Goal: Navigation & Orientation: Understand site structure

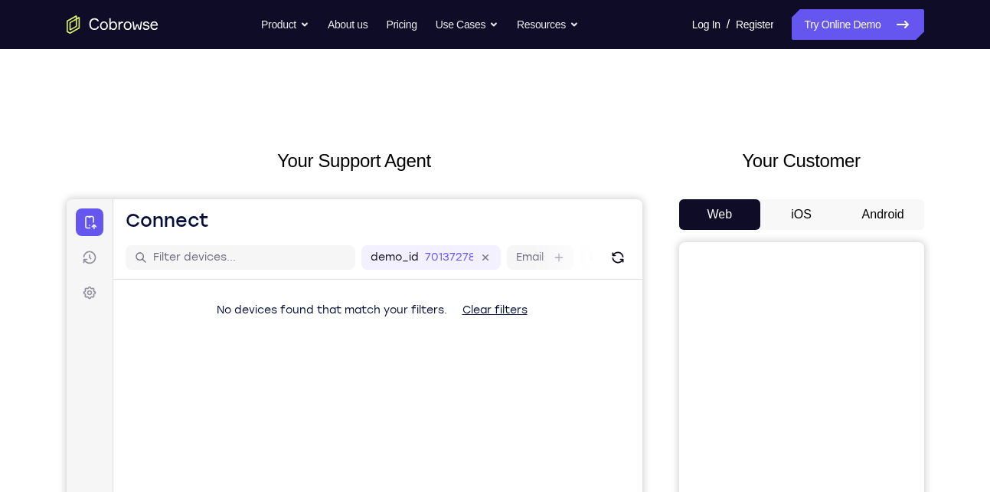
click at [871, 223] on button "Android" at bounding box center [883, 214] width 82 height 31
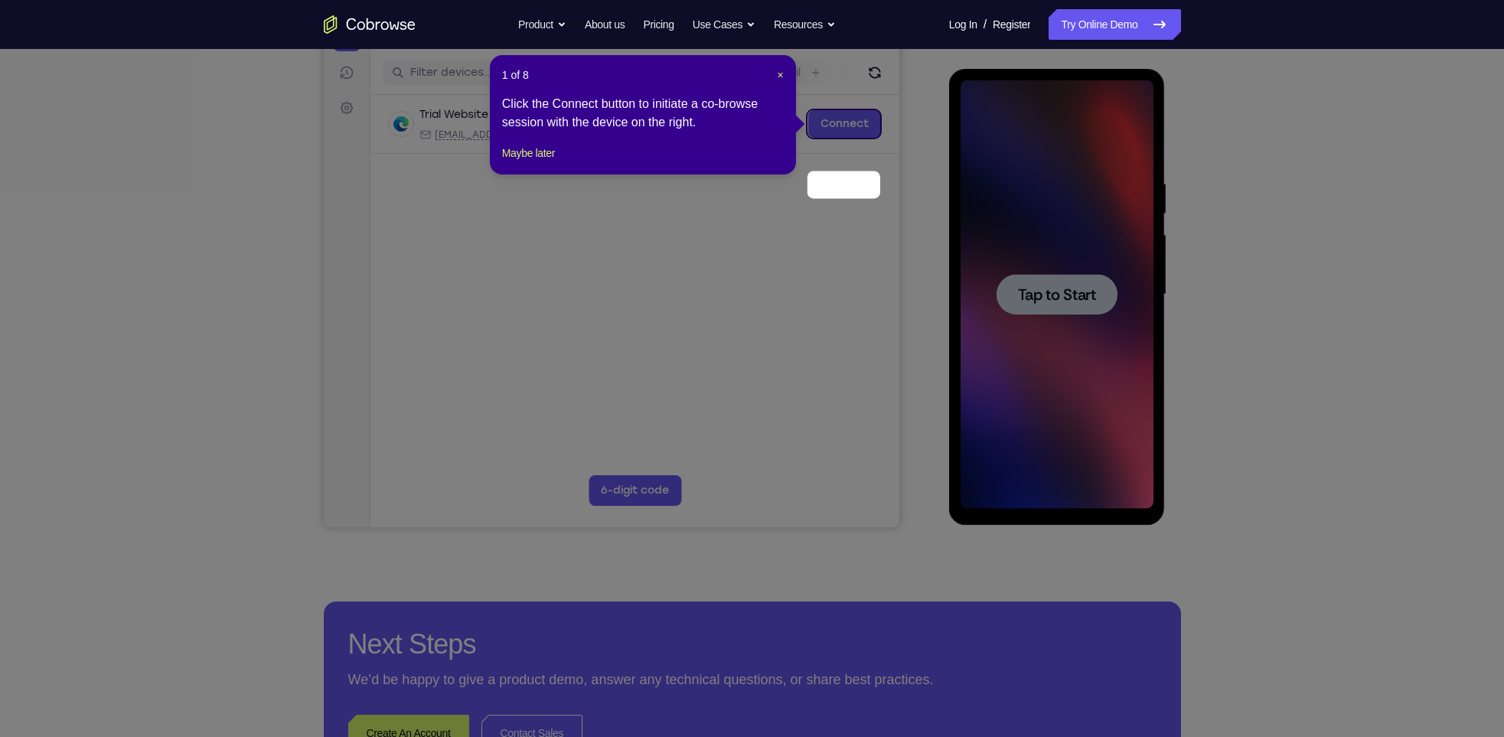
scroll to position [104, 0]
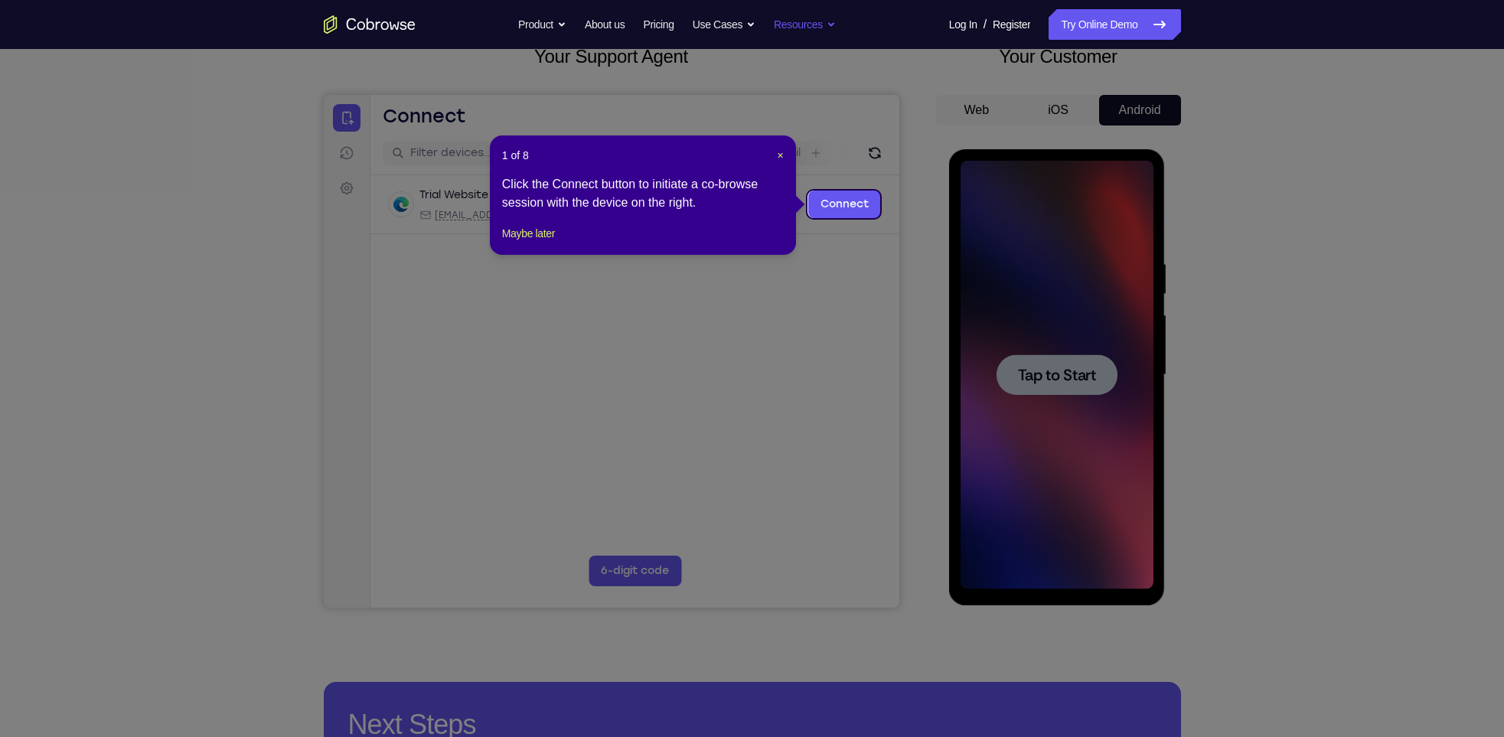
drag, startPoint x: 984, startPoint y: 0, endPoint x: 779, endPoint y: 13, distance: 205.6
click at [779, 155] on span "×" at bounding box center [781, 155] width 6 height 12
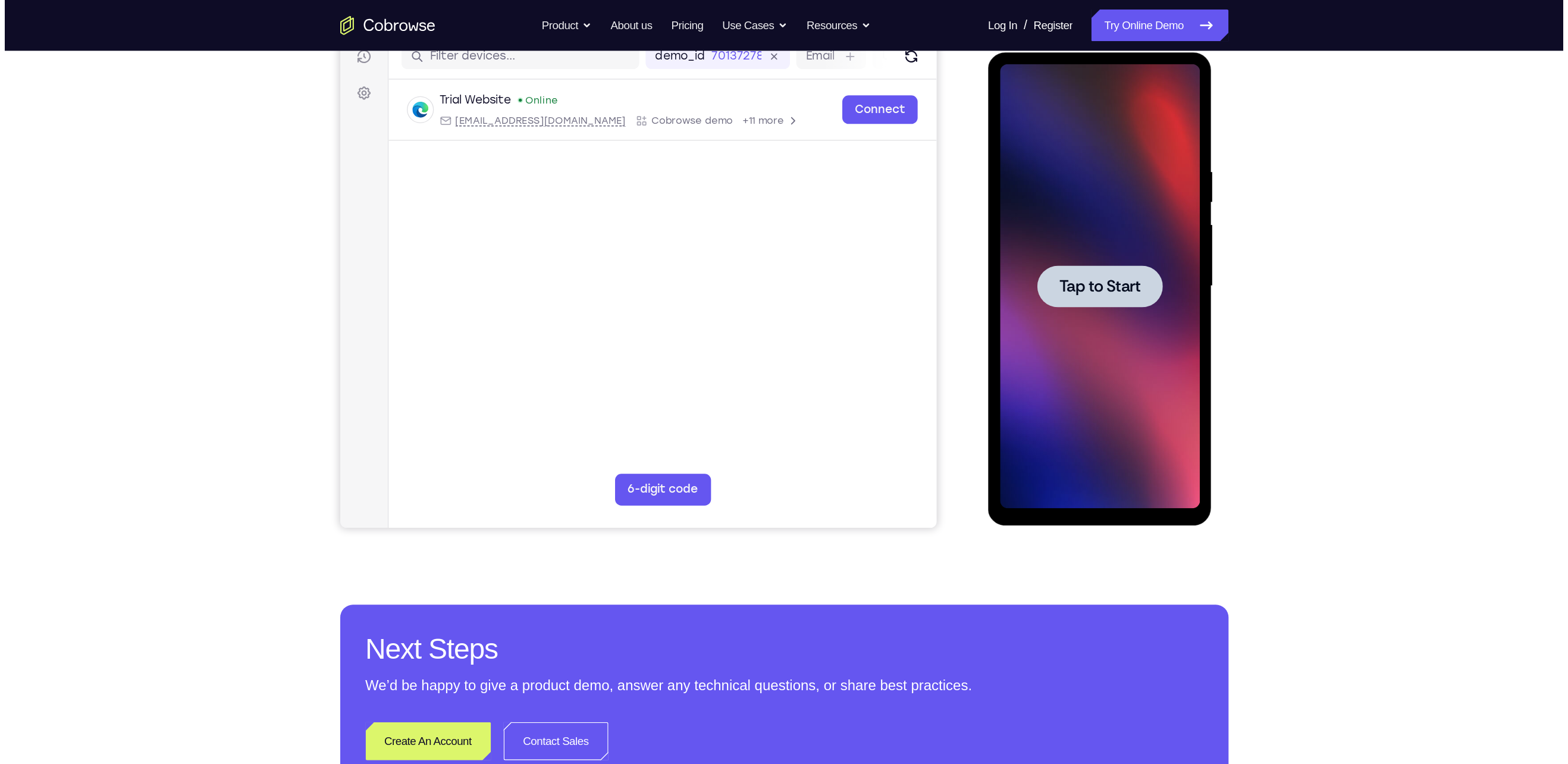
scroll to position [161, 0]
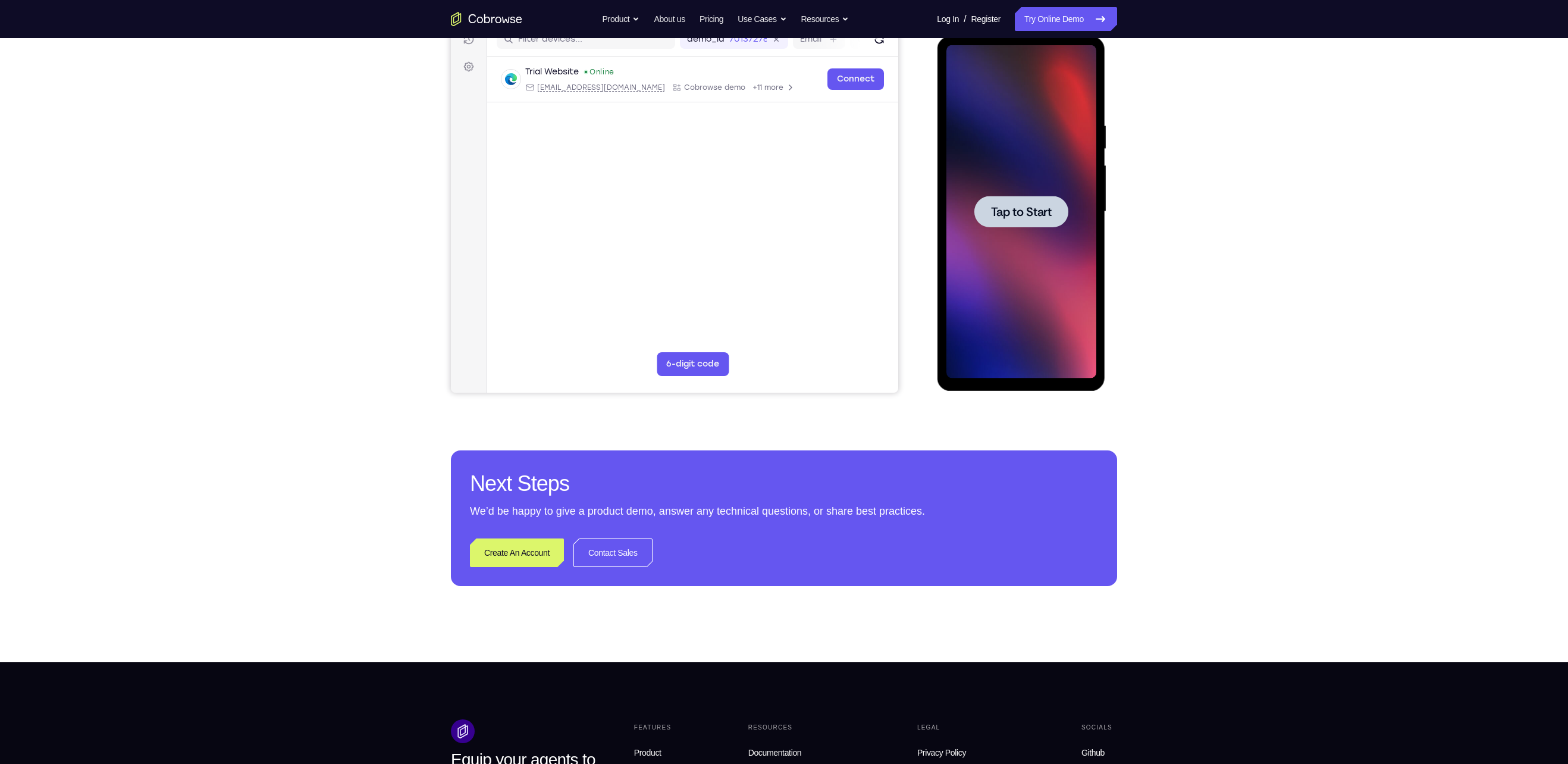
drag, startPoint x: 2050, startPoint y: 37, endPoint x: 1025, endPoint y: 195, distance: 1037.1
click at [768, 196] on div at bounding box center [1020, 211] width 94 height 32
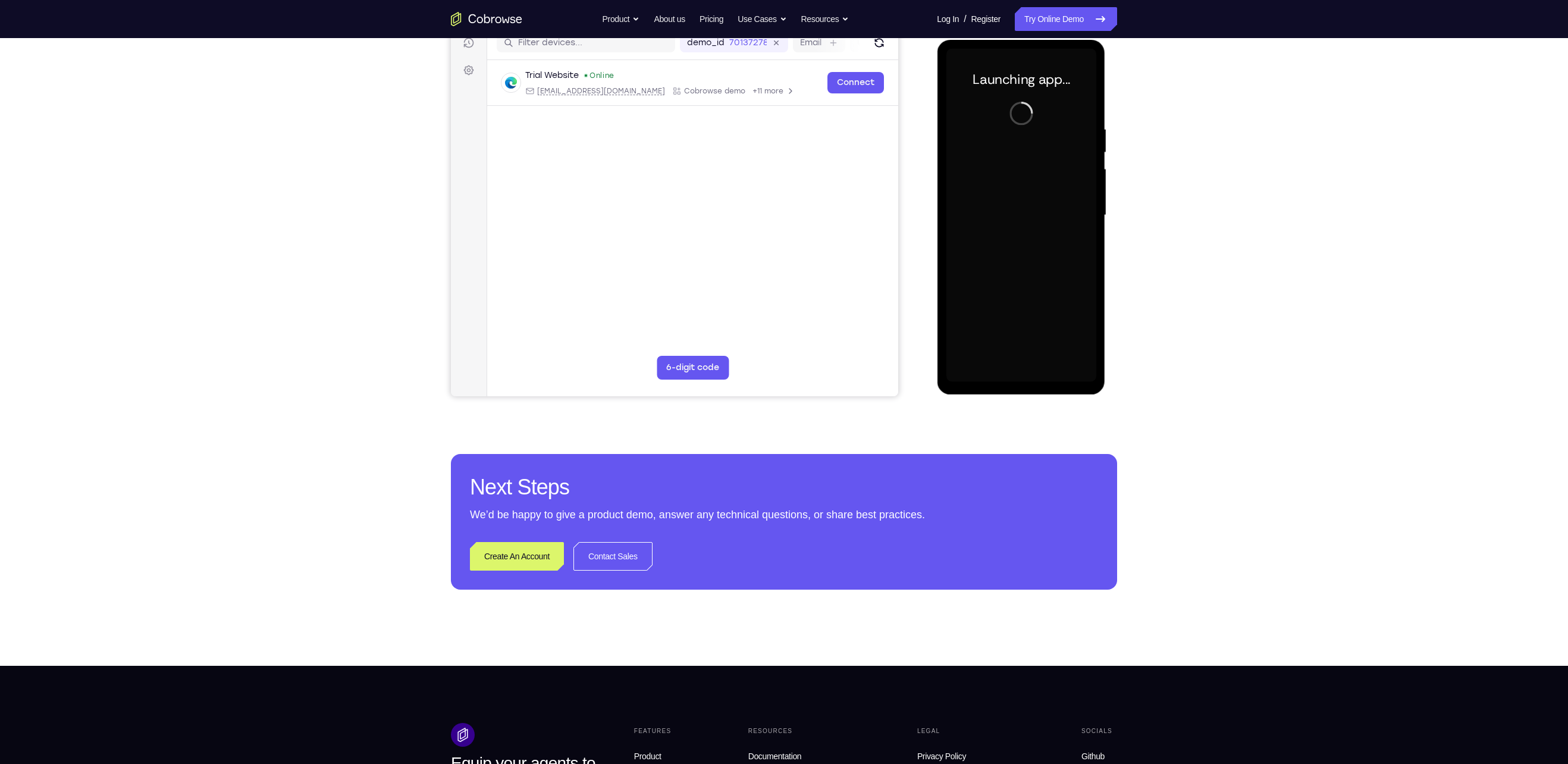
scroll to position [154, 0]
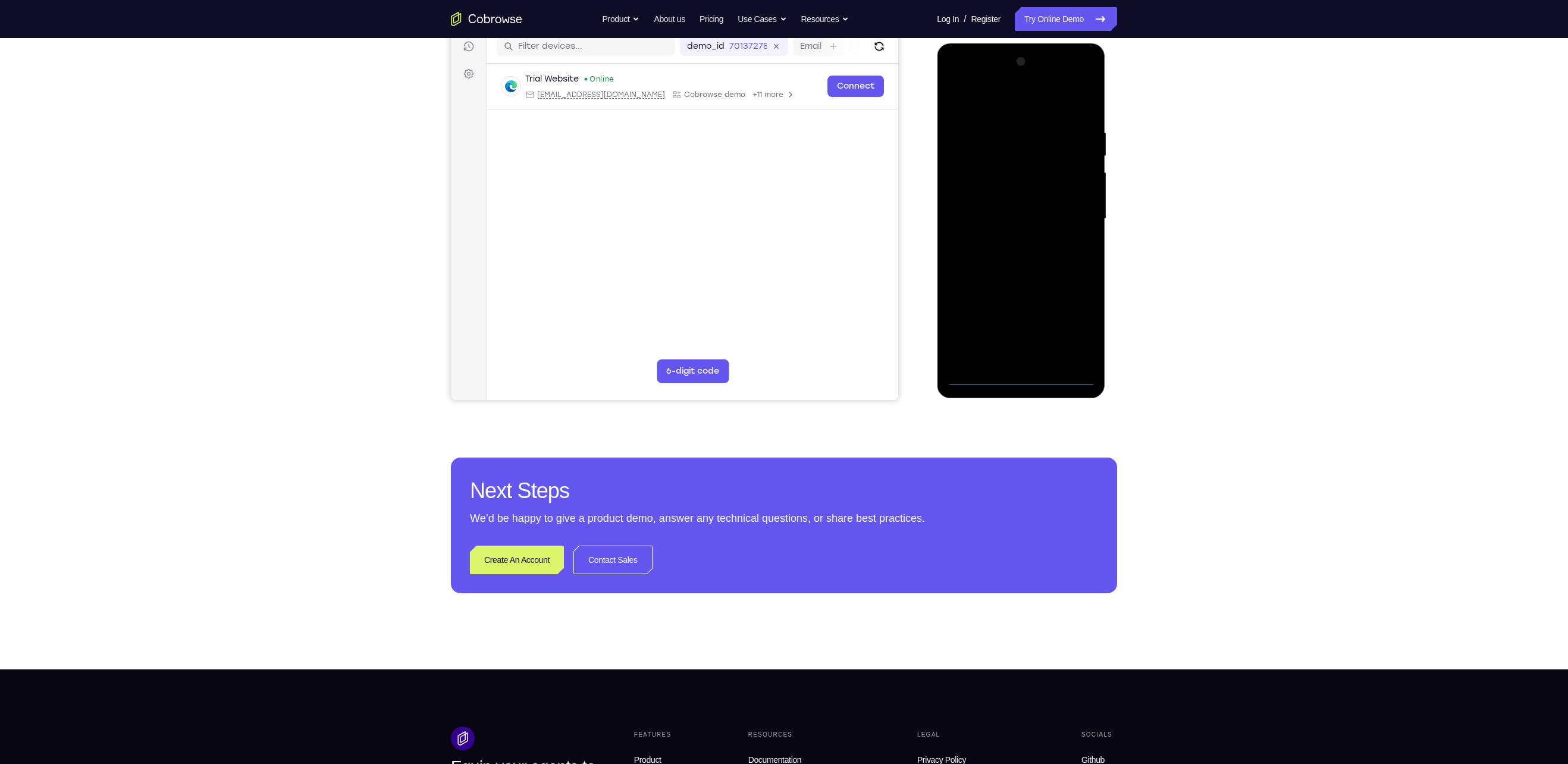
click at [768, 379] on div at bounding box center [1020, 218] width 150 height 333
click at [768, 324] on div at bounding box center [1020, 218] width 150 height 333
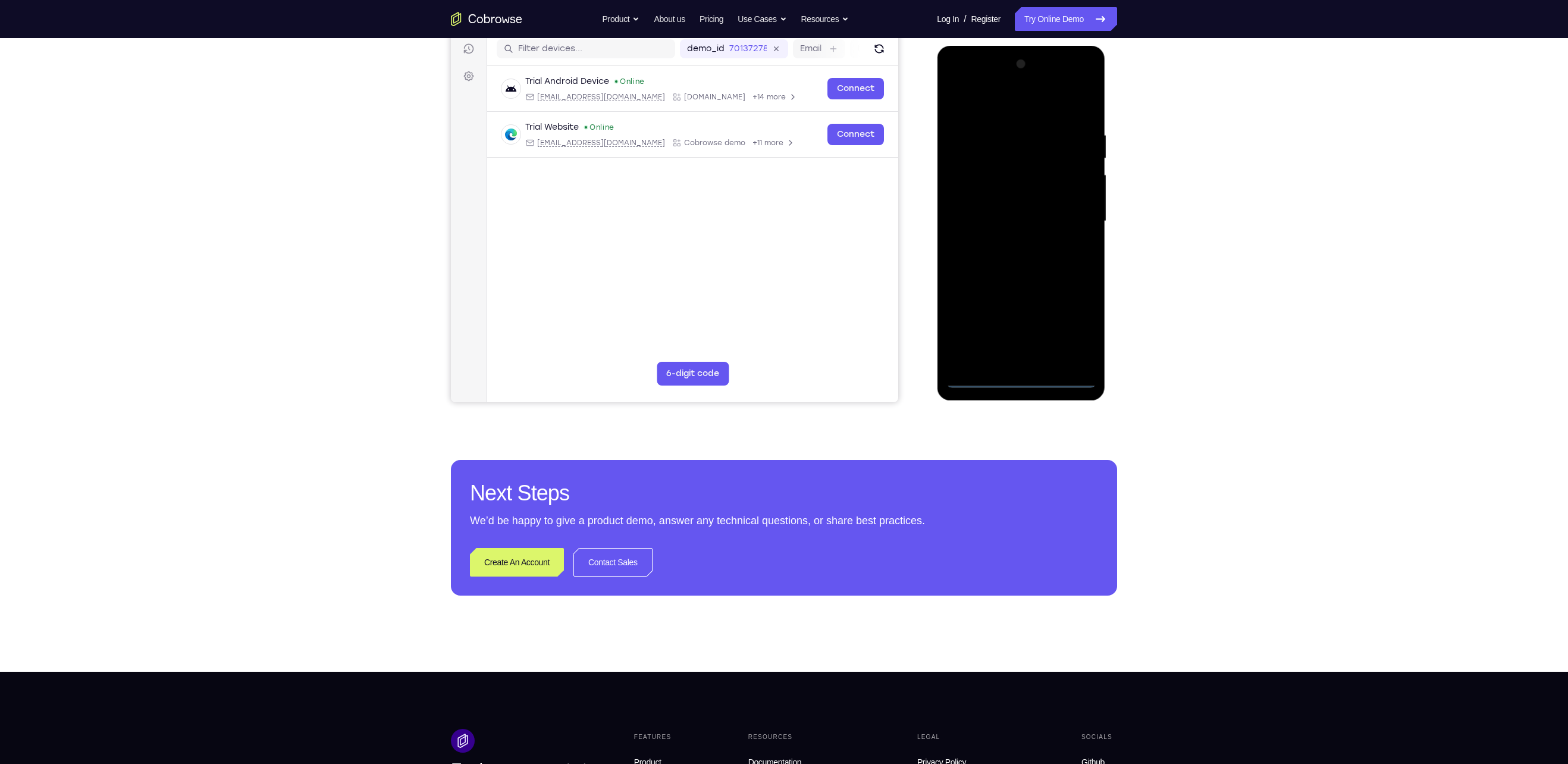
click at [768, 110] on div at bounding box center [1020, 221] width 150 height 333
click at [768, 212] on div at bounding box center [1020, 221] width 150 height 333
click at [768, 242] on div at bounding box center [1020, 221] width 150 height 333
click at [768, 283] on div at bounding box center [1020, 221] width 150 height 333
click at [768, 169] on div at bounding box center [1020, 221] width 150 height 333
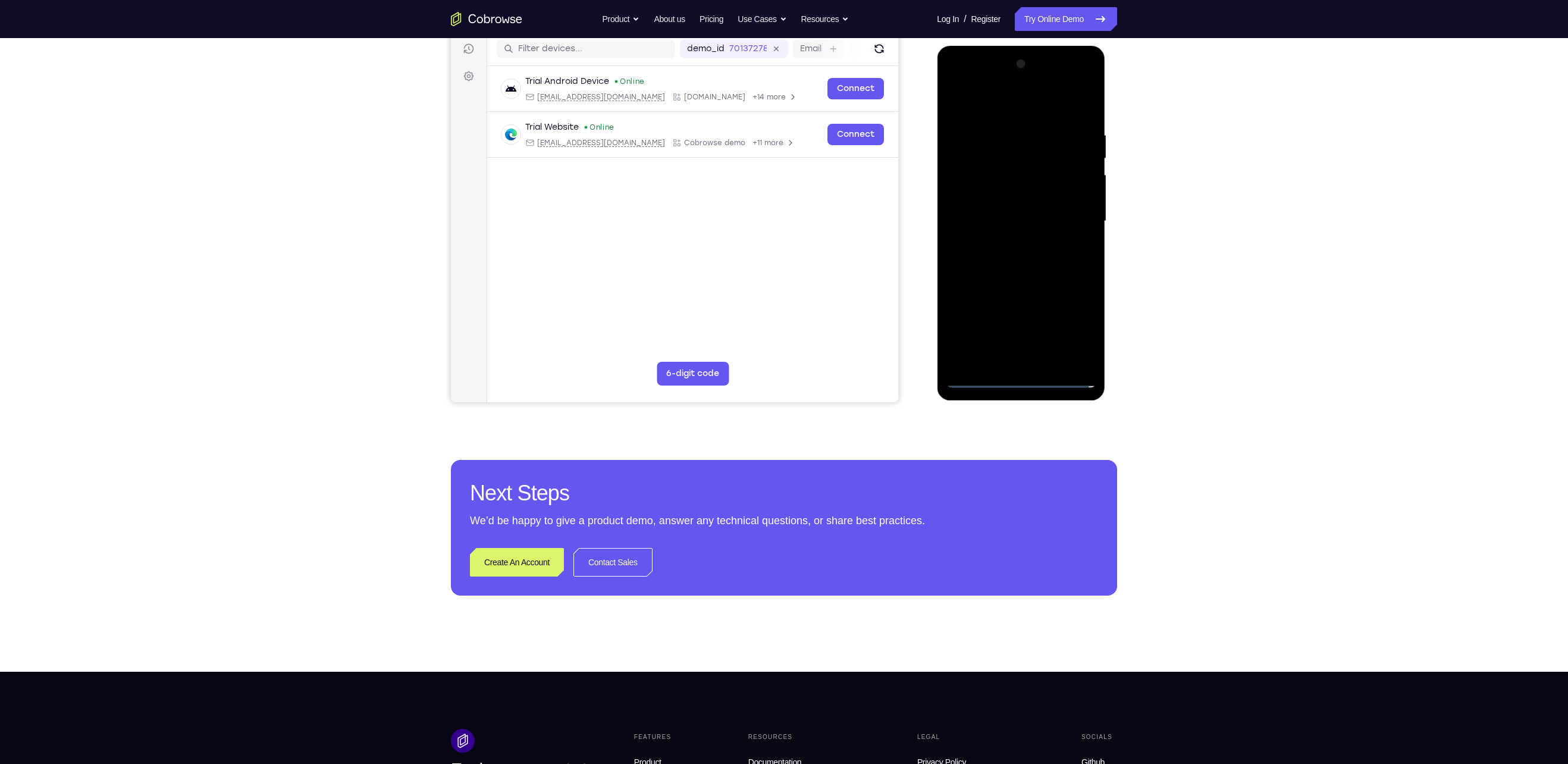
click at [768, 187] on div at bounding box center [1020, 221] width 150 height 333
click at [768, 209] on div at bounding box center [1020, 221] width 150 height 333
click at [768, 358] on div at bounding box center [1020, 221] width 150 height 333
click at [768, 167] on div at bounding box center [1020, 221] width 150 height 333
click at [768, 117] on div at bounding box center [1020, 221] width 150 height 333
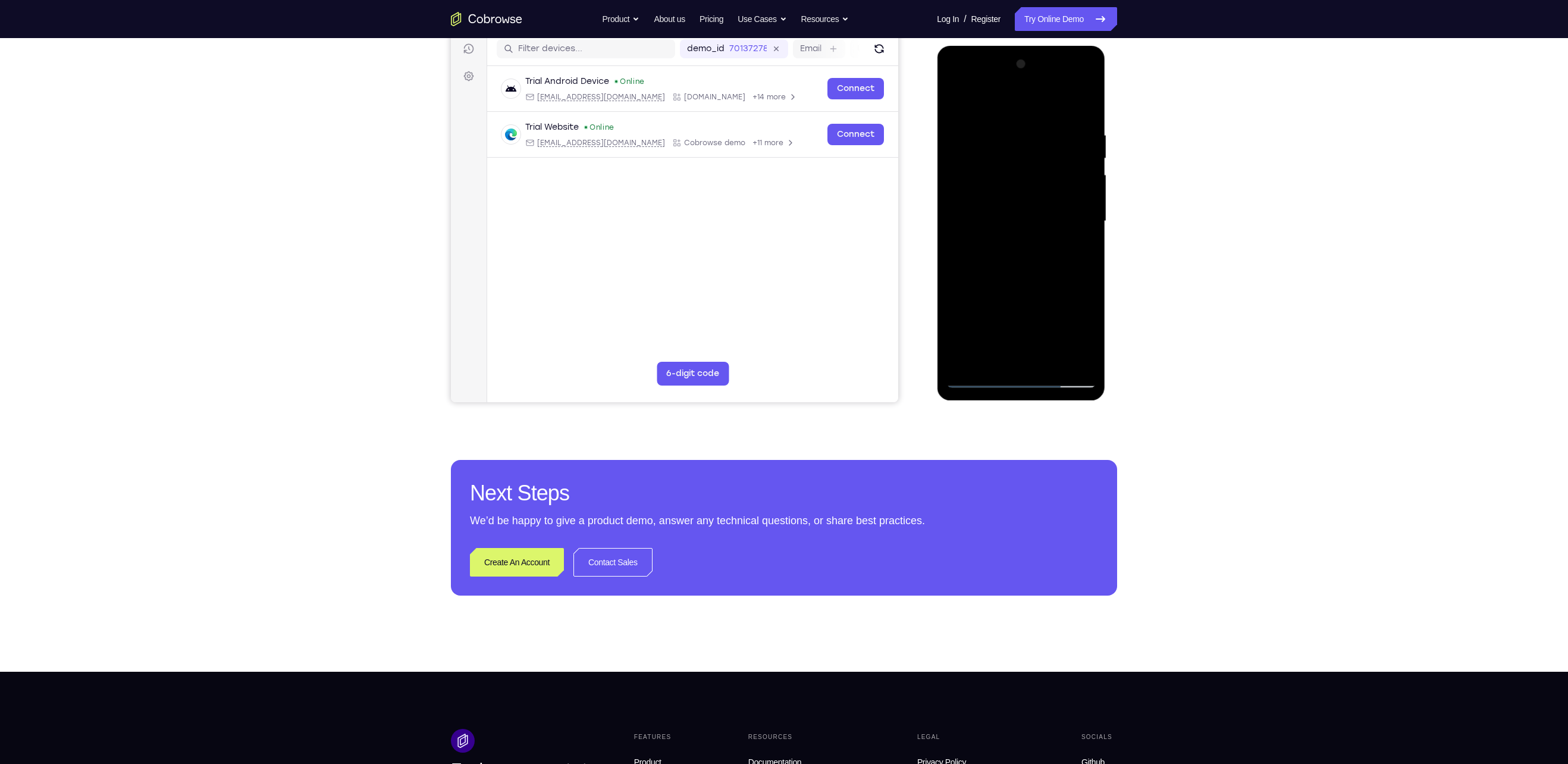
click at [768, 236] on div at bounding box center [1020, 221] width 150 height 333
drag, startPoint x: 1032, startPoint y: 236, endPoint x: 1026, endPoint y: 193, distance: 43.4
click at [768, 193] on div at bounding box center [1020, 221] width 150 height 333
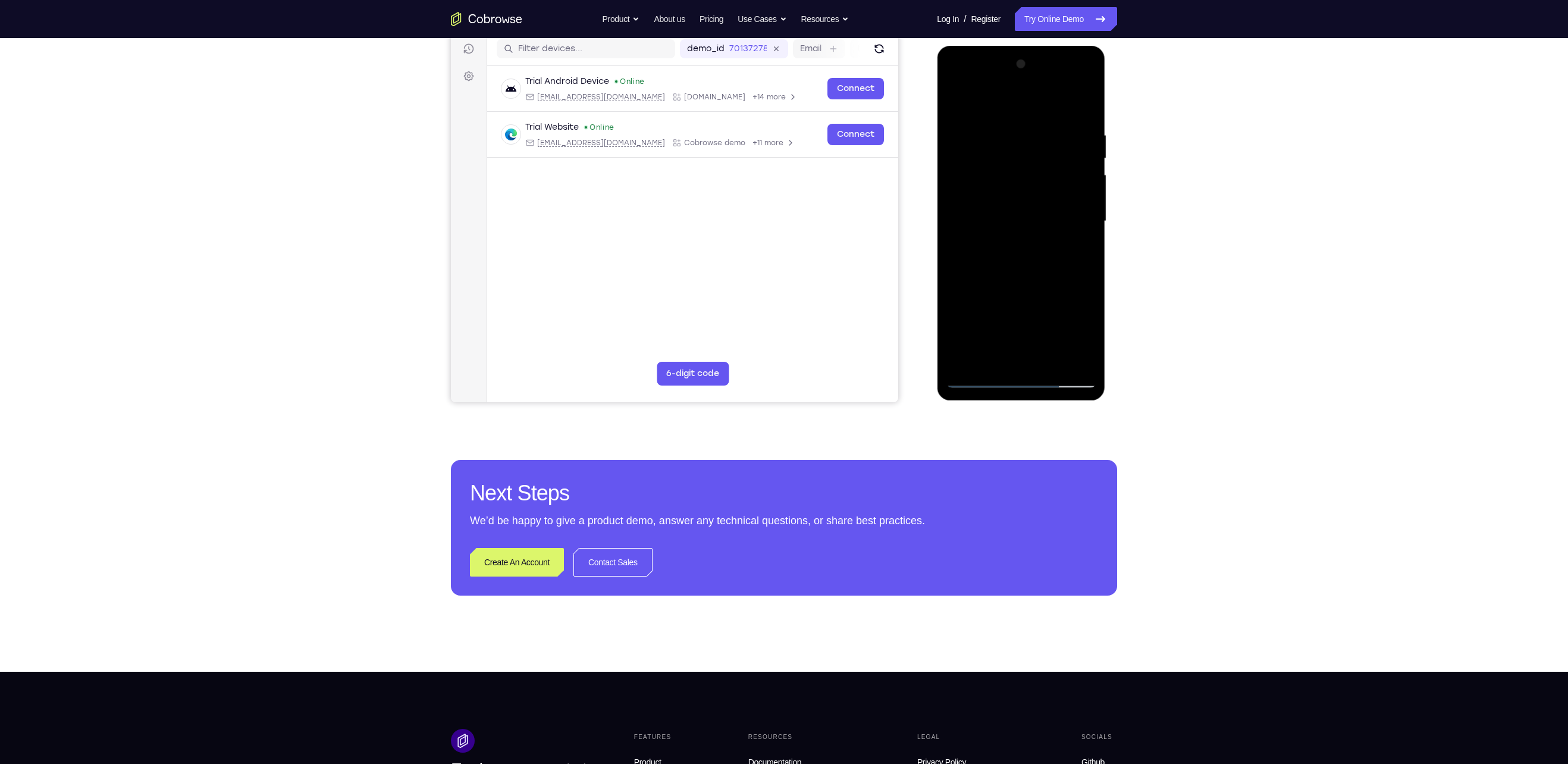
click at [768, 365] on div at bounding box center [1020, 221] width 150 height 333
click at [768, 240] on div at bounding box center [1020, 221] width 150 height 333
drag, startPoint x: 1053, startPoint y: 187, endPoint x: 1053, endPoint y: 237, distance: 50.0
click at [768, 237] on div at bounding box center [1020, 221] width 150 height 333
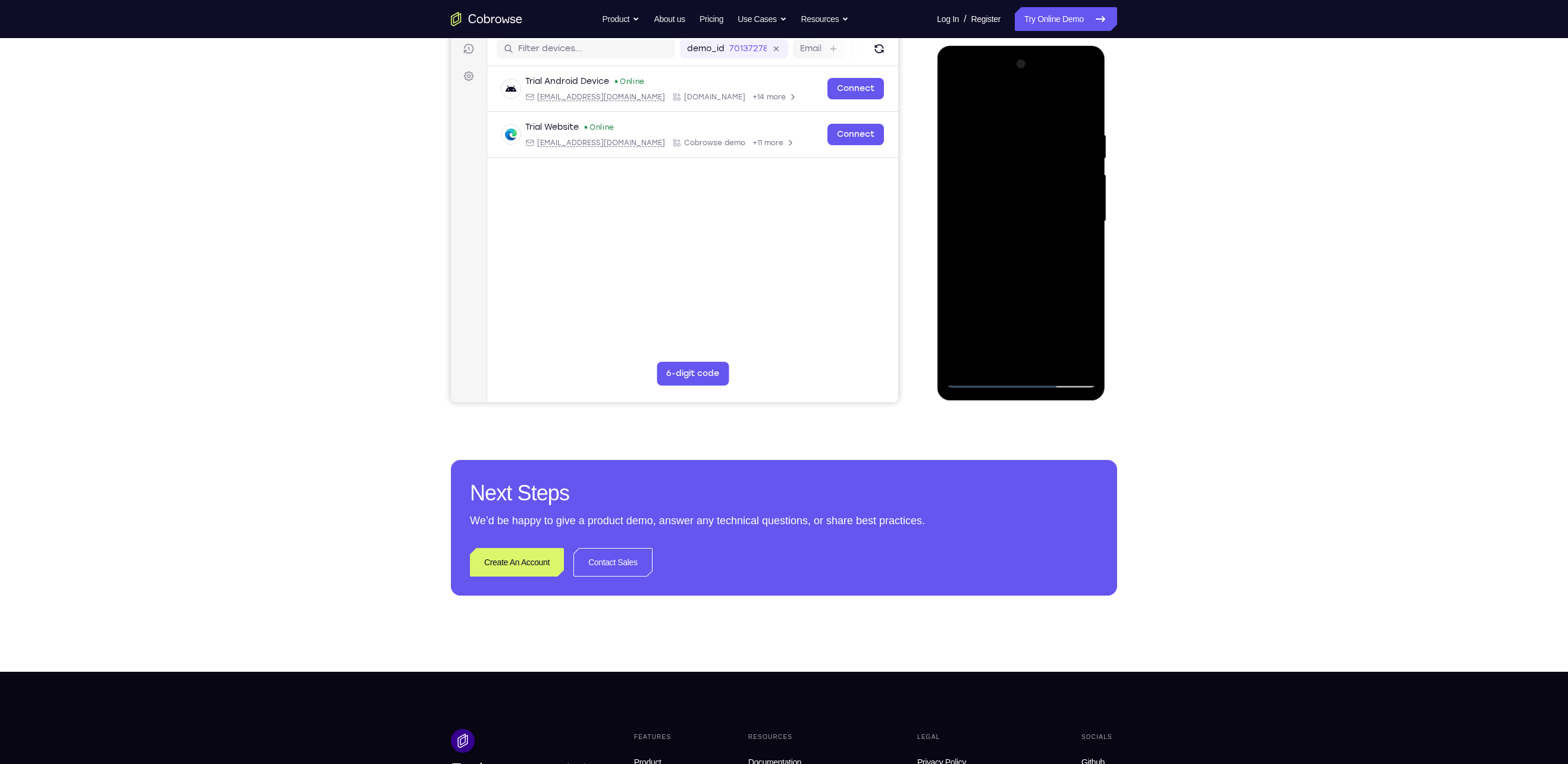
click at [768, 271] on div at bounding box center [1020, 221] width 150 height 333
click at [768, 275] on div at bounding box center [1020, 221] width 150 height 333
click at [768, 131] on div at bounding box center [1020, 221] width 150 height 333
click at [768, 359] on div at bounding box center [1020, 221] width 150 height 333
click at [768, 265] on div at bounding box center [1020, 221] width 150 height 333
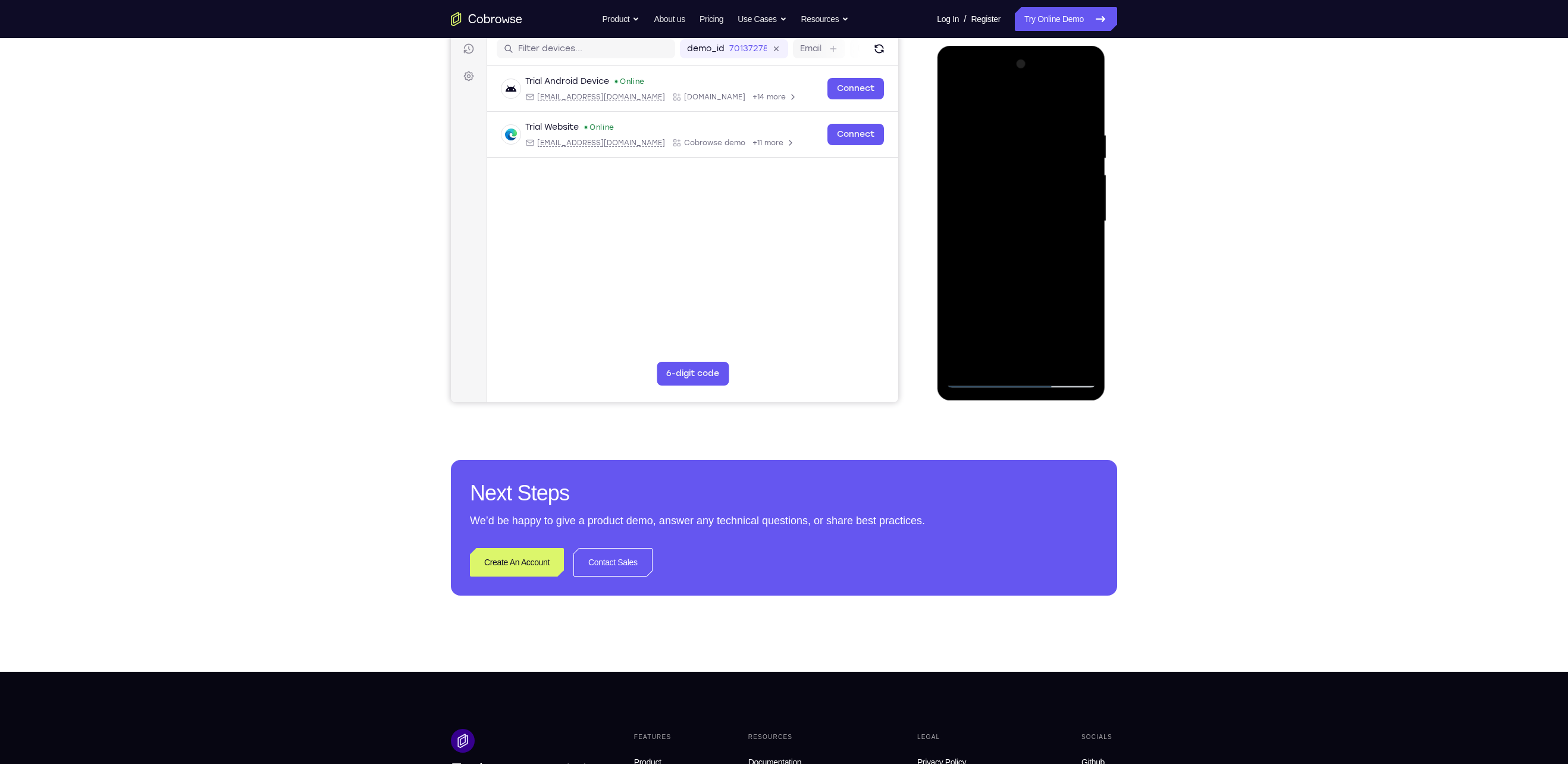
click at [768, 224] on div at bounding box center [1020, 221] width 150 height 333
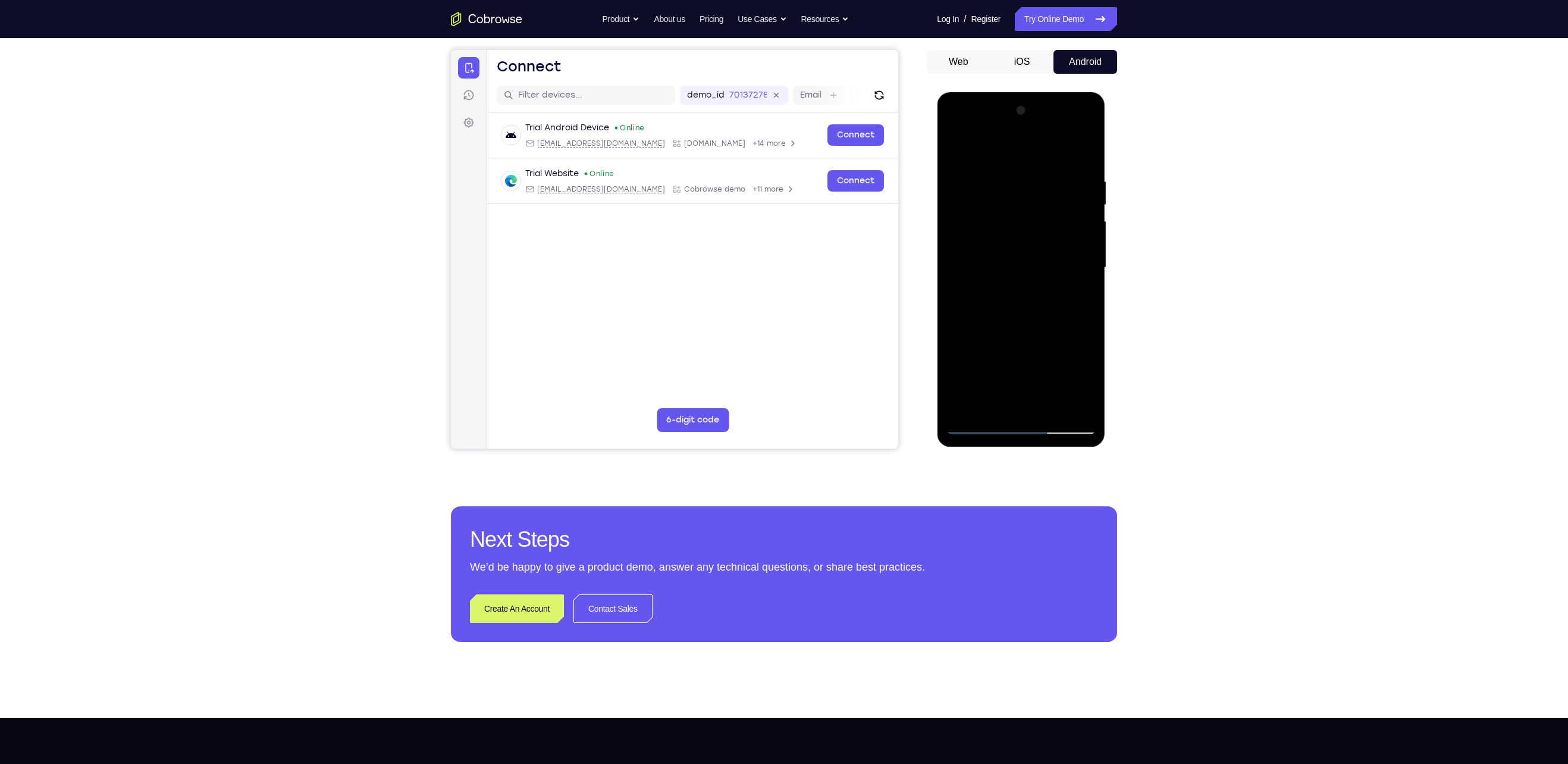
click at [768, 268] on div at bounding box center [1020, 267] width 150 height 333
click at [768, 278] on div at bounding box center [1020, 267] width 150 height 333
click at [768, 382] on div at bounding box center [1020, 267] width 150 height 333
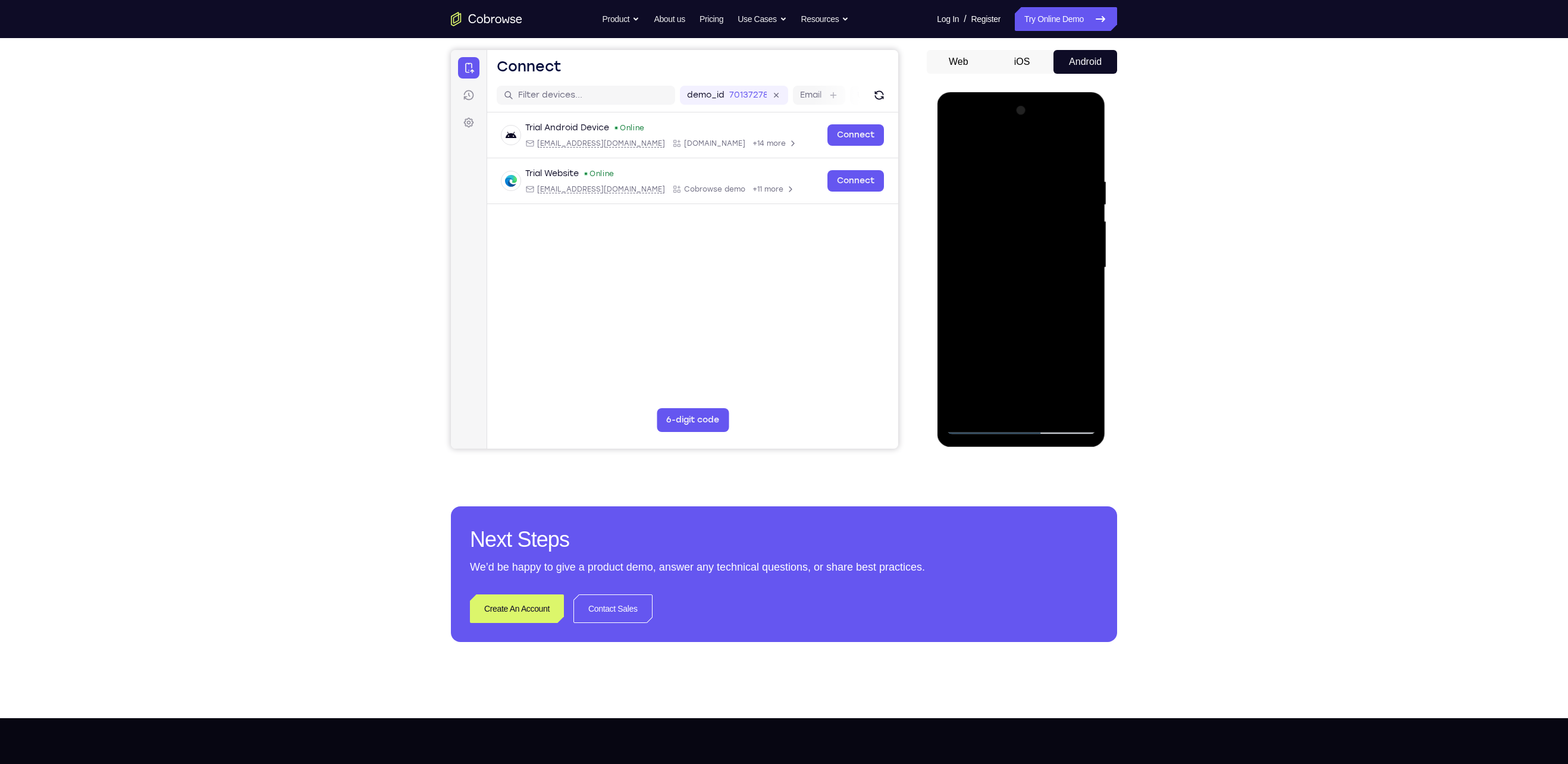
click at [768, 284] on div at bounding box center [1020, 267] width 150 height 333
click at [768, 288] on div at bounding box center [1020, 267] width 150 height 333
click at [768, 262] on div at bounding box center [1020, 267] width 150 height 333
click at [768, 268] on div at bounding box center [1021, 270] width 169 height 354
click at [768, 267] on div at bounding box center [1020, 267] width 150 height 333
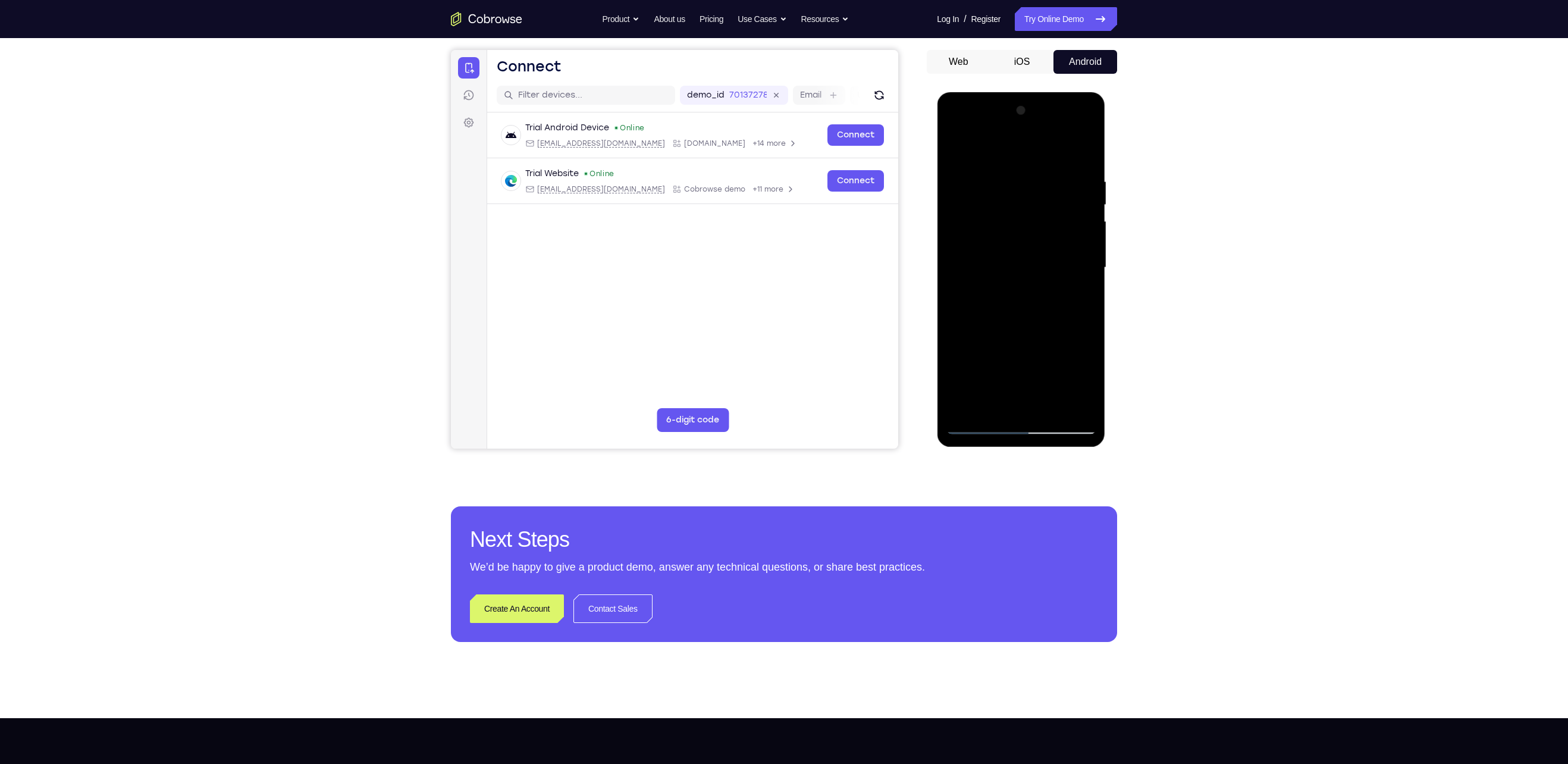
click at [768, 295] on div at bounding box center [1020, 267] width 150 height 333
click at [768, 294] on div at bounding box center [1020, 267] width 150 height 333
click at [768, 296] on div at bounding box center [1020, 267] width 150 height 333
click at [768, 295] on div at bounding box center [1020, 267] width 150 height 333
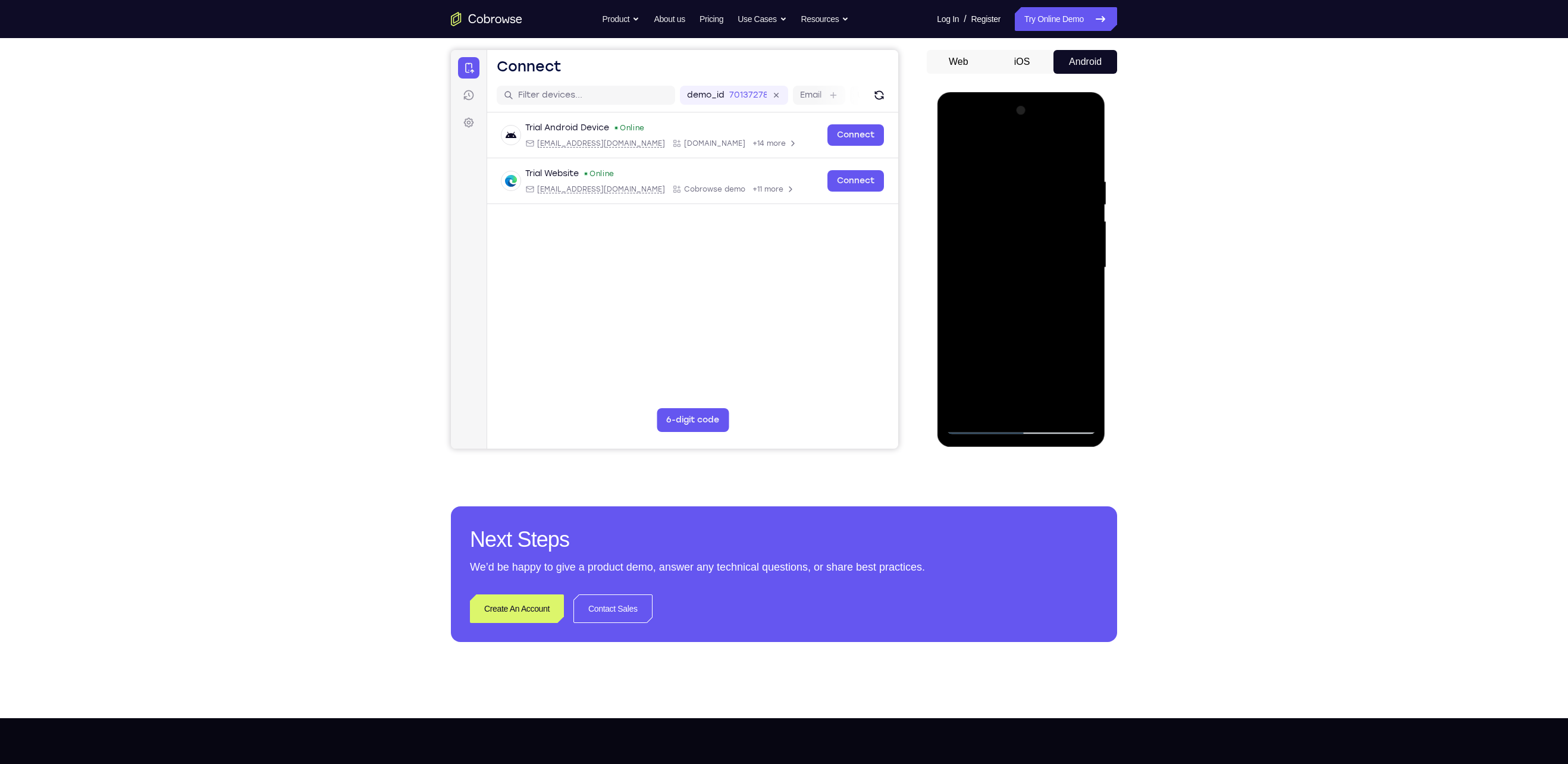
click at [768, 295] on div at bounding box center [1020, 267] width 150 height 333
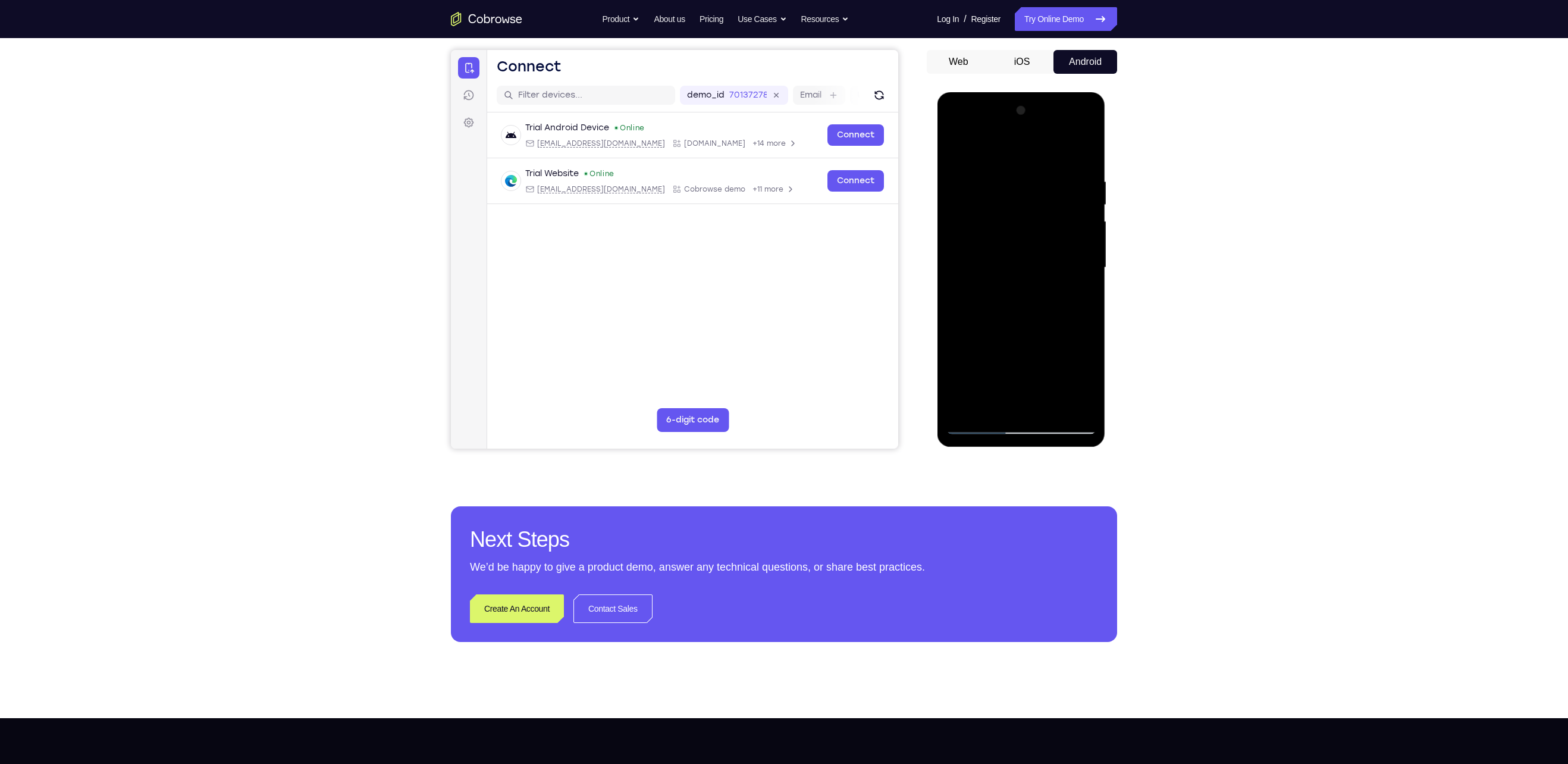
click at [768, 298] on div at bounding box center [1020, 267] width 150 height 333
click at [768, 296] on div at bounding box center [1020, 267] width 150 height 333
click at [768, 293] on div at bounding box center [1020, 267] width 150 height 333
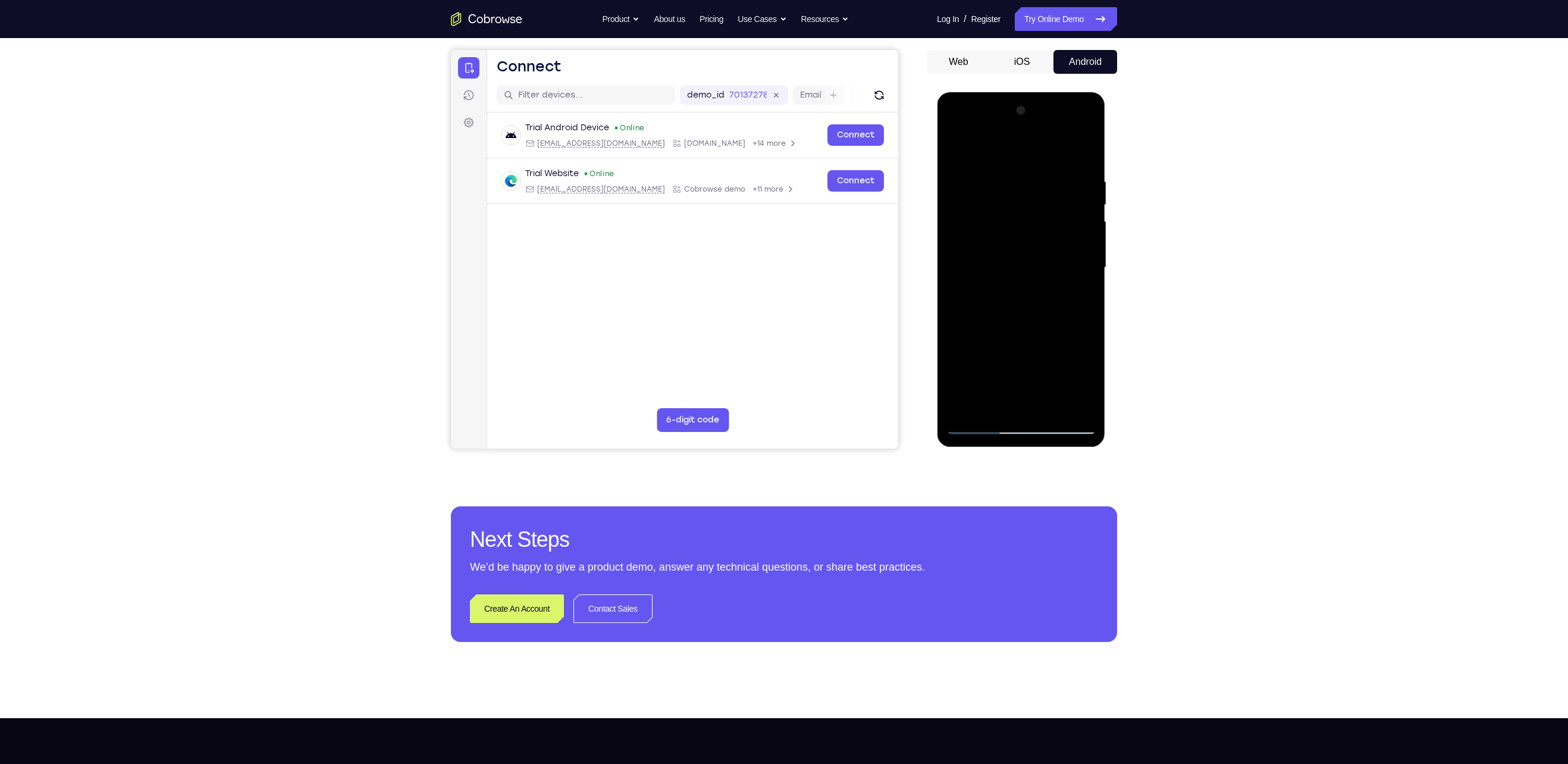
click at [768, 291] on div at bounding box center [1020, 267] width 150 height 333
click at [768, 299] on div at bounding box center [1020, 267] width 150 height 333
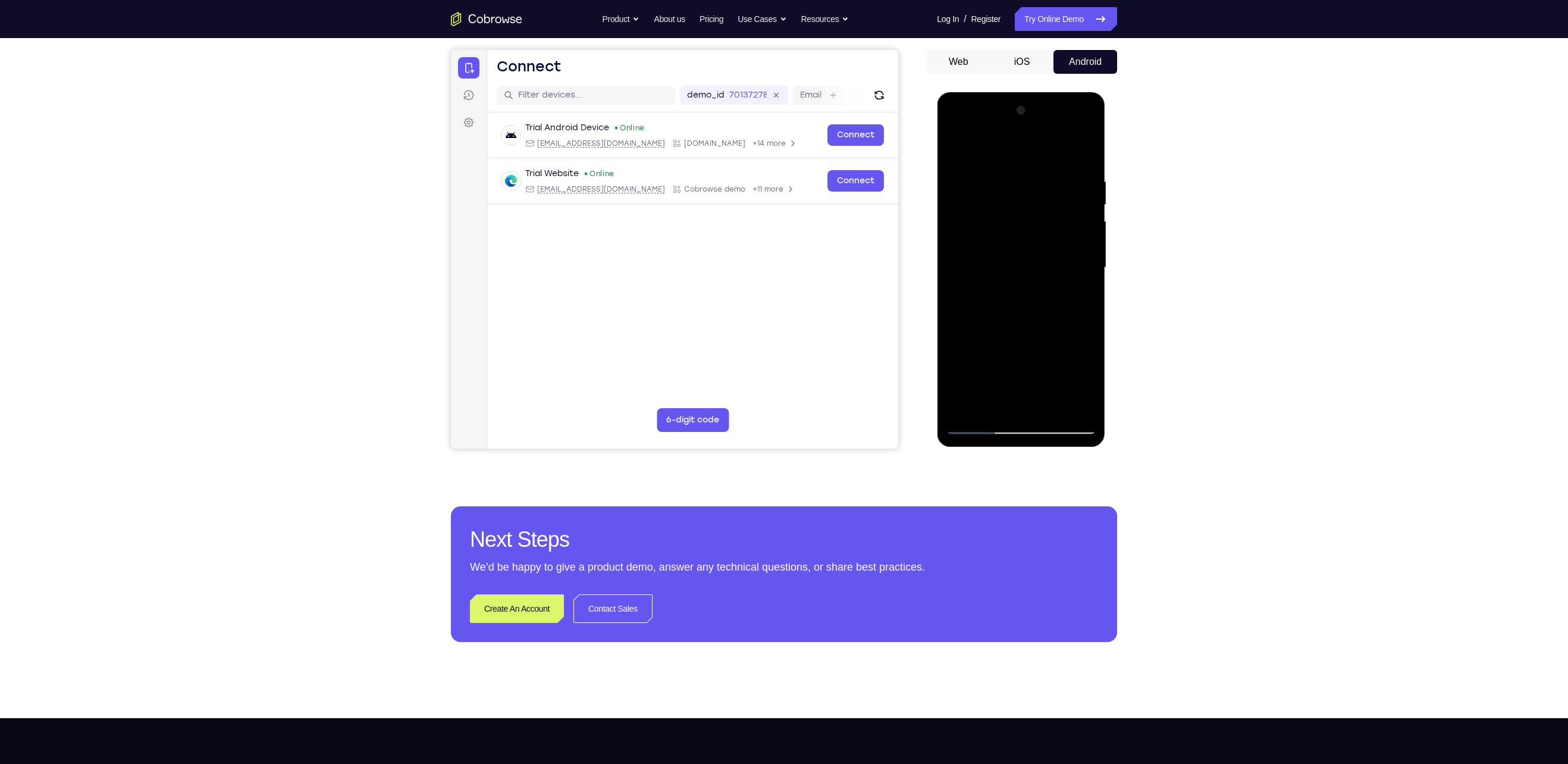
click at [768, 382] on div at bounding box center [1020, 267] width 150 height 333
click at [768, 355] on div at bounding box center [1020, 267] width 150 height 333
click at [768, 340] on div at bounding box center [1020, 267] width 150 height 333
click at [768, 342] on div at bounding box center [1020, 267] width 150 height 333
click at [768, 340] on div at bounding box center [1020, 267] width 150 height 333
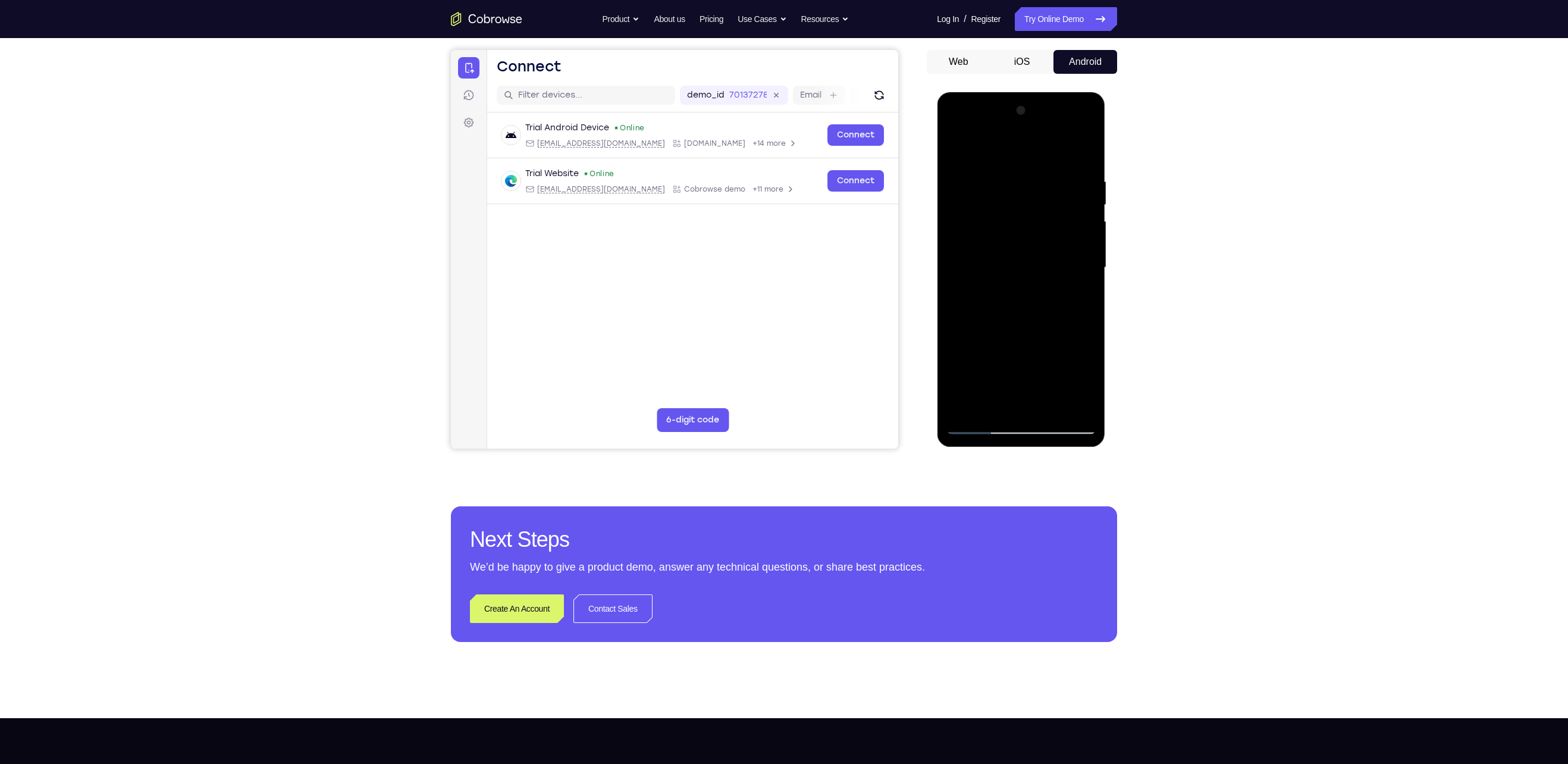
click at [768, 337] on div at bounding box center [1020, 267] width 150 height 333
click at [768, 344] on div at bounding box center [1020, 267] width 150 height 333
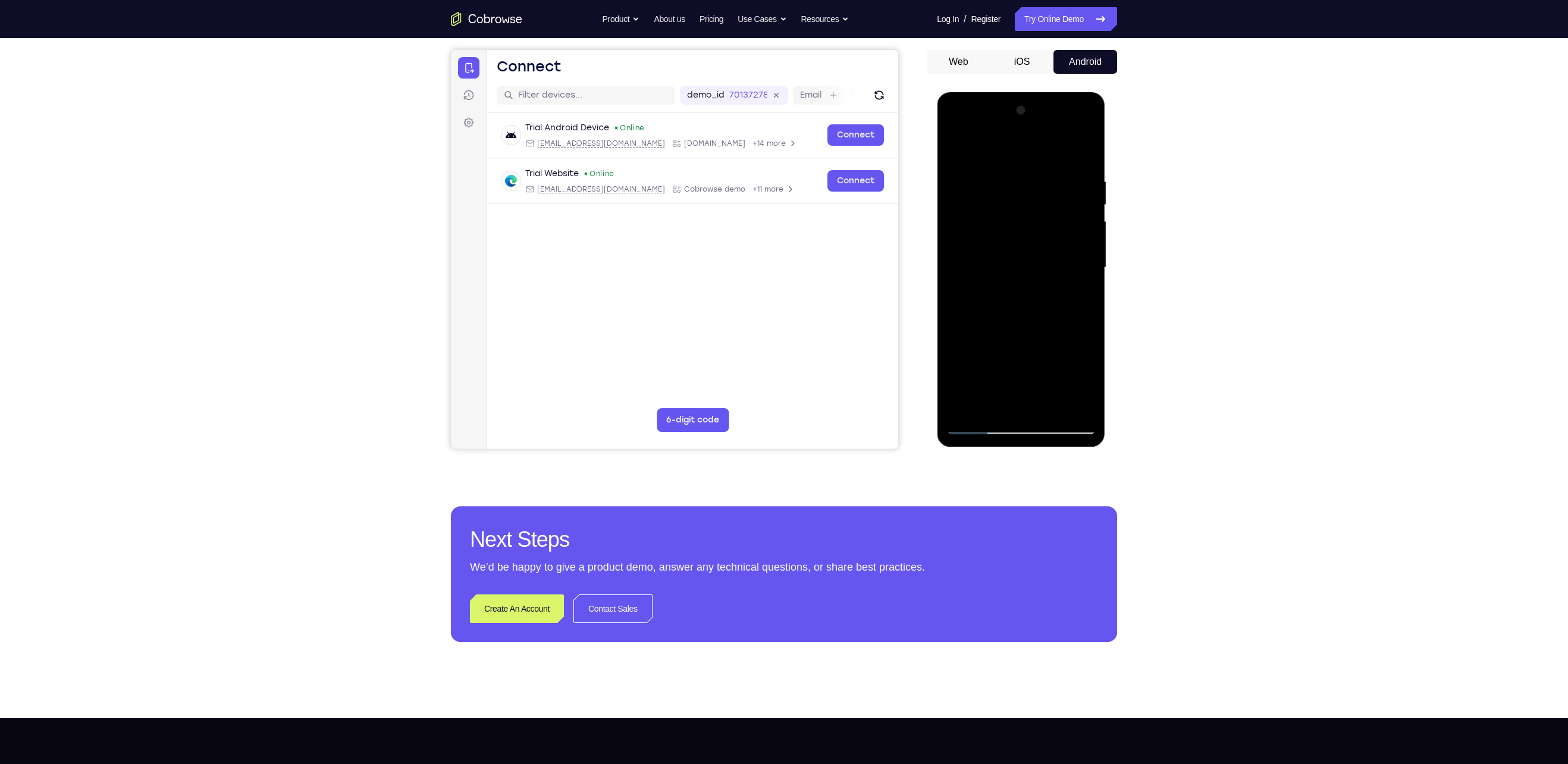
click at [768, 343] on div at bounding box center [1020, 267] width 150 height 333
click at [768, 333] on div at bounding box center [1020, 267] width 150 height 333
click at [768, 331] on div at bounding box center [1020, 267] width 150 height 333
click at [768, 327] on div at bounding box center [1020, 267] width 150 height 333
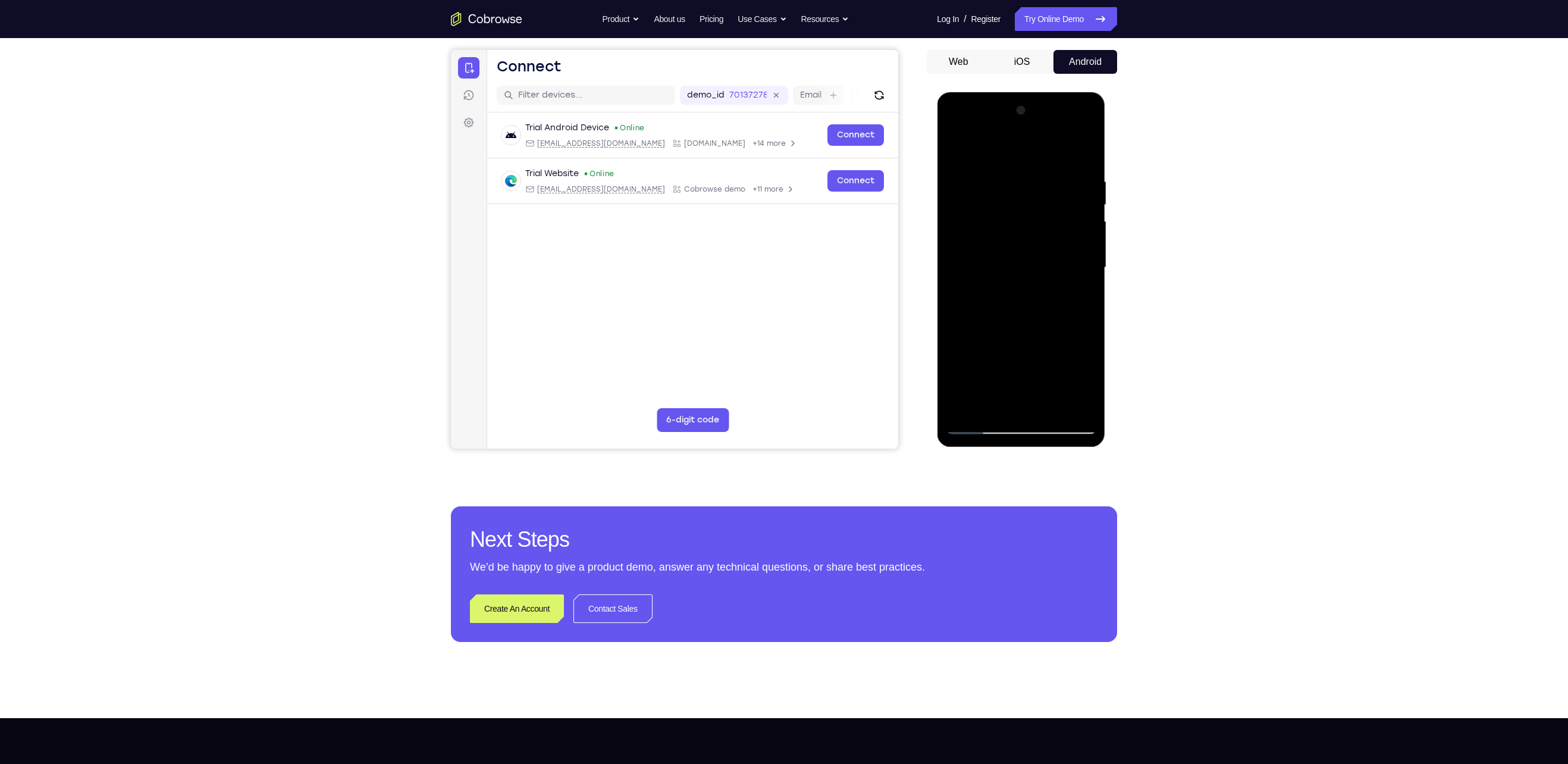
click at [768, 327] on div at bounding box center [1020, 267] width 150 height 333
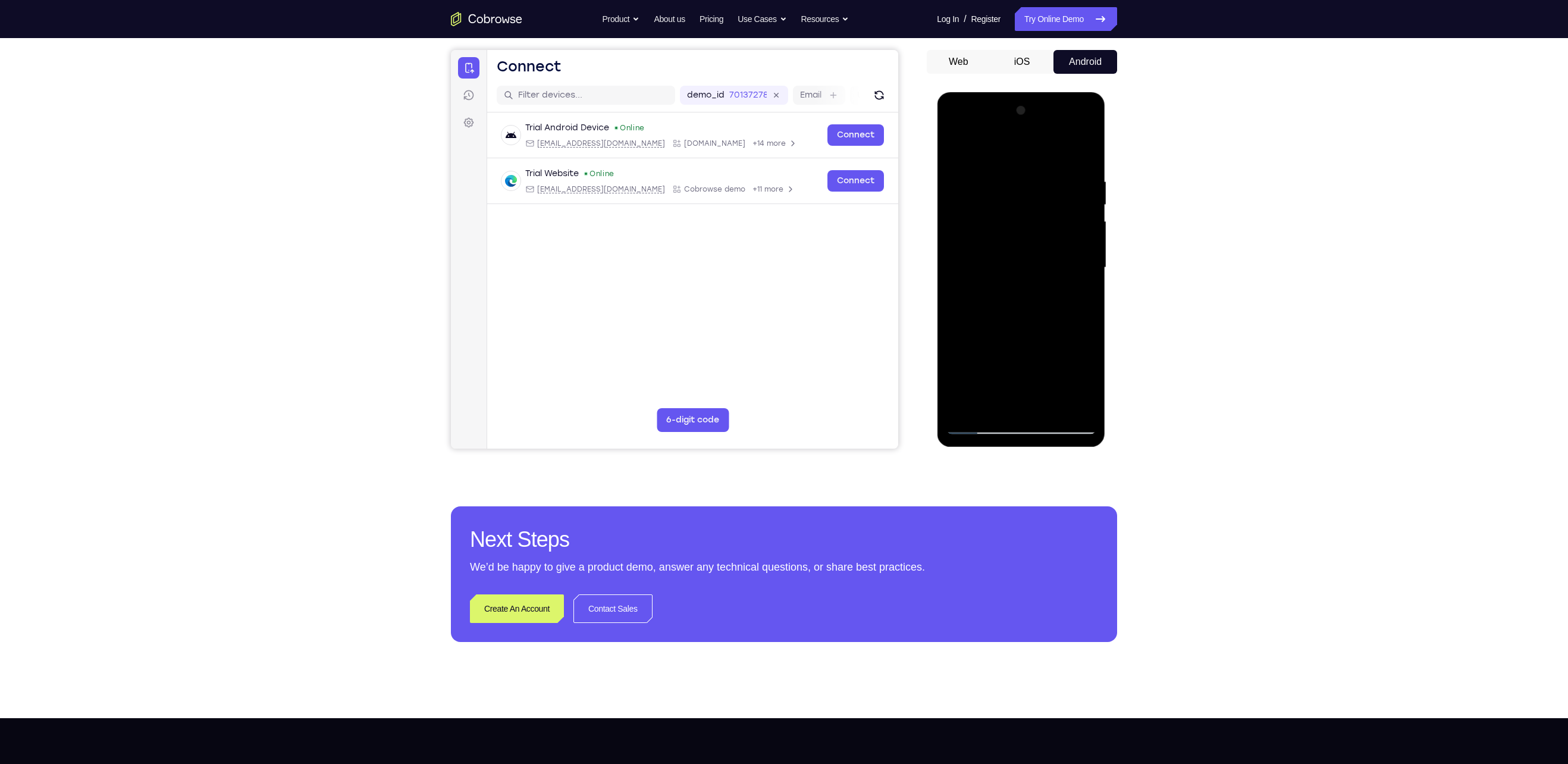
click at [768, 327] on div at bounding box center [1020, 267] width 150 height 333
click at [768, 382] on div at bounding box center [1020, 267] width 150 height 333
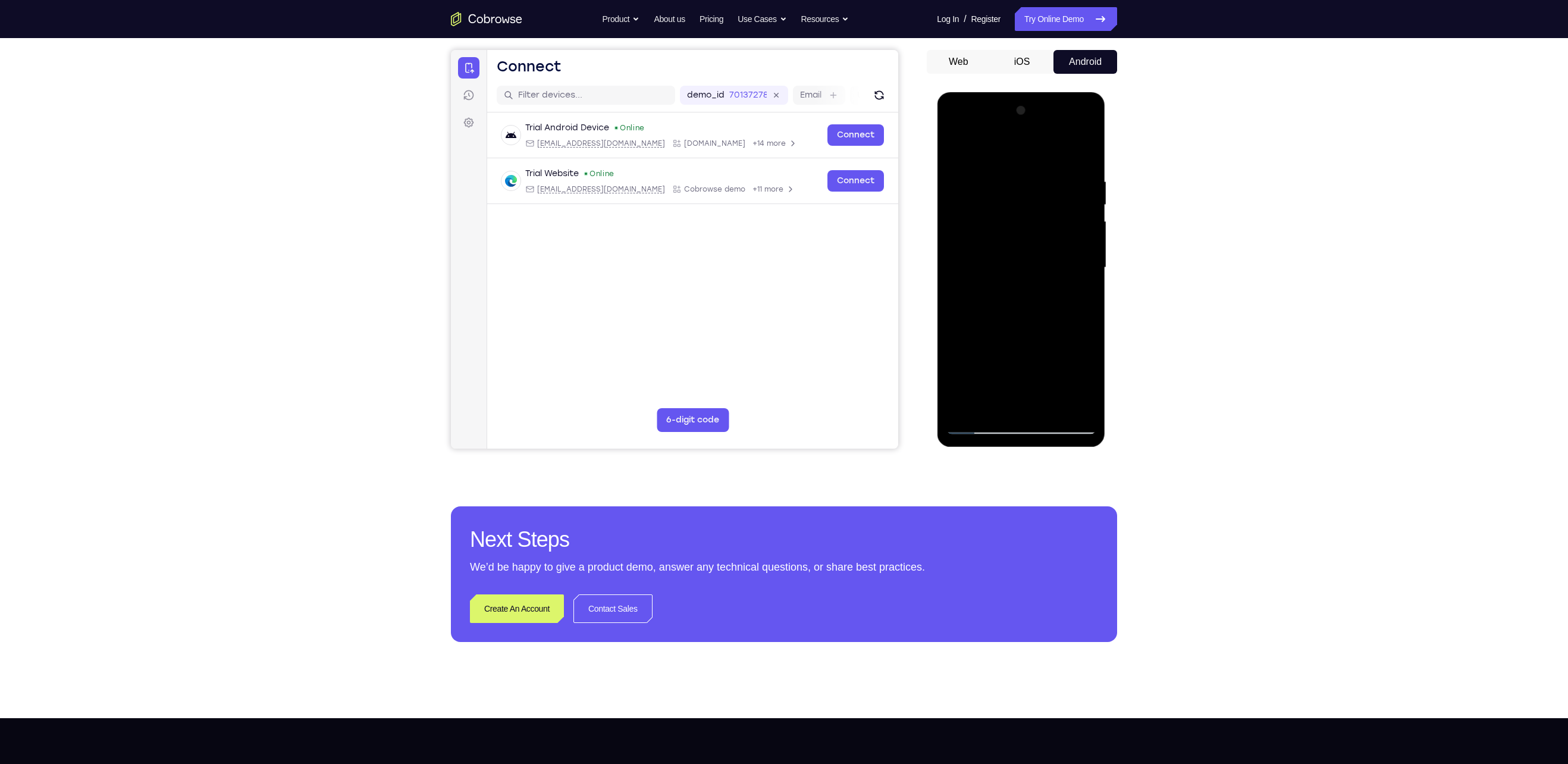
click at [768, 382] on div at bounding box center [1020, 267] width 150 height 333
click at [768, 337] on div at bounding box center [1020, 267] width 150 height 333
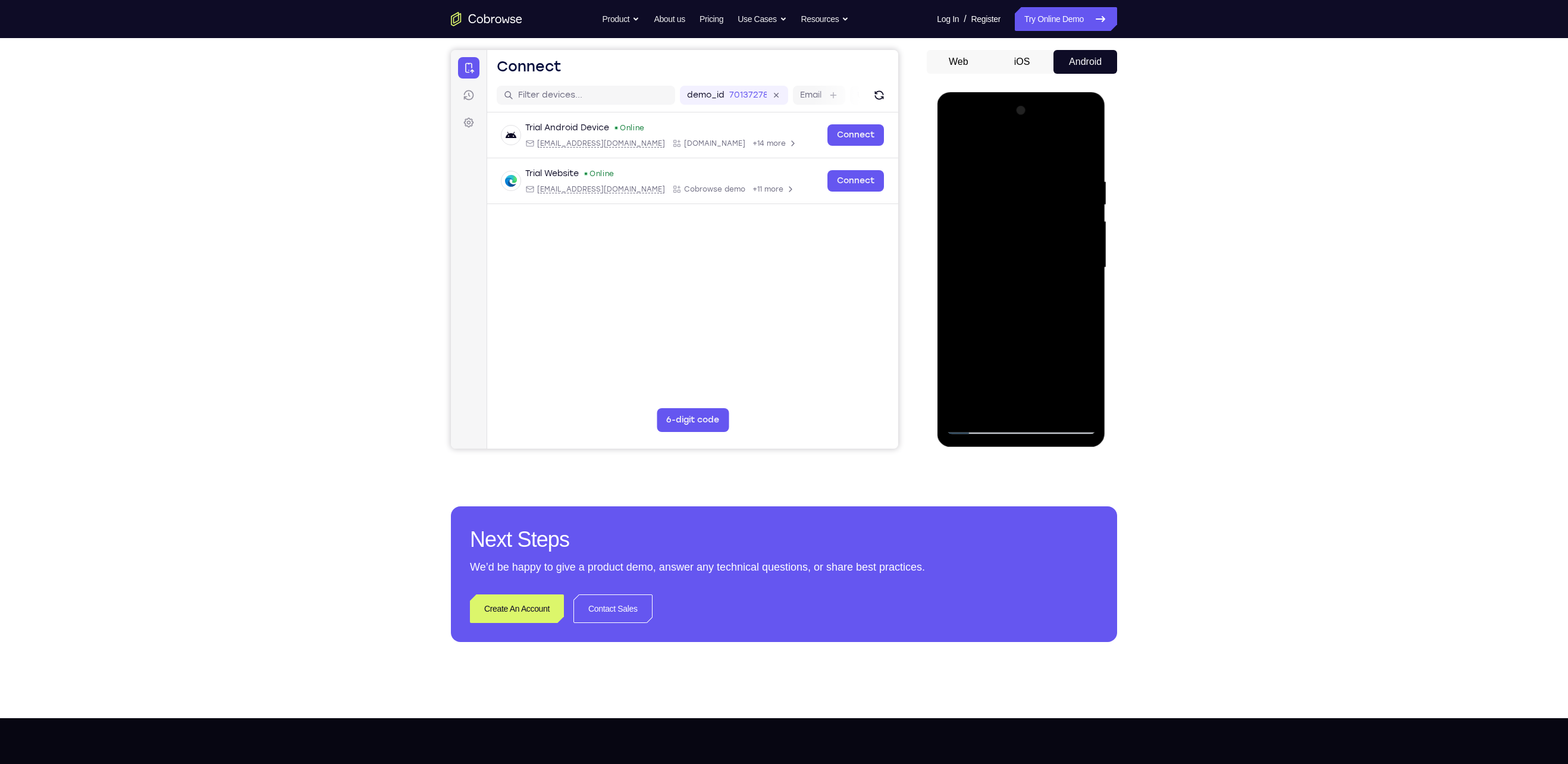
click at [768, 265] on div at bounding box center [1020, 267] width 150 height 333
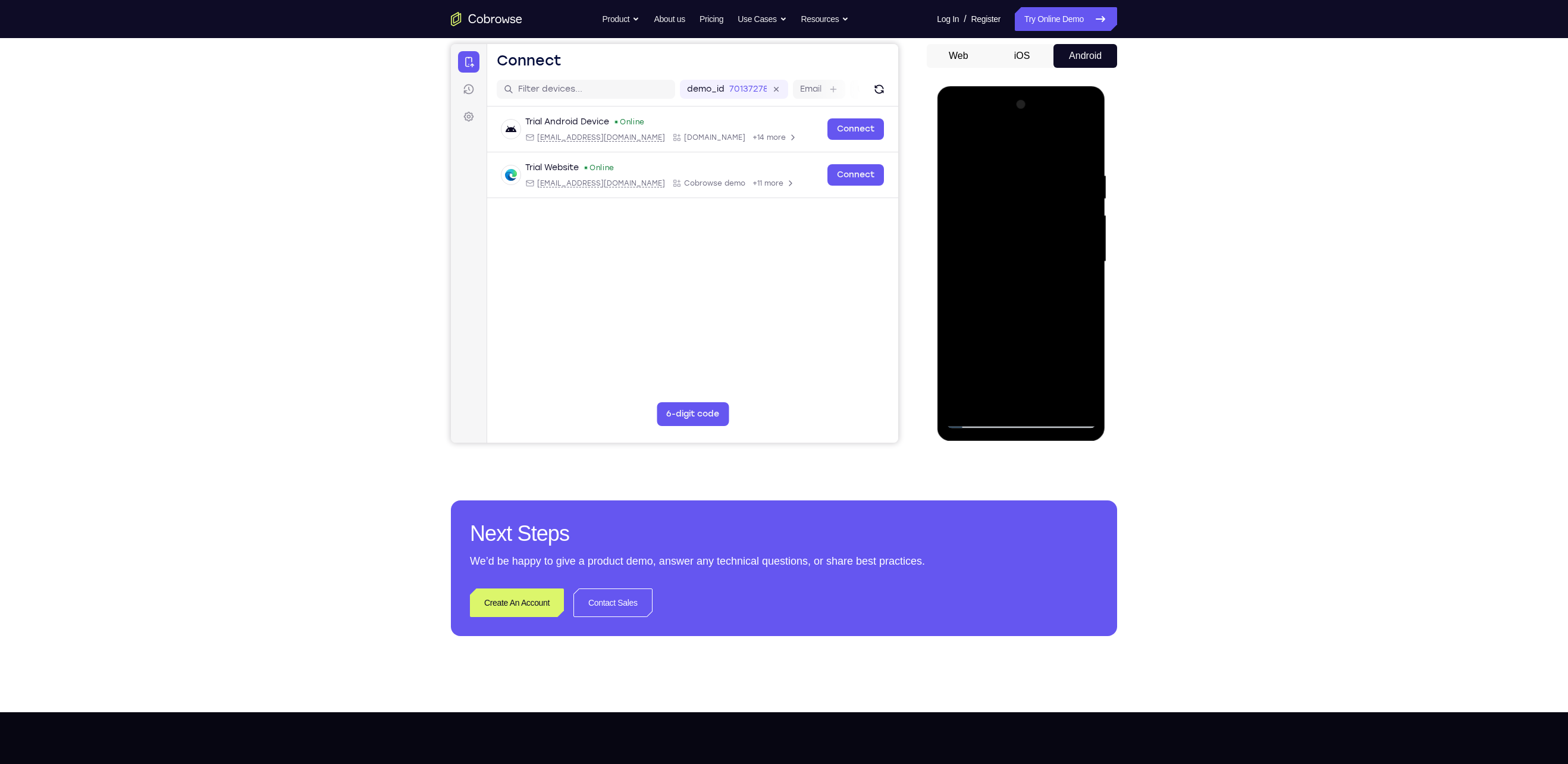
scroll to position [117, 0]
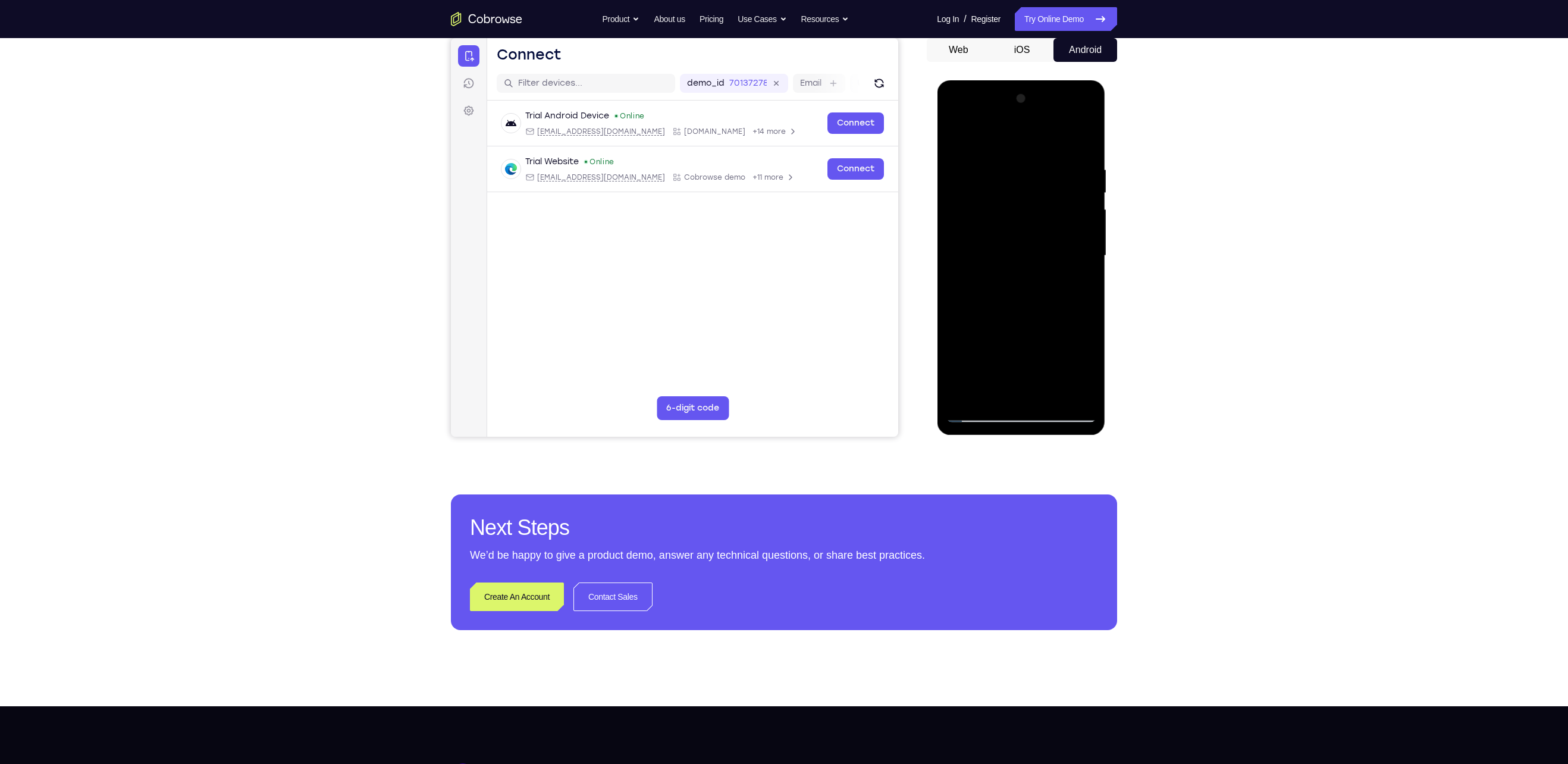
click at [768, 329] on div at bounding box center [1020, 256] width 150 height 333
click at [768, 330] on div at bounding box center [1020, 256] width 150 height 333
click at [768, 263] on div at bounding box center [1020, 256] width 150 height 333
click at [768, 263] on div at bounding box center [1020, 256] width 150 height 333
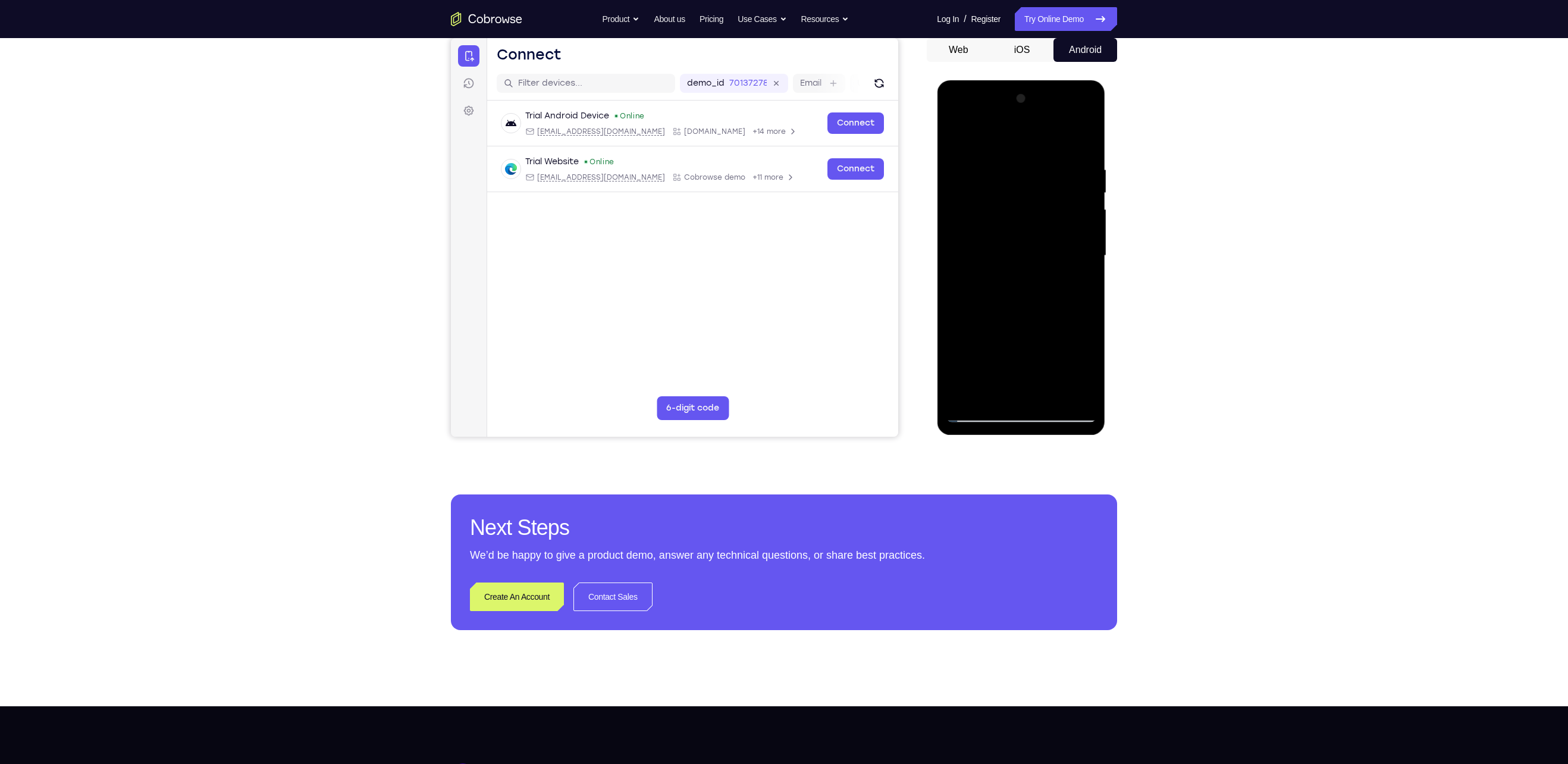
click at [768, 263] on div at bounding box center [1020, 256] width 150 height 333
click at [768, 371] on div at bounding box center [1020, 256] width 150 height 333
click at [768, 321] on div at bounding box center [1020, 256] width 150 height 333
click at [768, 319] on div at bounding box center [1020, 256] width 150 height 333
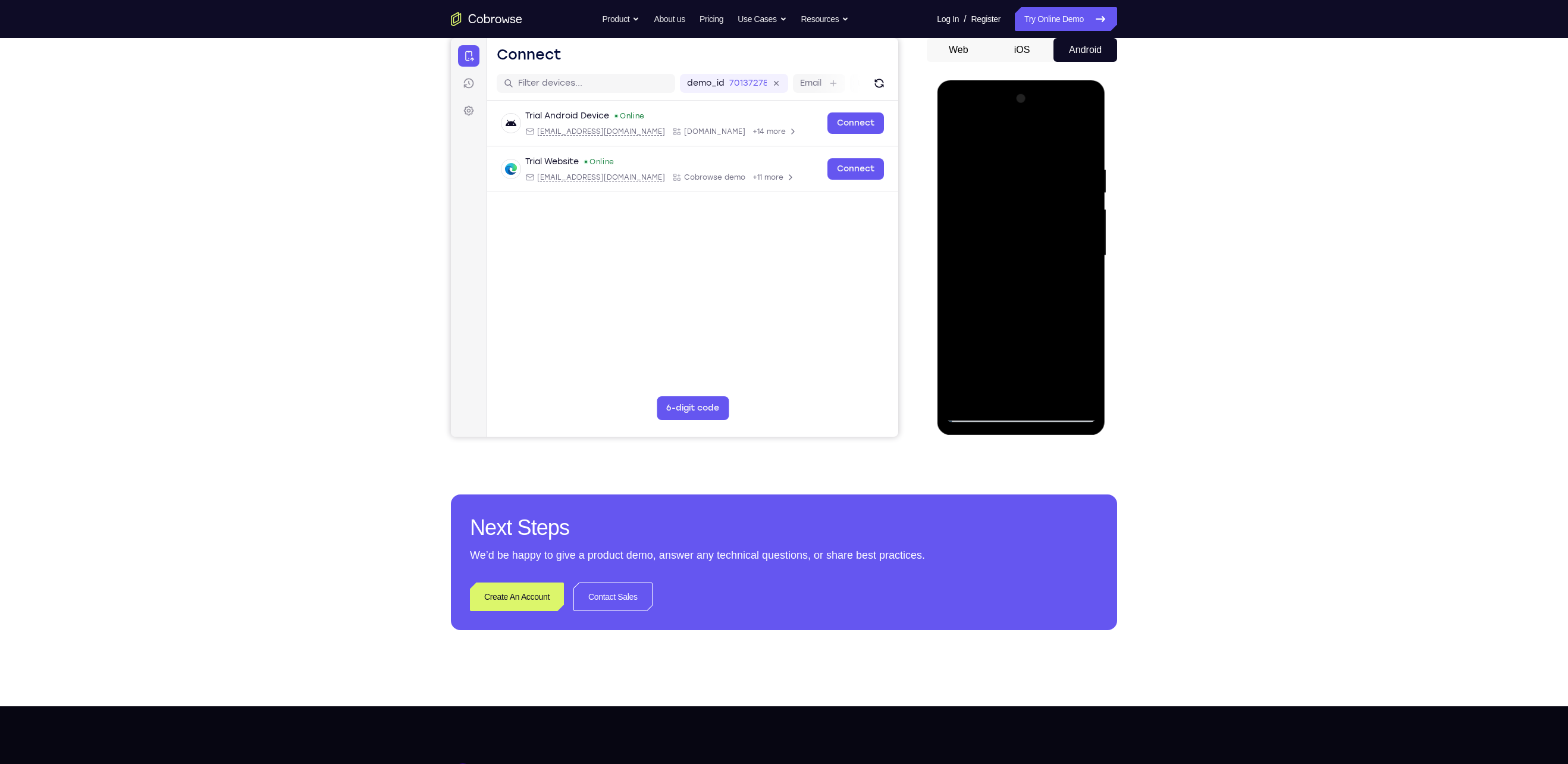
click at [768, 288] on div at bounding box center [1020, 256] width 150 height 333
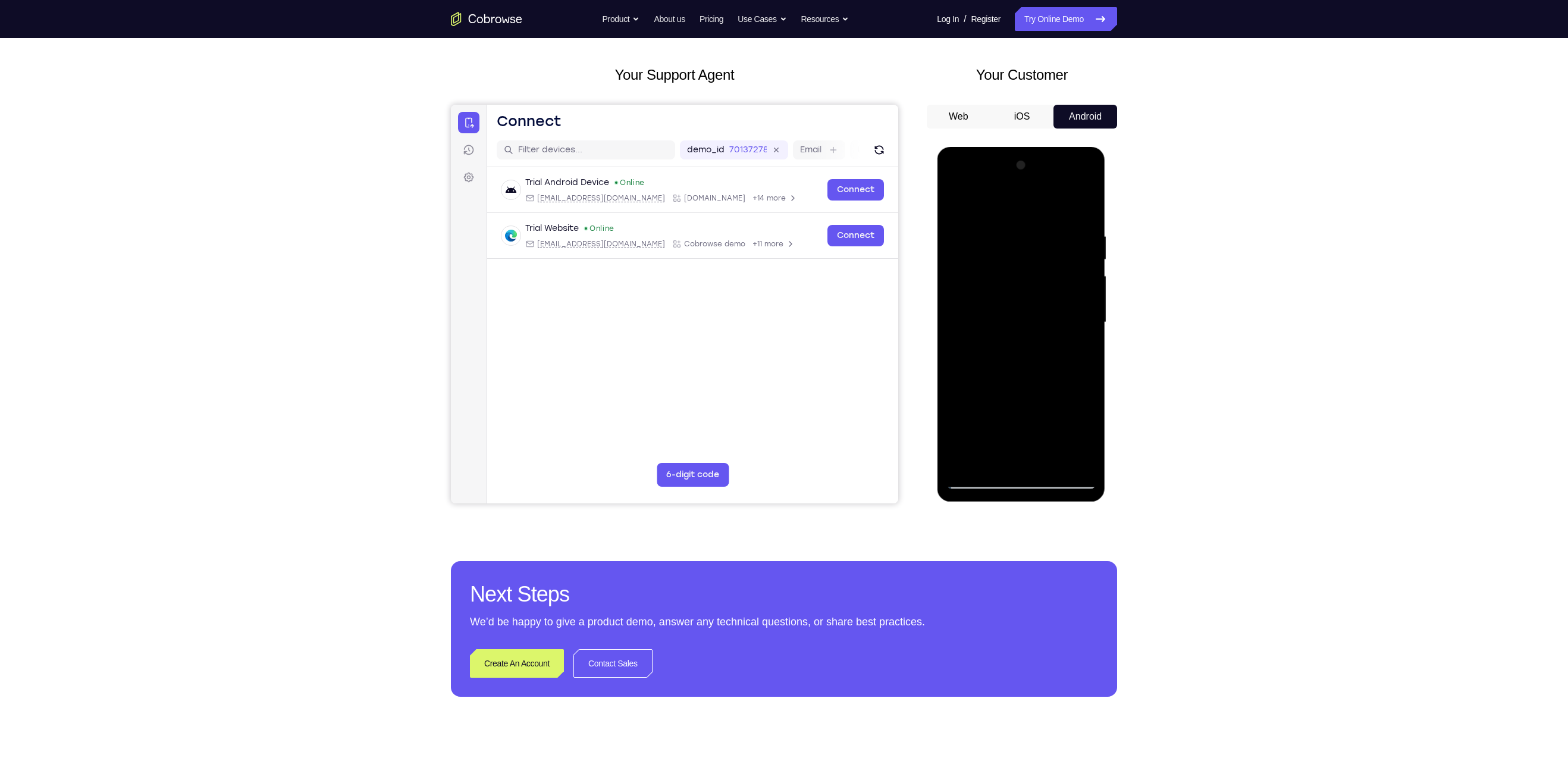
scroll to position [44, 0]
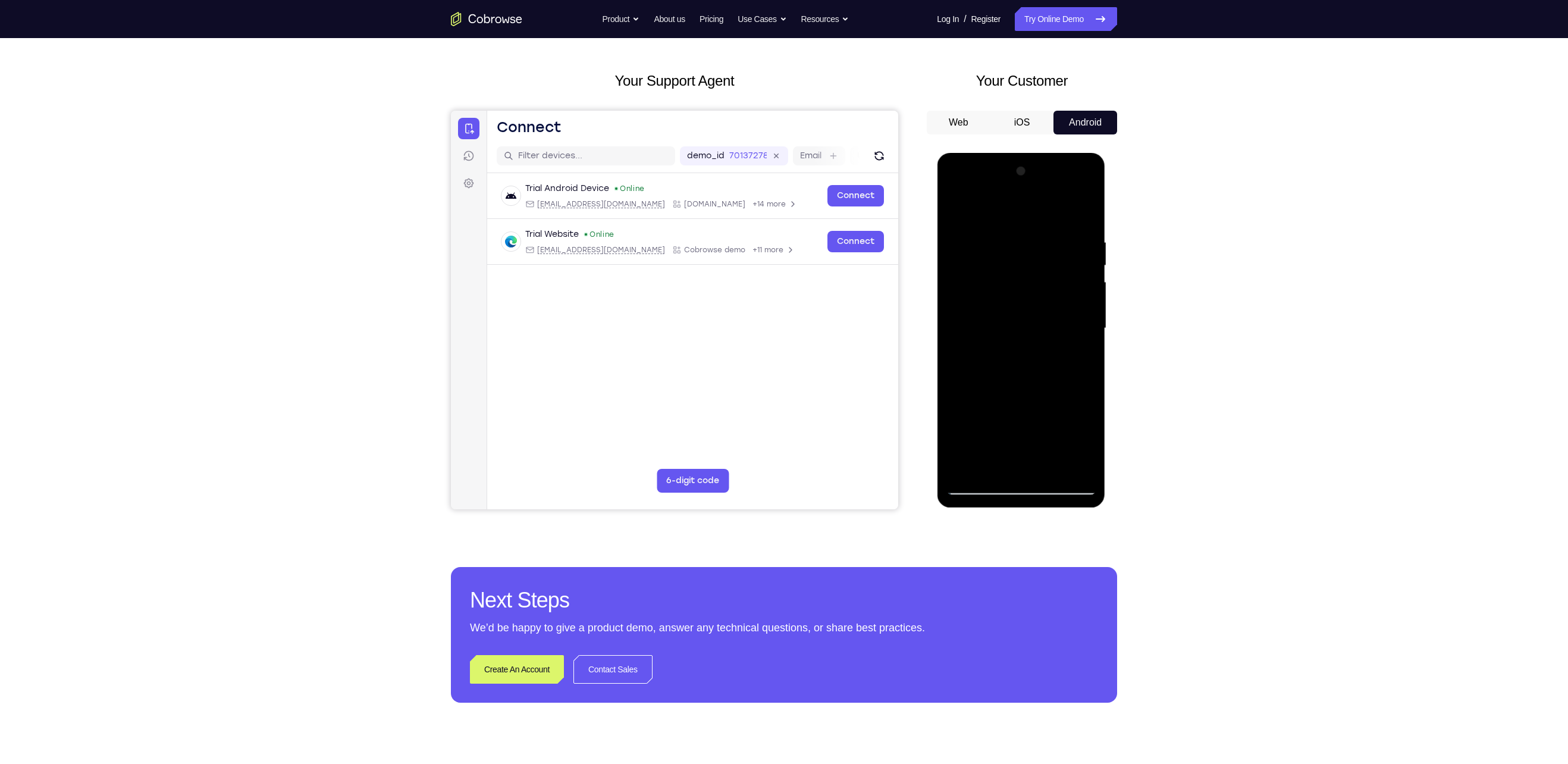
click at [768, 211] on div at bounding box center [1020, 328] width 150 height 333
click at [768, 212] on div at bounding box center [1020, 328] width 150 height 333
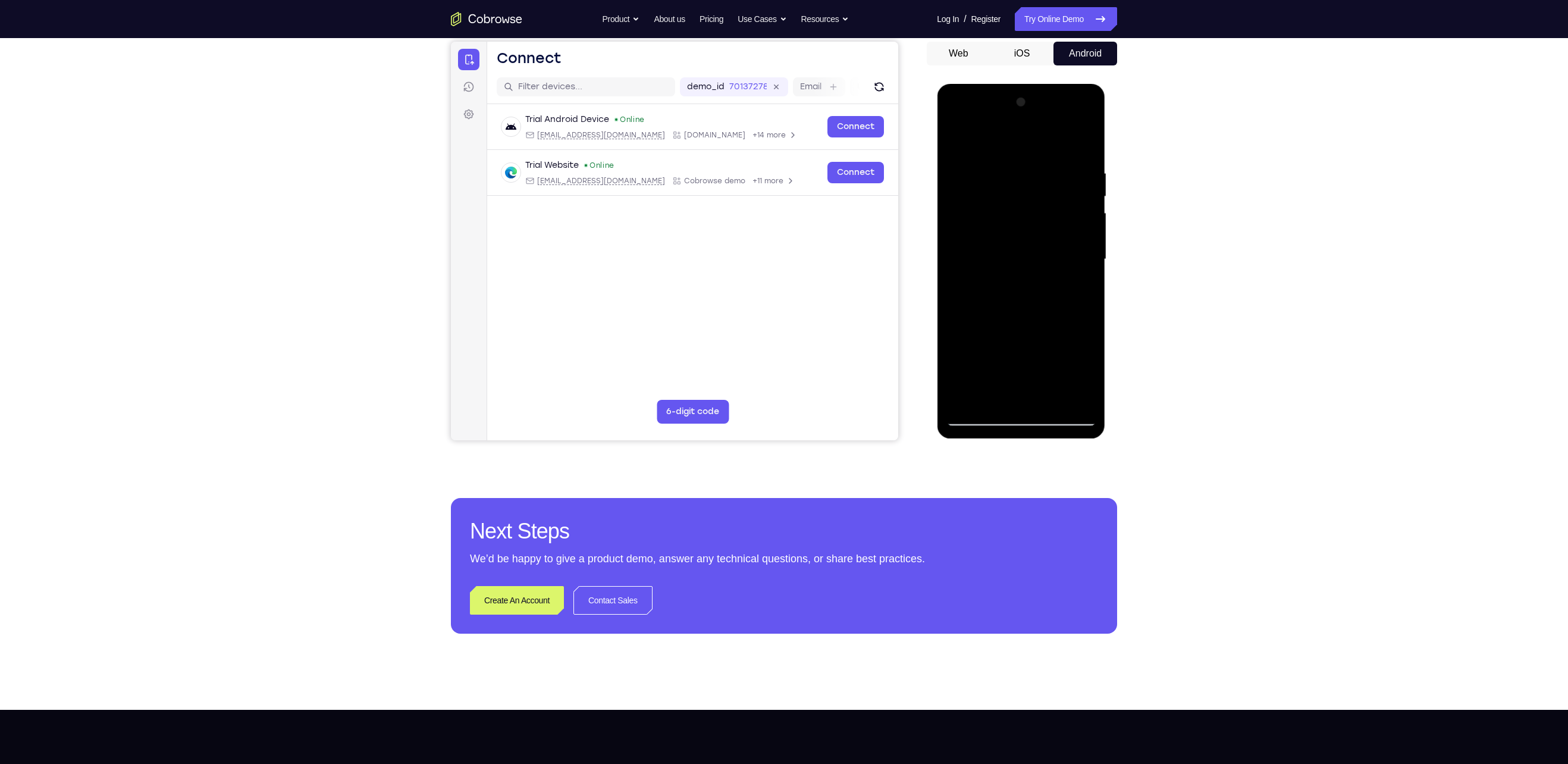
click at [768, 382] on div at bounding box center [1020, 259] width 150 height 333
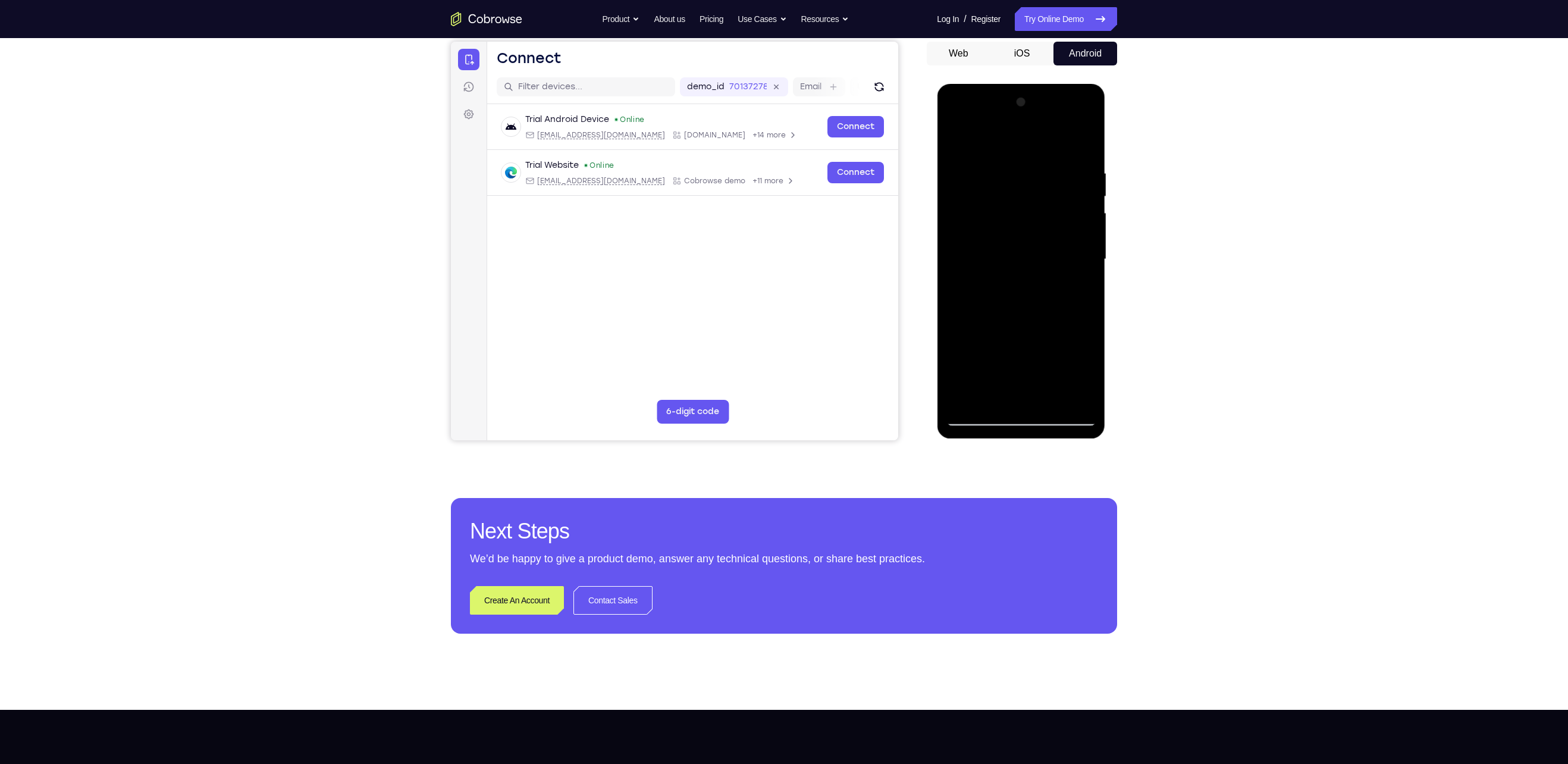
click at [768, 382] on div at bounding box center [1020, 259] width 150 height 333
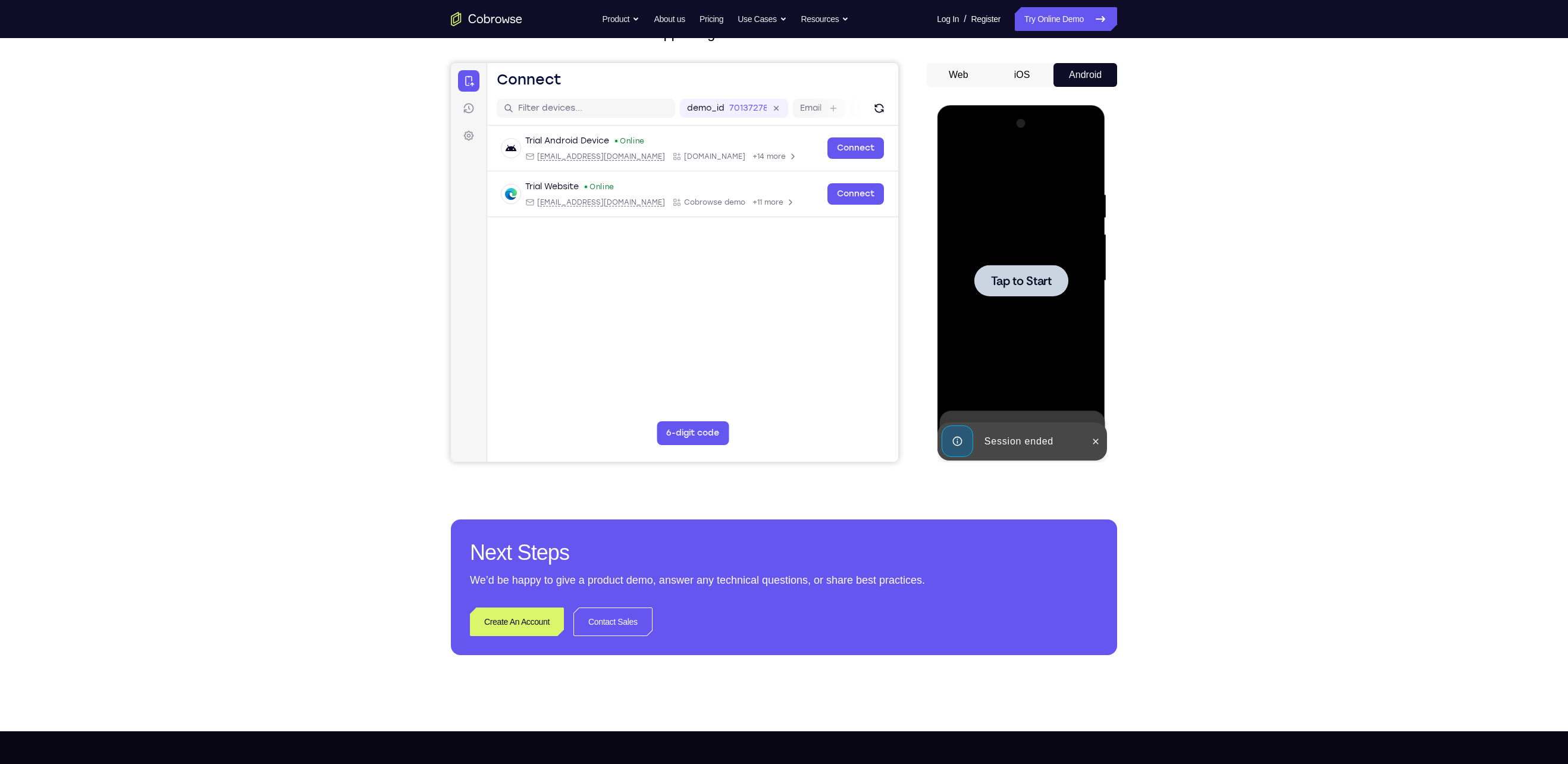
scroll to position [92, 0]
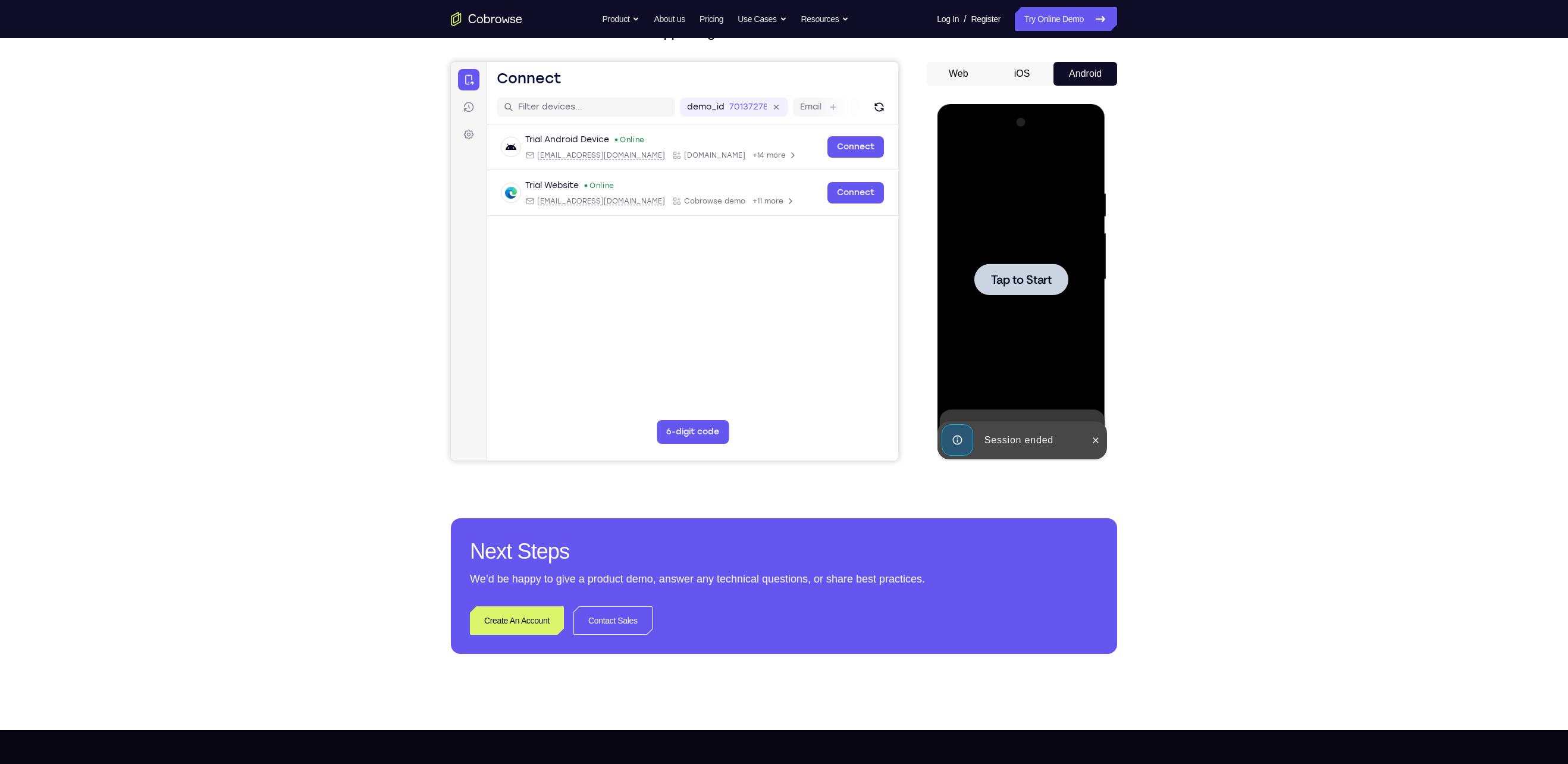
click at [768, 293] on div at bounding box center [1020, 279] width 94 height 32
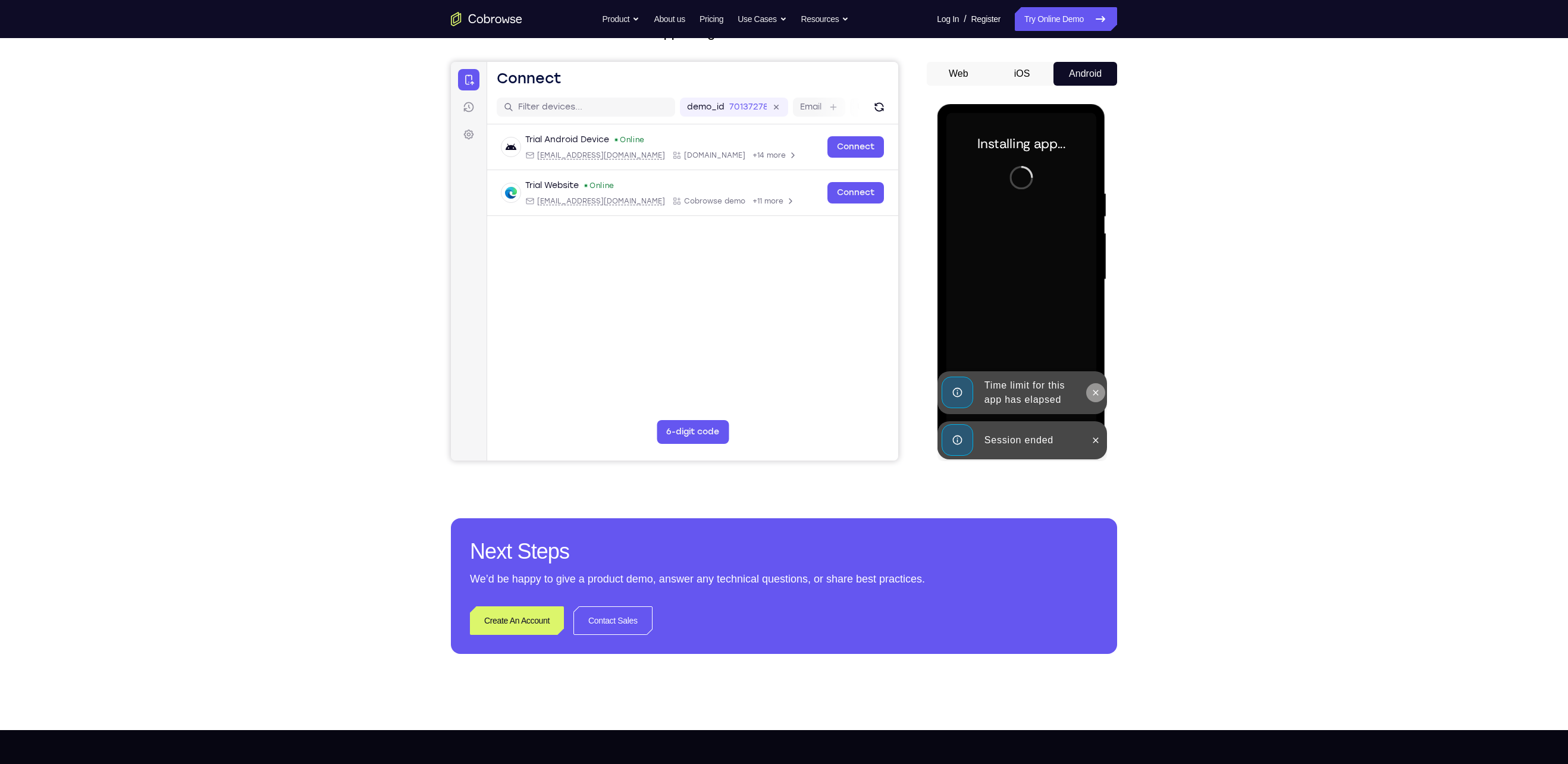
click at [768, 382] on button at bounding box center [1095, 392] width 19 height 19
click at [768, 382] on icon at bounding box center [1095, 440] width 5 height 5
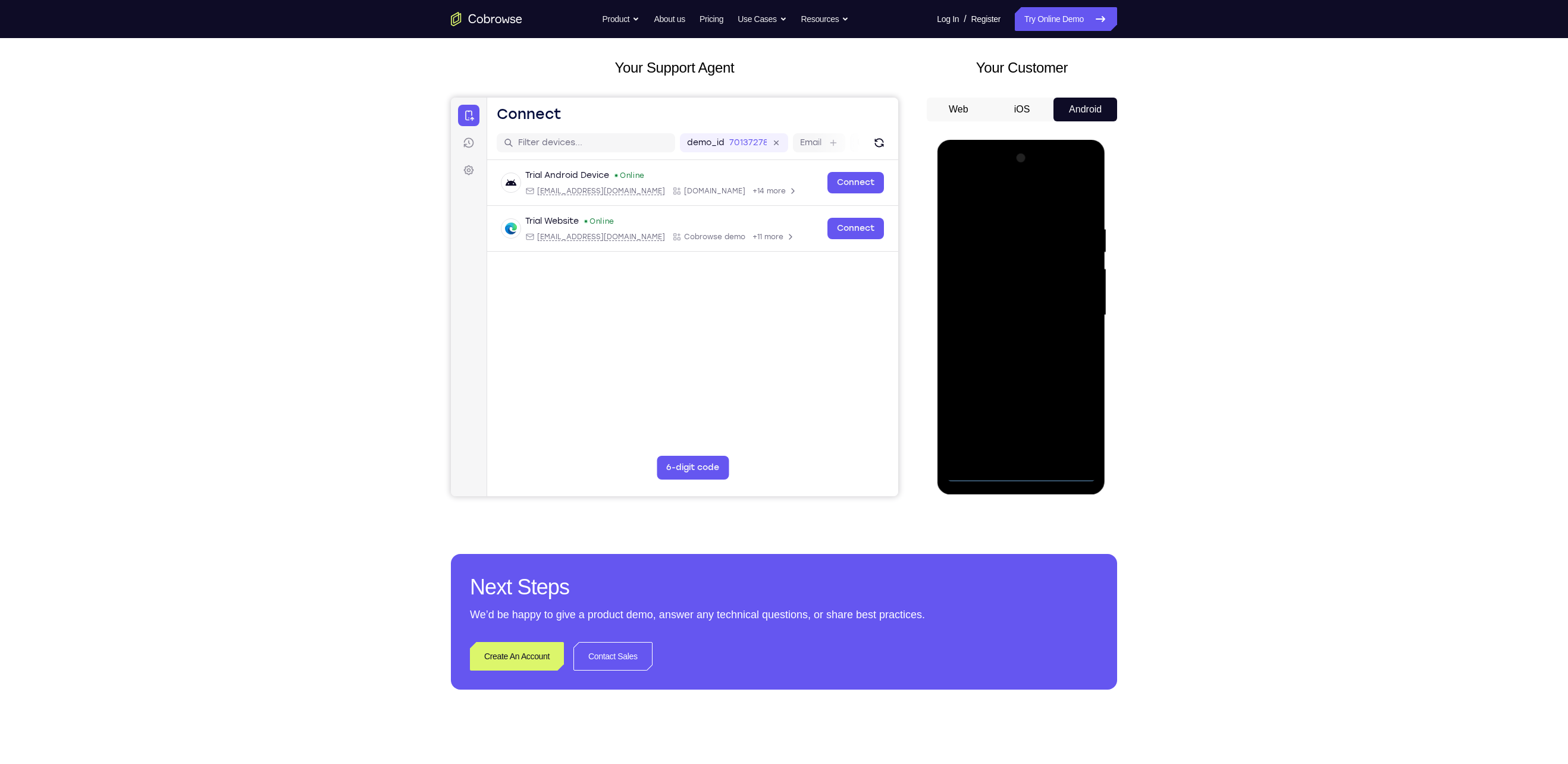
scroll to position [54, 0]
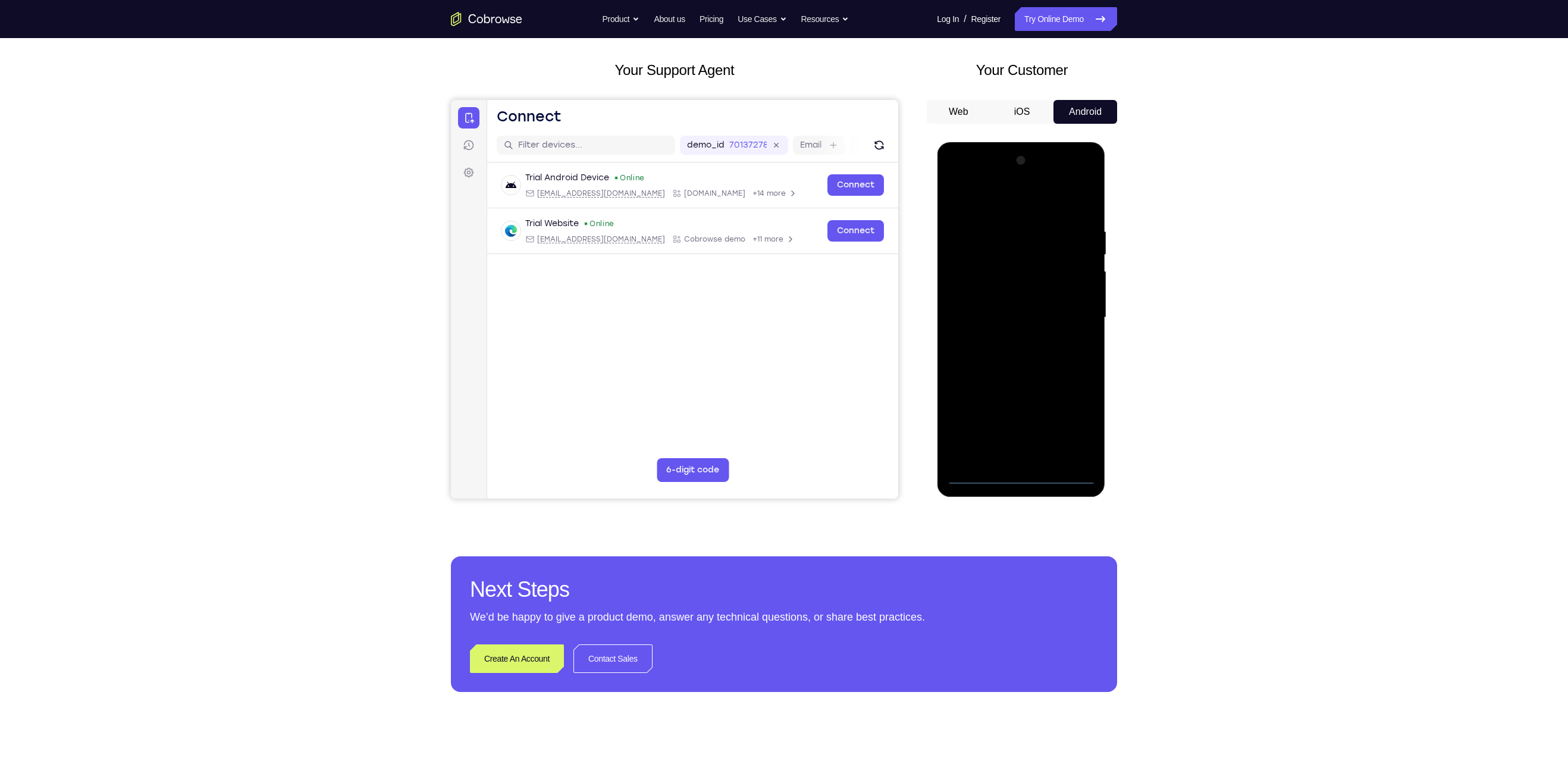
click at [768, 382] on div at bounding box center [1020, 317] width 150 height 333
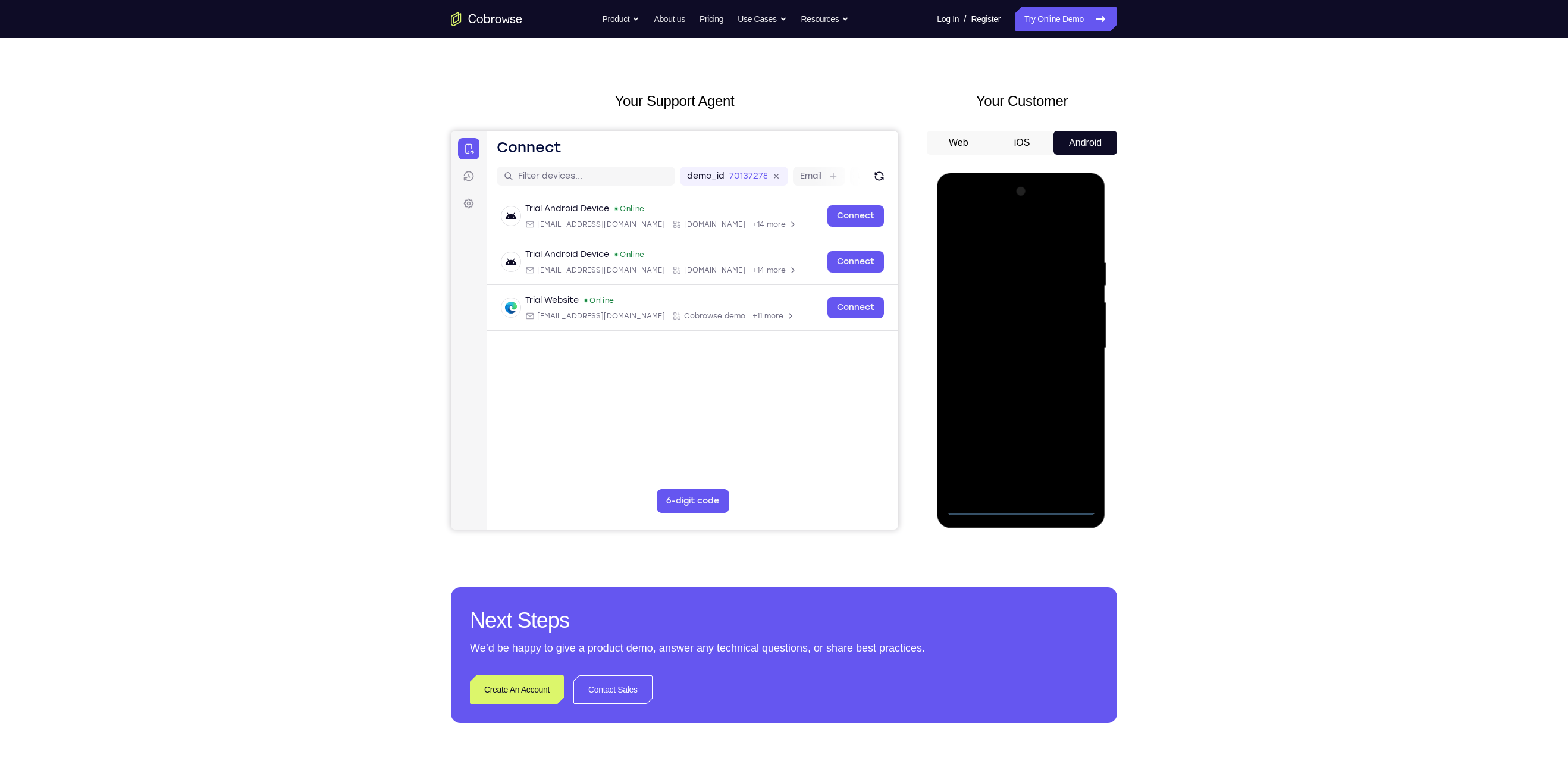
scroll to position [23, 0]
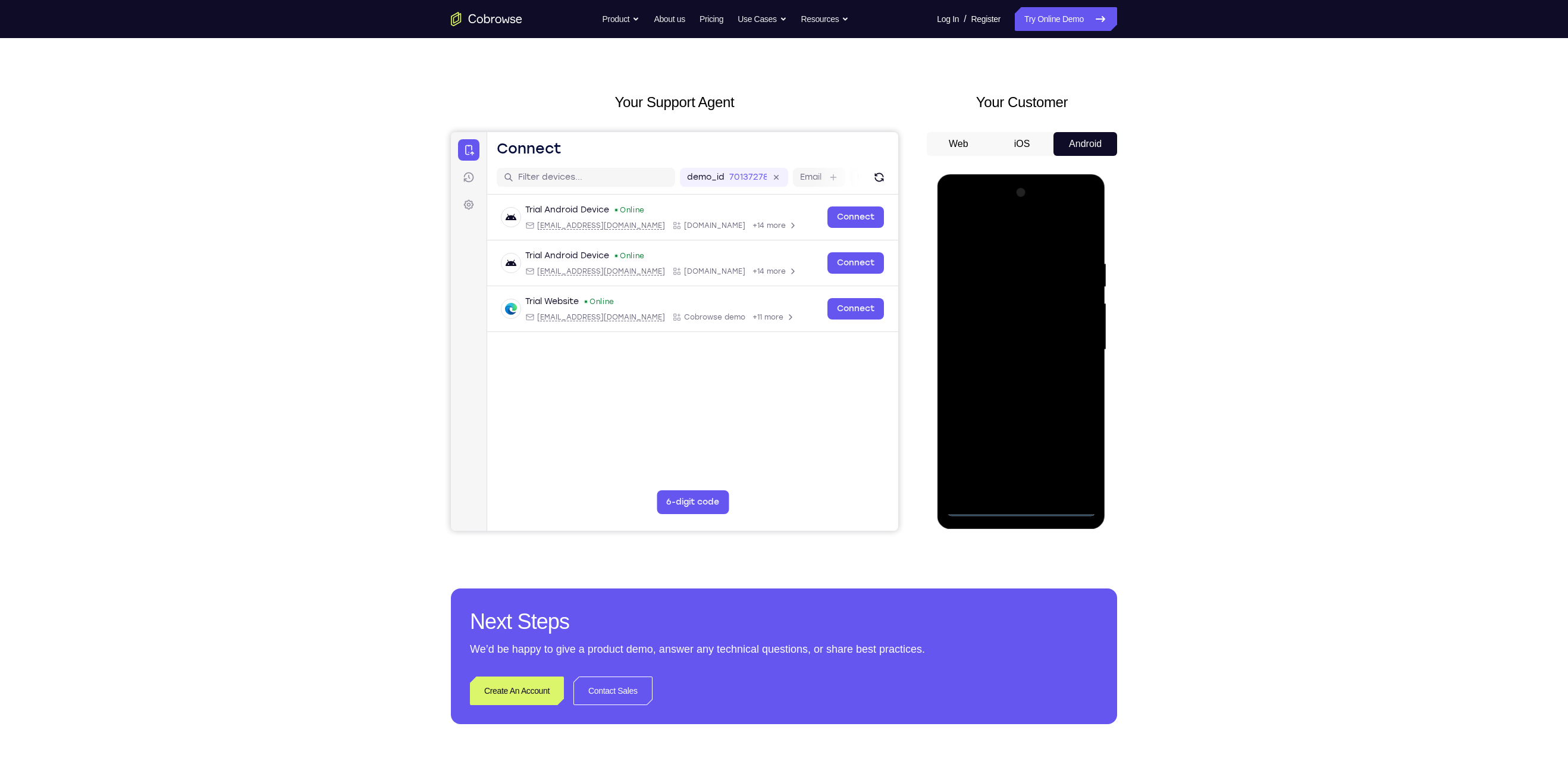
click at [768, 239] on div at bounding box center [1020, 350] width 150 height 333
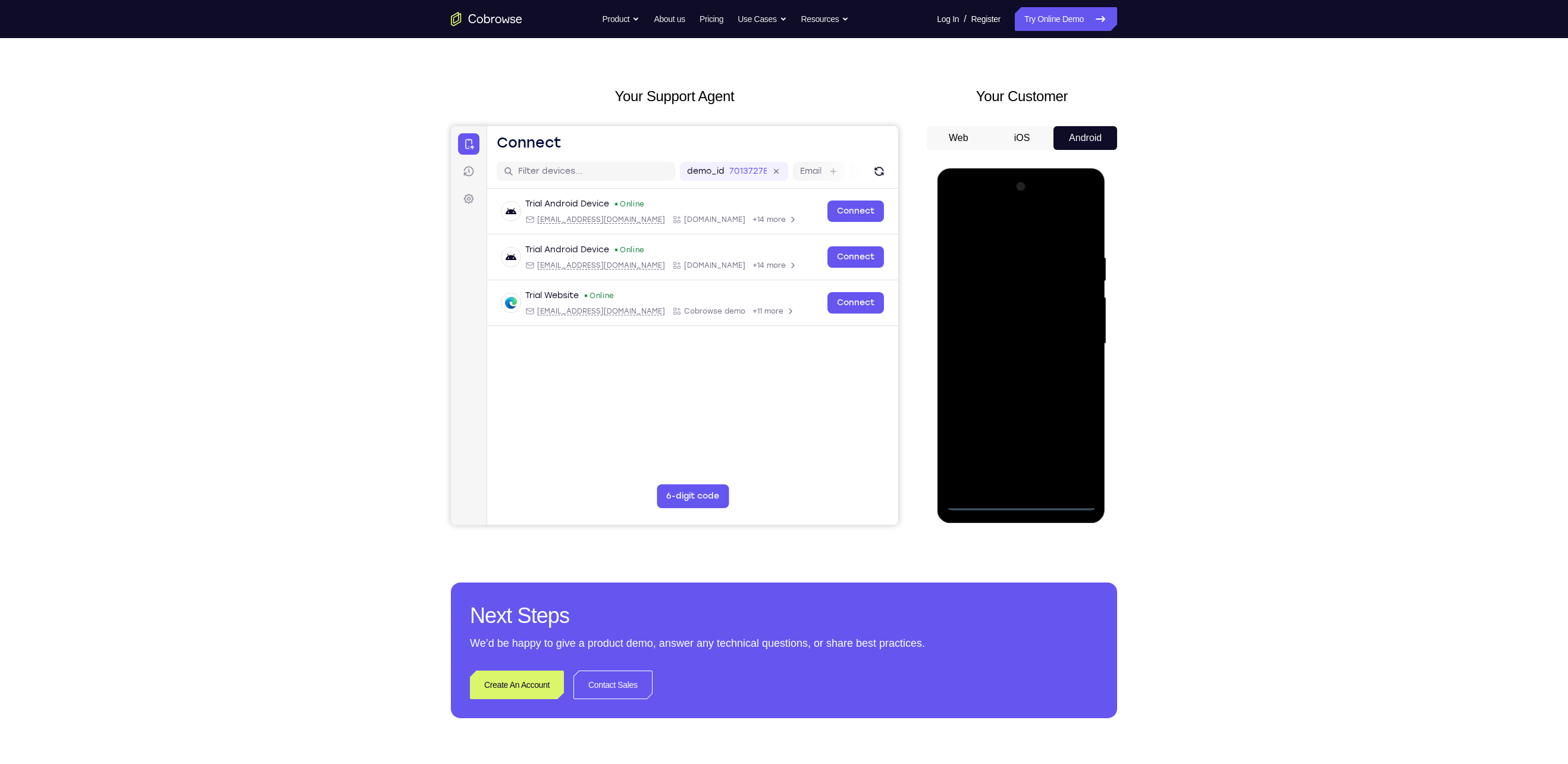
scroll to position [31, 0]
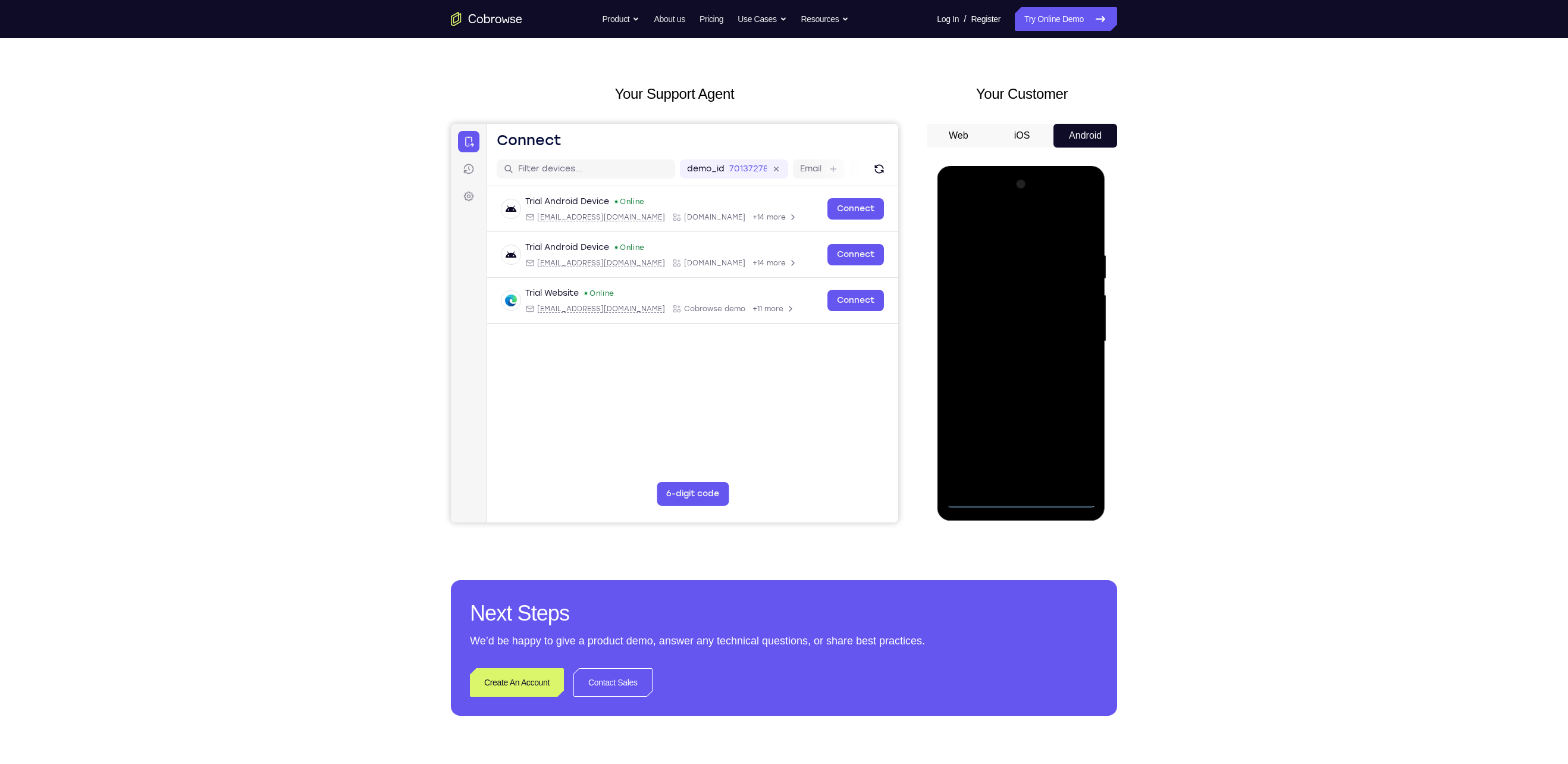
click at [768, 339] on div at bounding box center [1020, 341] width 150 height 333
click at [768, 366] on div at bounding box center [1020, 341] width 150 height 333
drag, startPoint x: 1030, startPoint y: 333, endPoint x: 1017, endPoint y: 401, distance: 69.2
click at [768, 382] on div at bounding box center [1020, 341] width 150 height 333
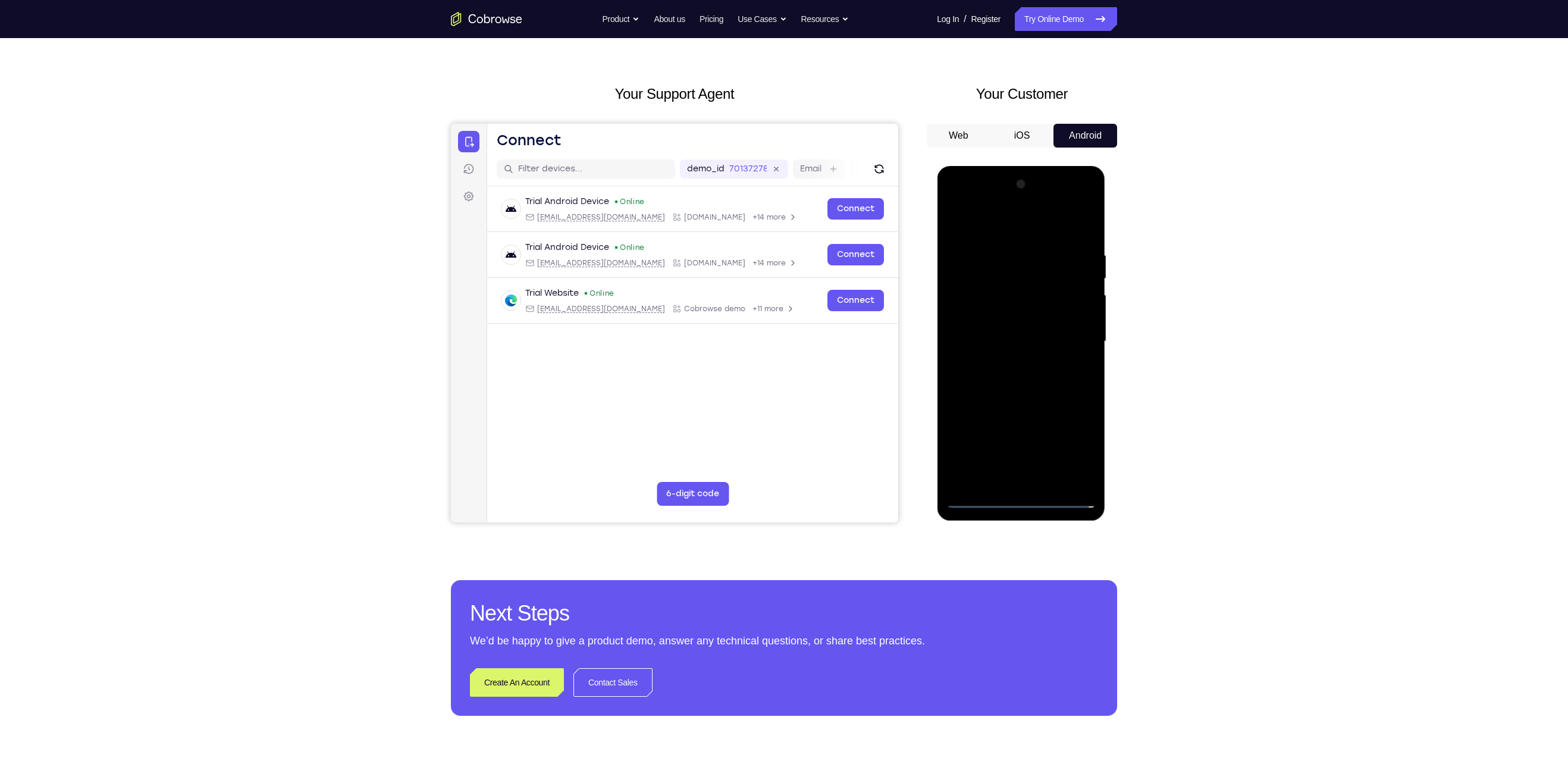
click at [768, 382] on div at bounding box center [1020, 341] width 150 height 333
click at [768, 288] on div at bounding box center [1020, 341] width 150 height 333
click at [768, 316] on div at bounding box center [1020, 341] width 150 height 333
click at [768, 323] on div at bounding box center [1020, 341] width 150 height 333
click at [768, 382] on div at bounding box center [1020, 341] width 150 height 333
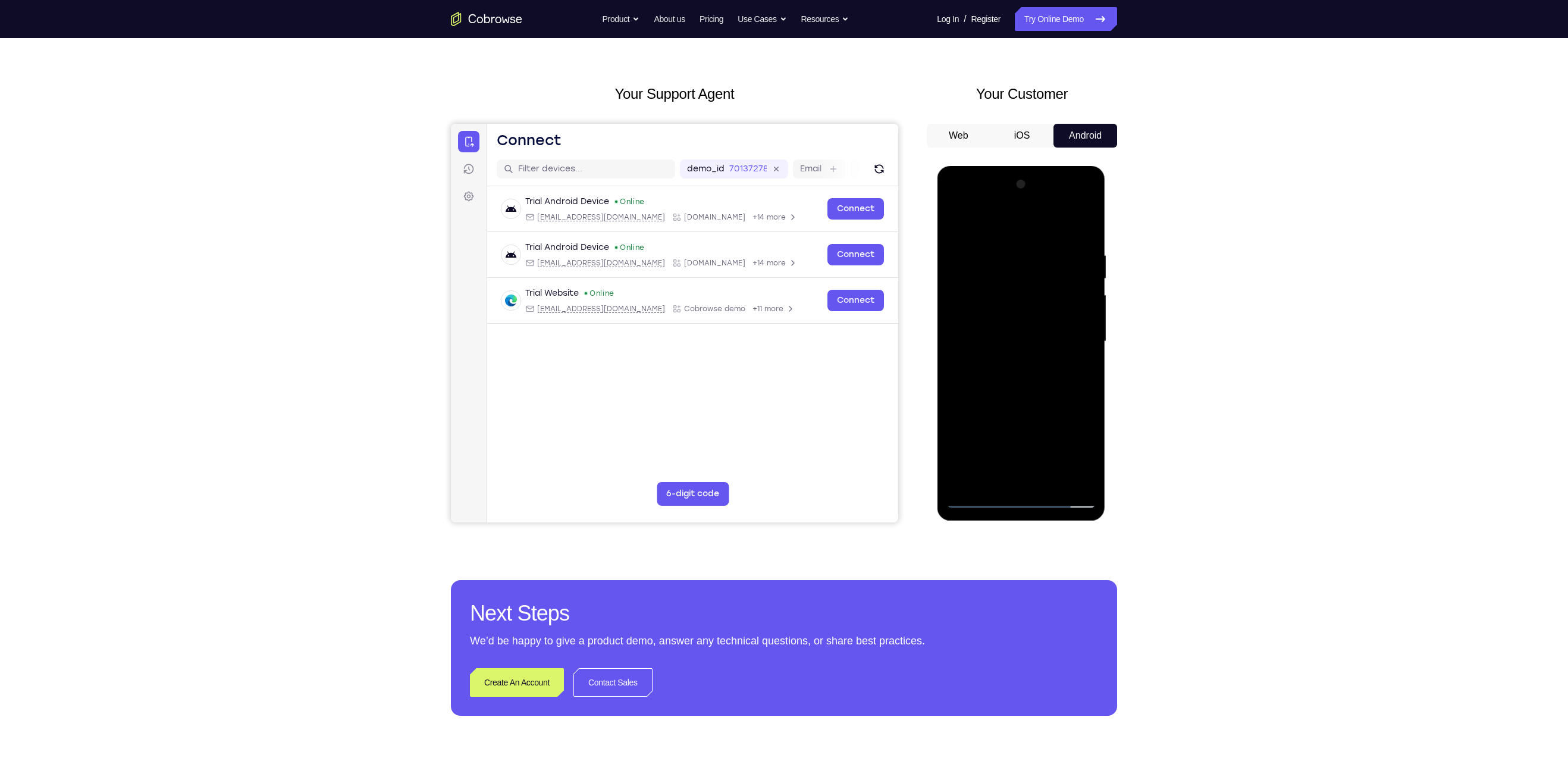
click at [768, 293] on div at bounding box center [1020, 341] width 150 height 333
click at [768, 238] on div at bounding box center [1020, 341] width 150 height 333
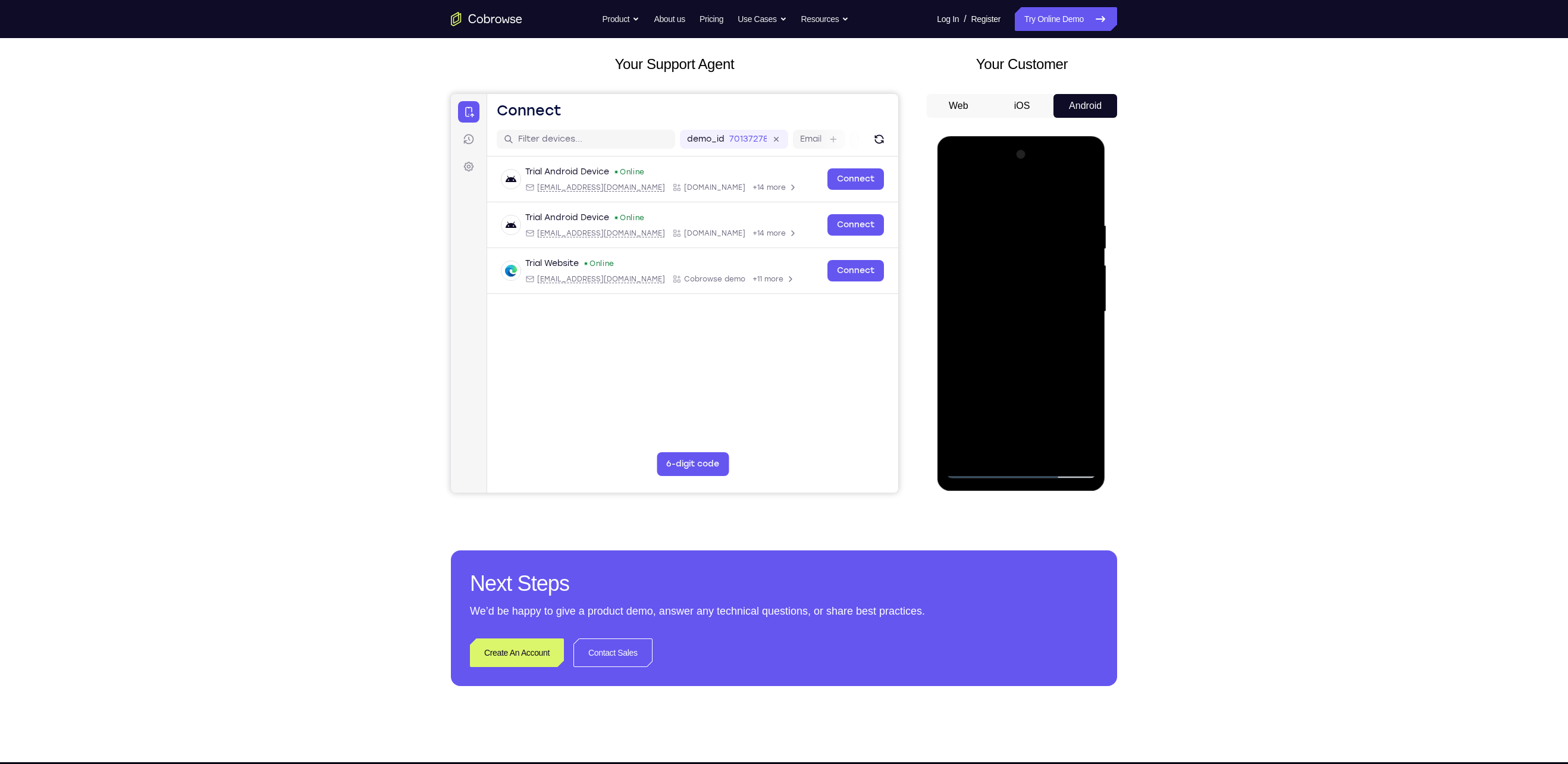
scroll to position [62, 0]
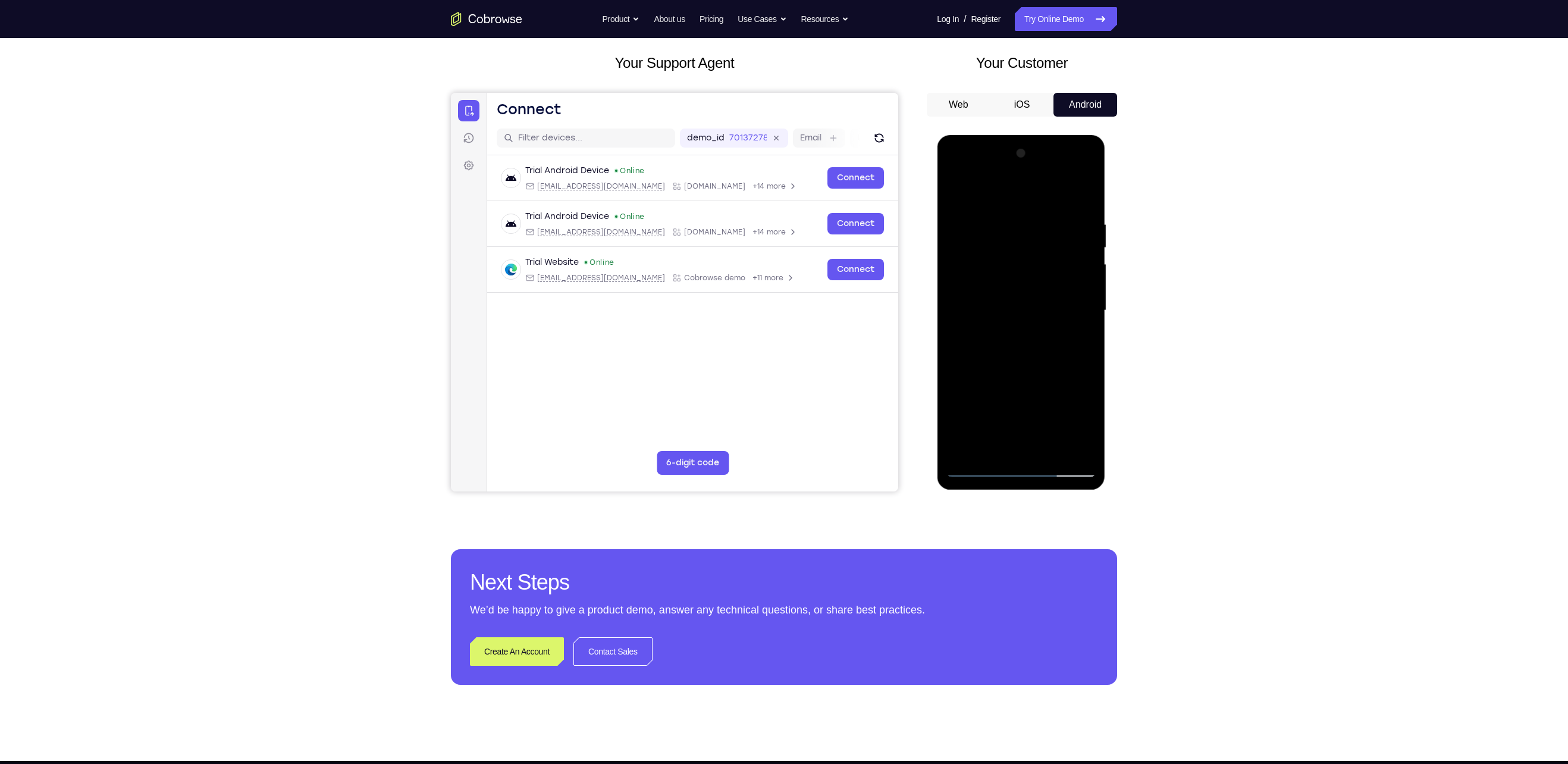
click at [768, 382] on div at bounding box center [1020, 310] width 150 height 333
click at [768, 377] on div at bounding box center [1020, 310] width 150 height 333
click at [768, 249] on div at bounding box center [1020, 310] width 150 height 333
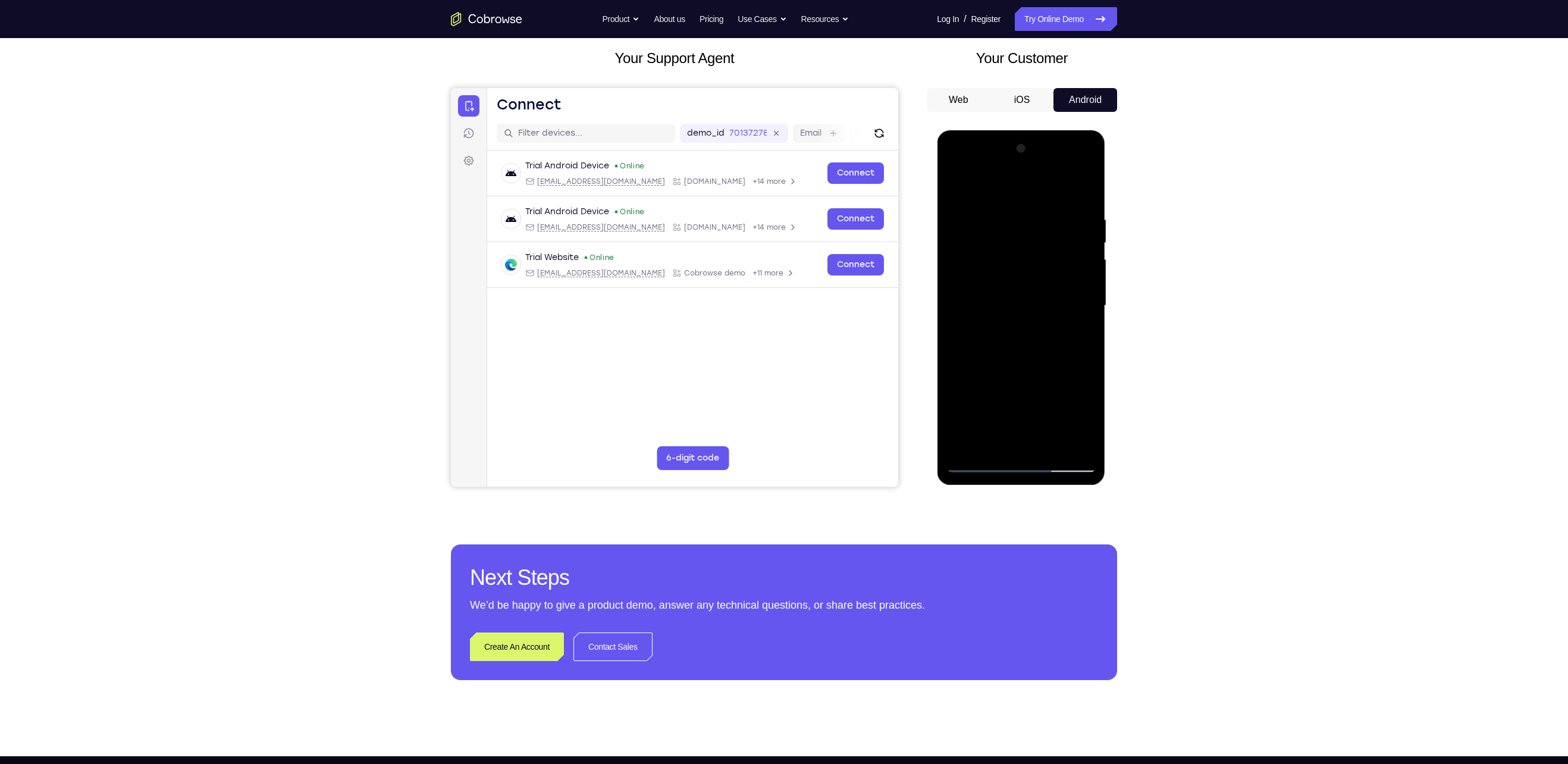
scroll to position [69, 0]
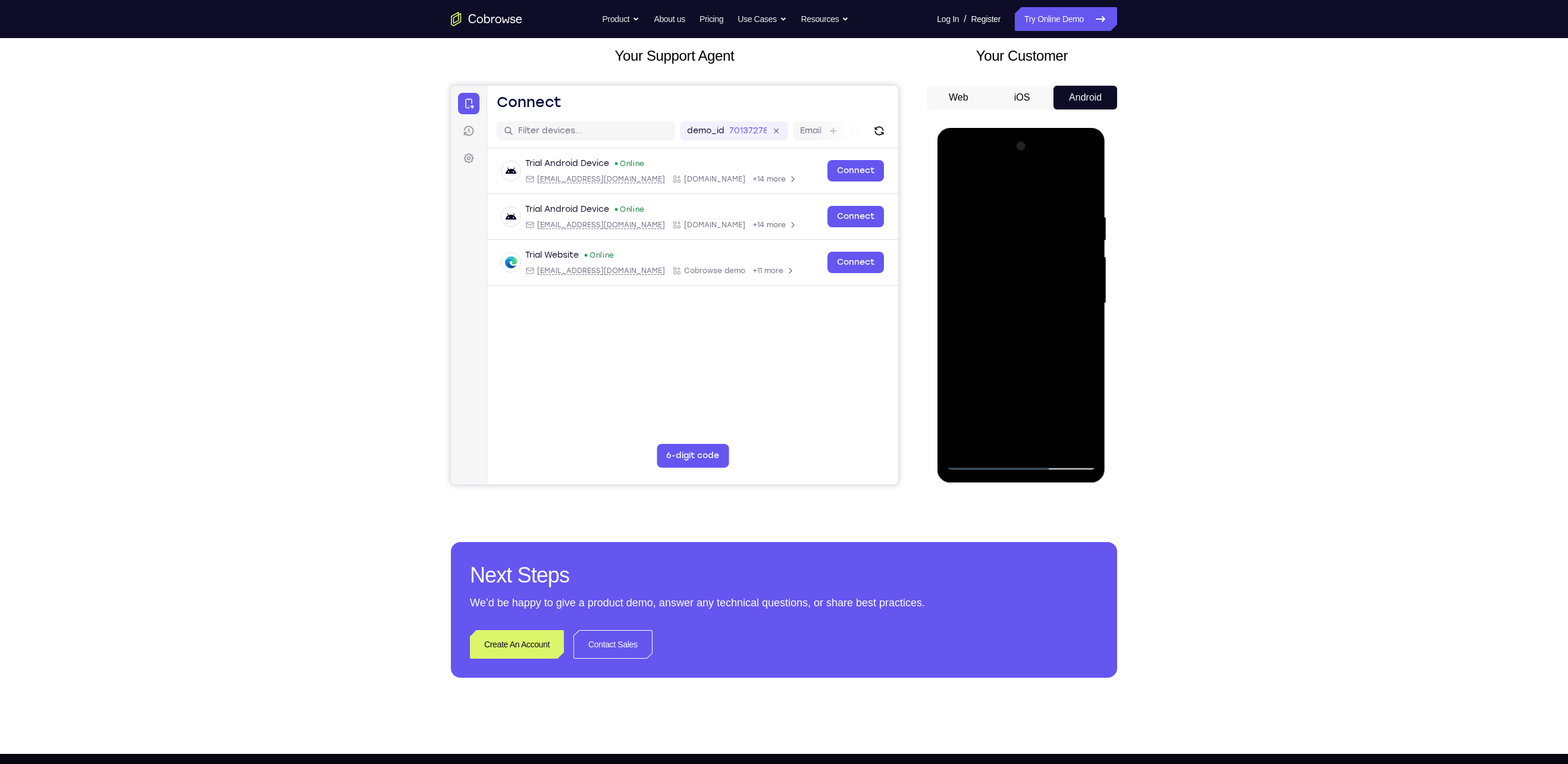
click at [768, 382] on div at bounding box center [1020, 303] width 150 height 333
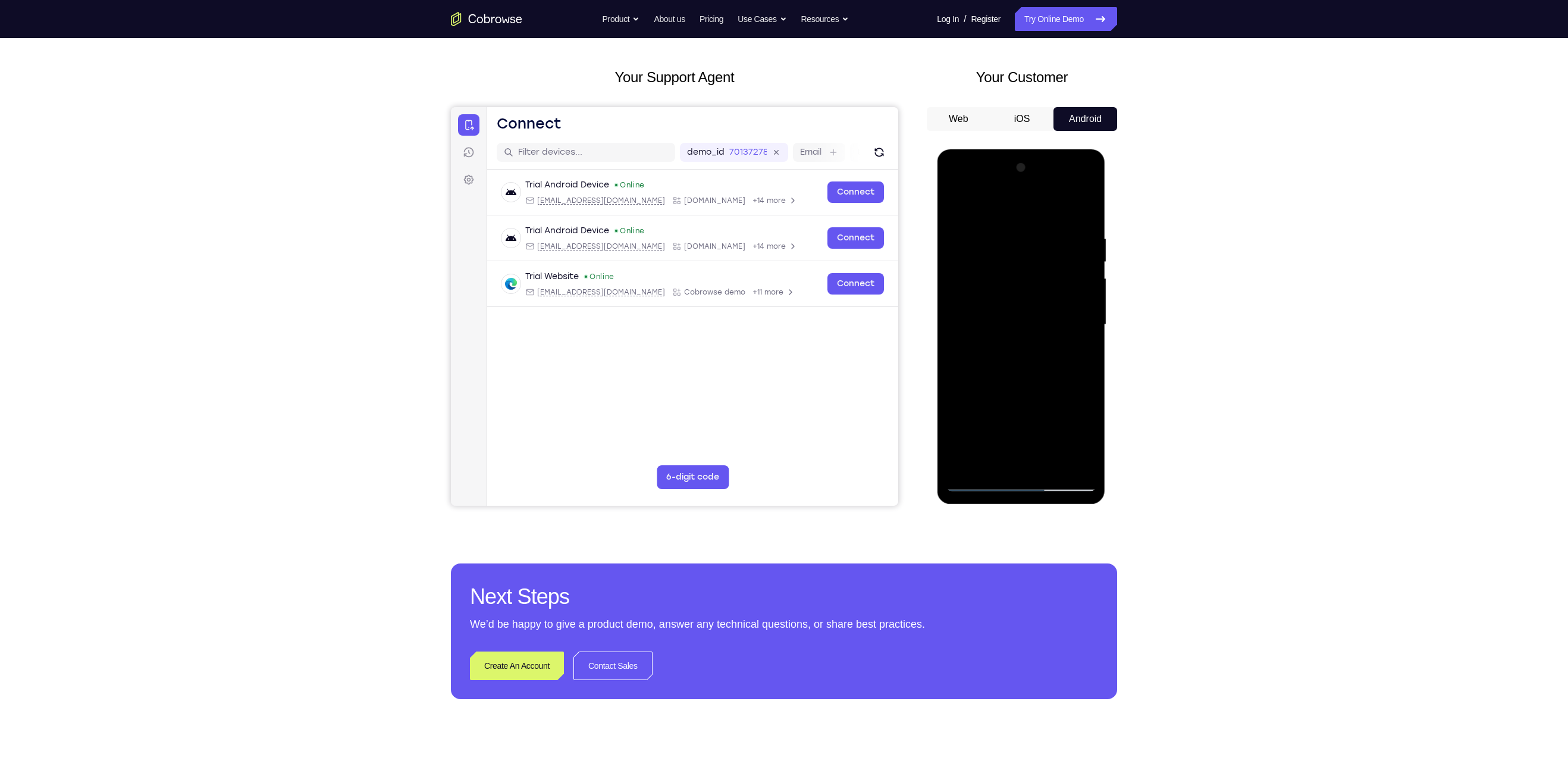
click at [768, 382] on div at bounding box center [1020, 325] width 150 height 333
click at [768, 207] on div at bounding box center [1020, 325] width 150 height 333
click at [768, 282] on div at bounding box center [1020, 325] width 150 height 333
click at [768, 306] on div at bounding box center [1020, 325] width 150 height 333
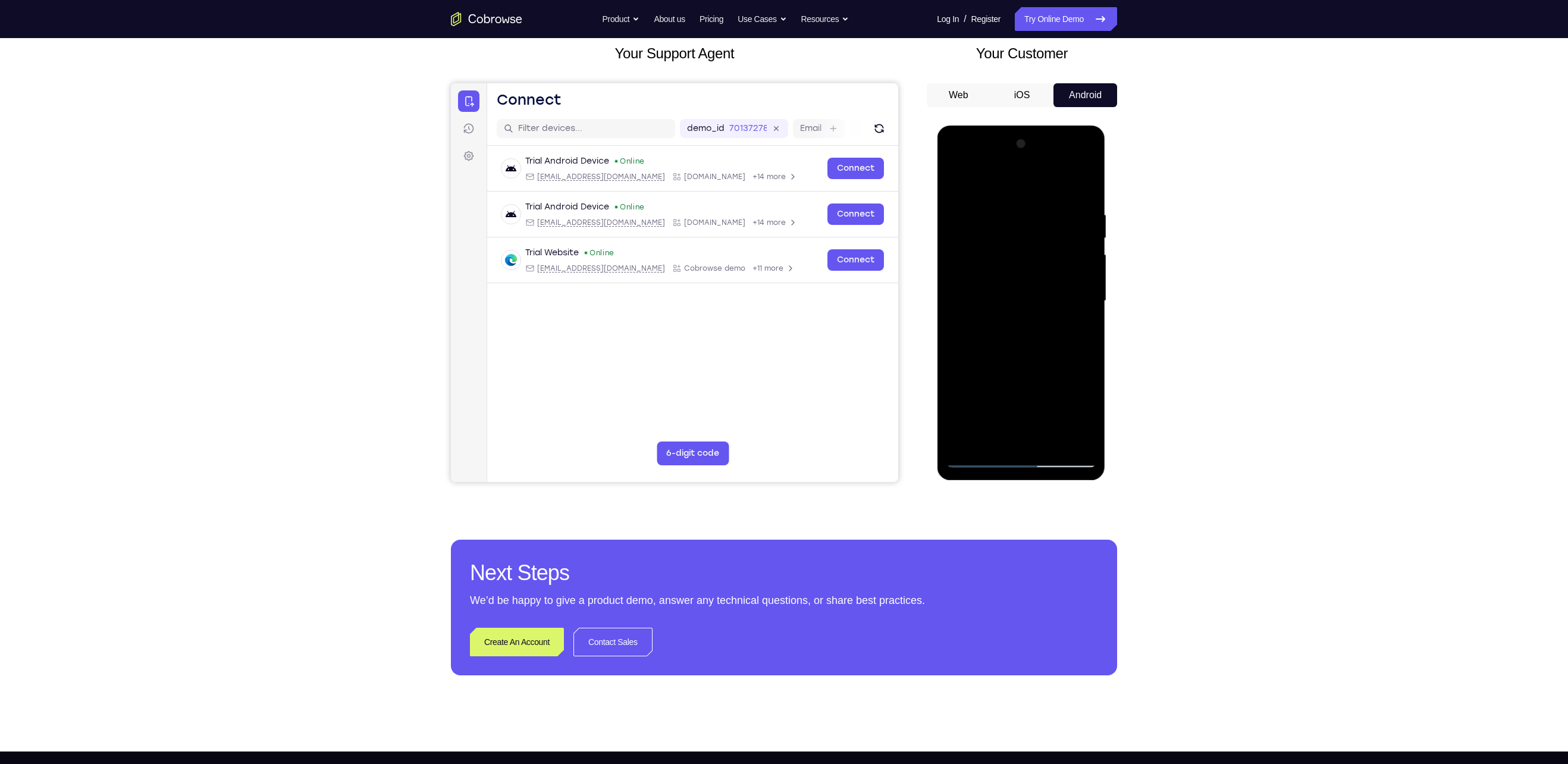
scroll to position [72, 0]
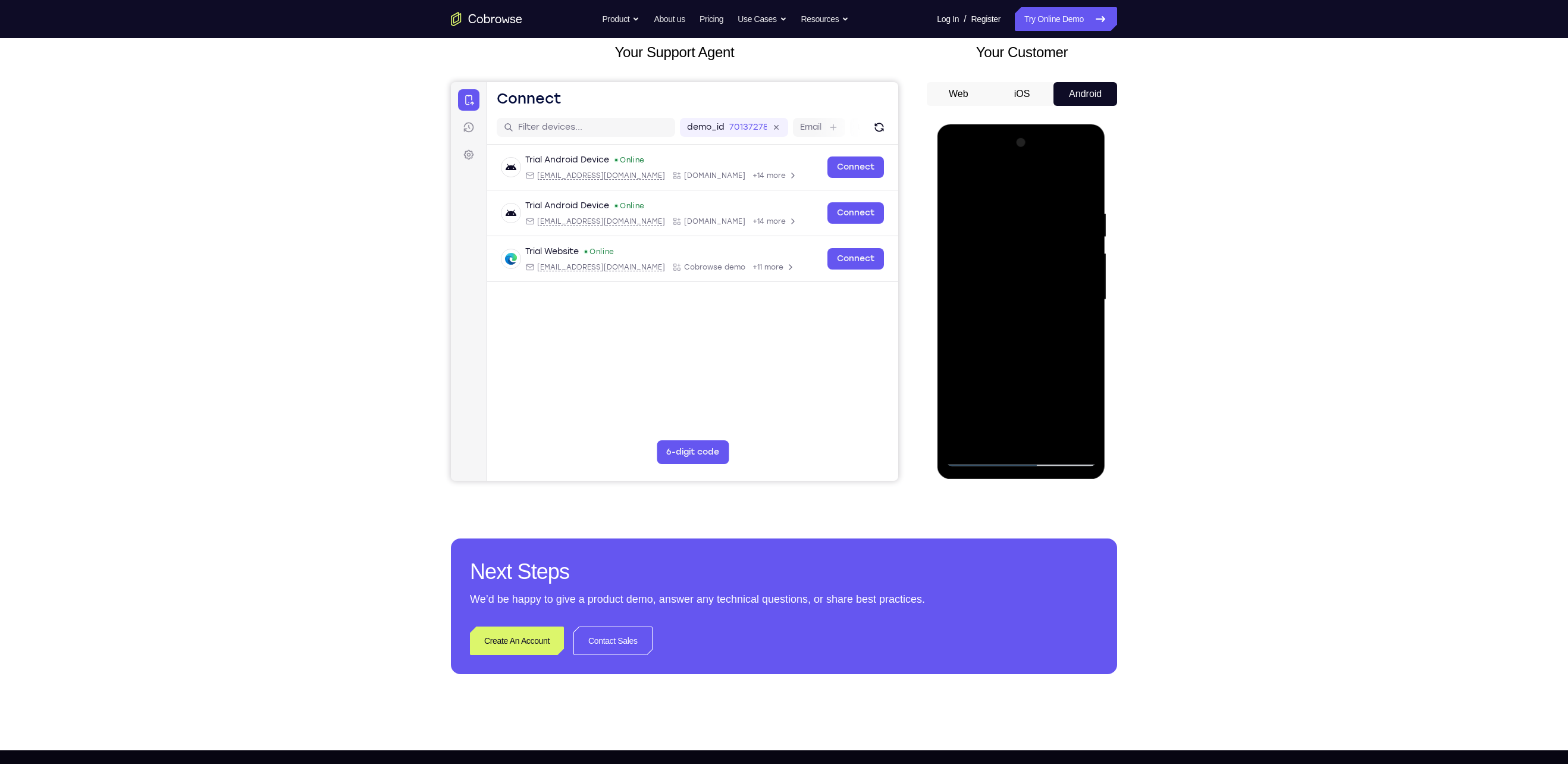
click at [768, 382] on div at bounding box center [1020, 300] width 150 height 333
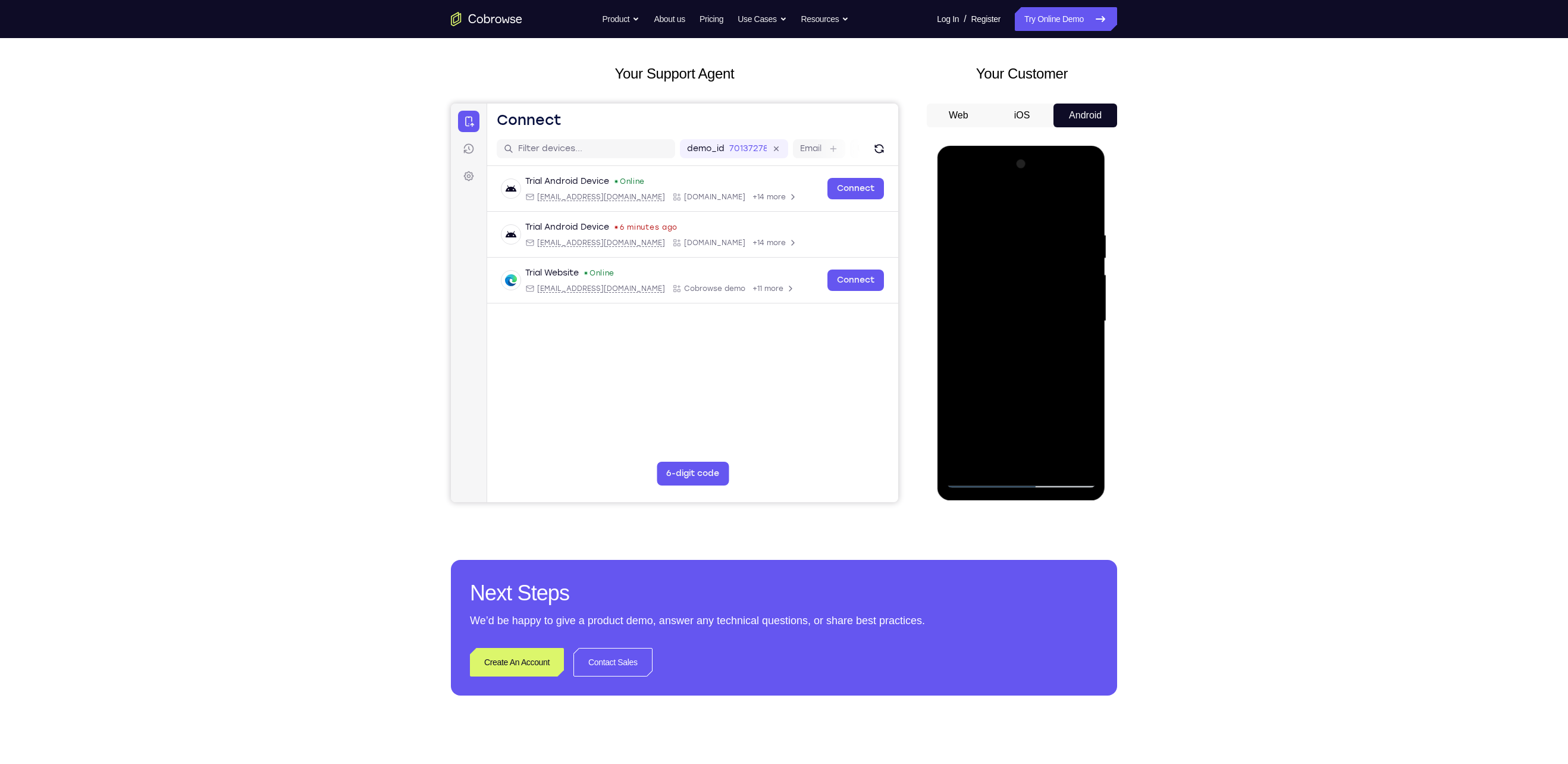
click at [768, 227] on div at bounding box center [1020, 321] width 150 height 333
click at [768, 326] on div at bounding box center [1020, 321] width 150 height 333
click at [768, 323] on div at bounding box center [1020, 321] width 150 height 333
click at [768, 324] on div at bounding box center [1020, 321] width 150 height 333
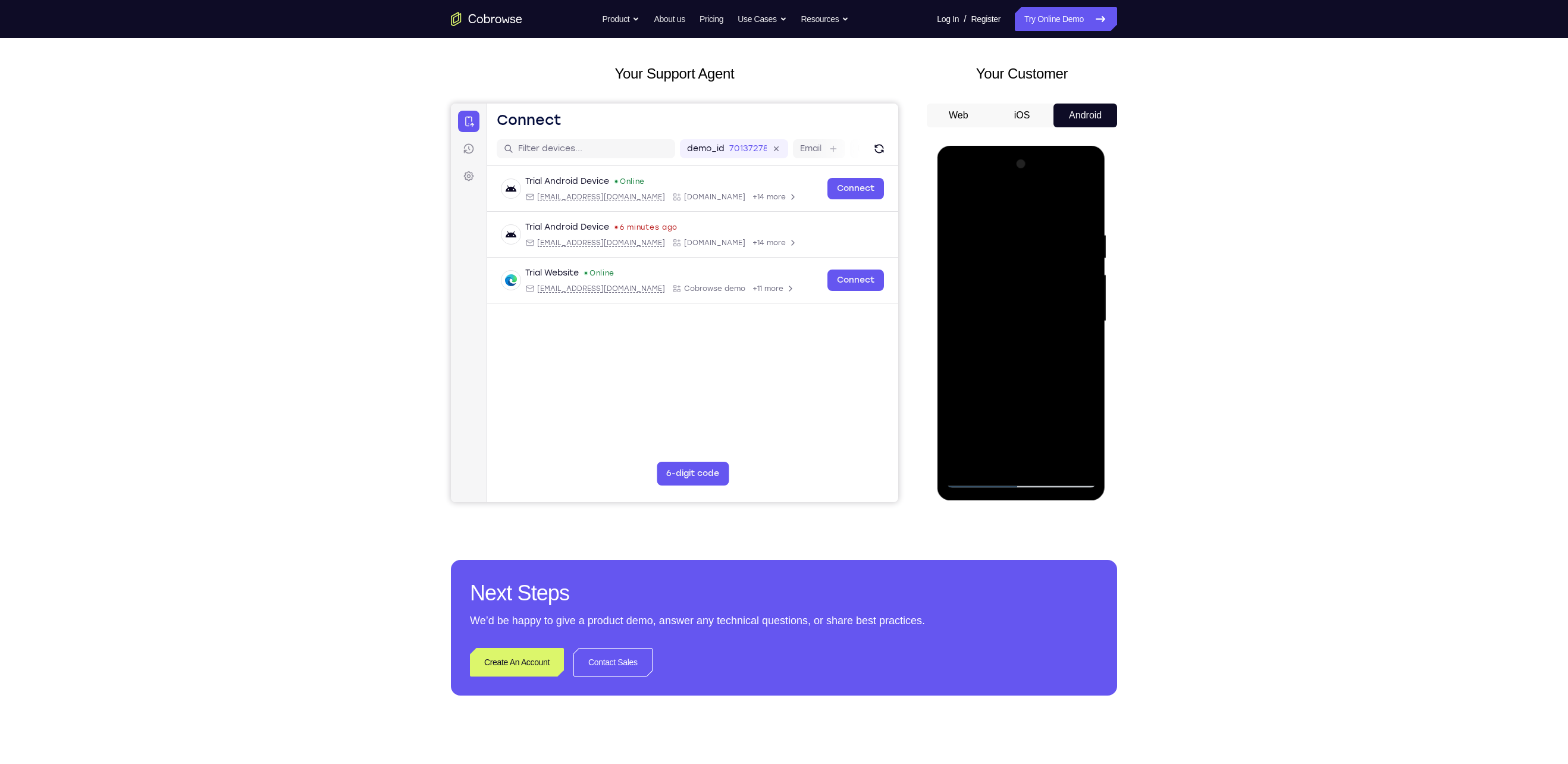
click at [768, 382] on div at bounding box center [1020, 321] width 150 height 333
click at [768, 319] on div at bounding box center [1020, 321] width 150 height 333
click at [768, 343] on div at bounding box center [1020, 321] width 150 height 333
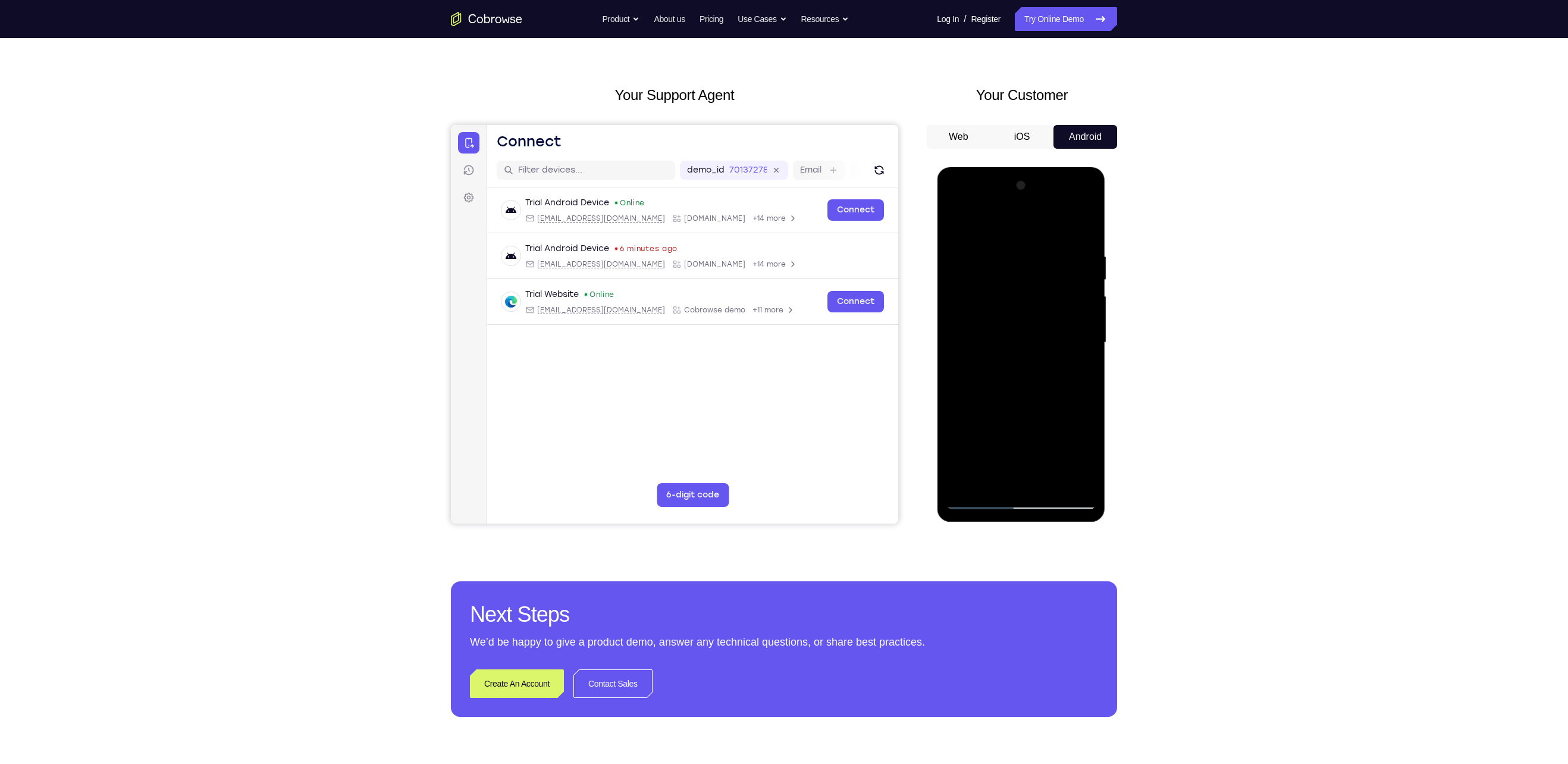
scroll to position [29, 0]
click at [768, 334] on div at bounding box center [1020, 344] width 150 height 333
click at [768, 370] on div at bounding box center [1020, 344] width 150 height 333
click at [768, 337] on div at bounding box center [1020, 344] width 150 height 333
click at [768, 355] on div at bounding box center [1020, 344] width 150 height 333
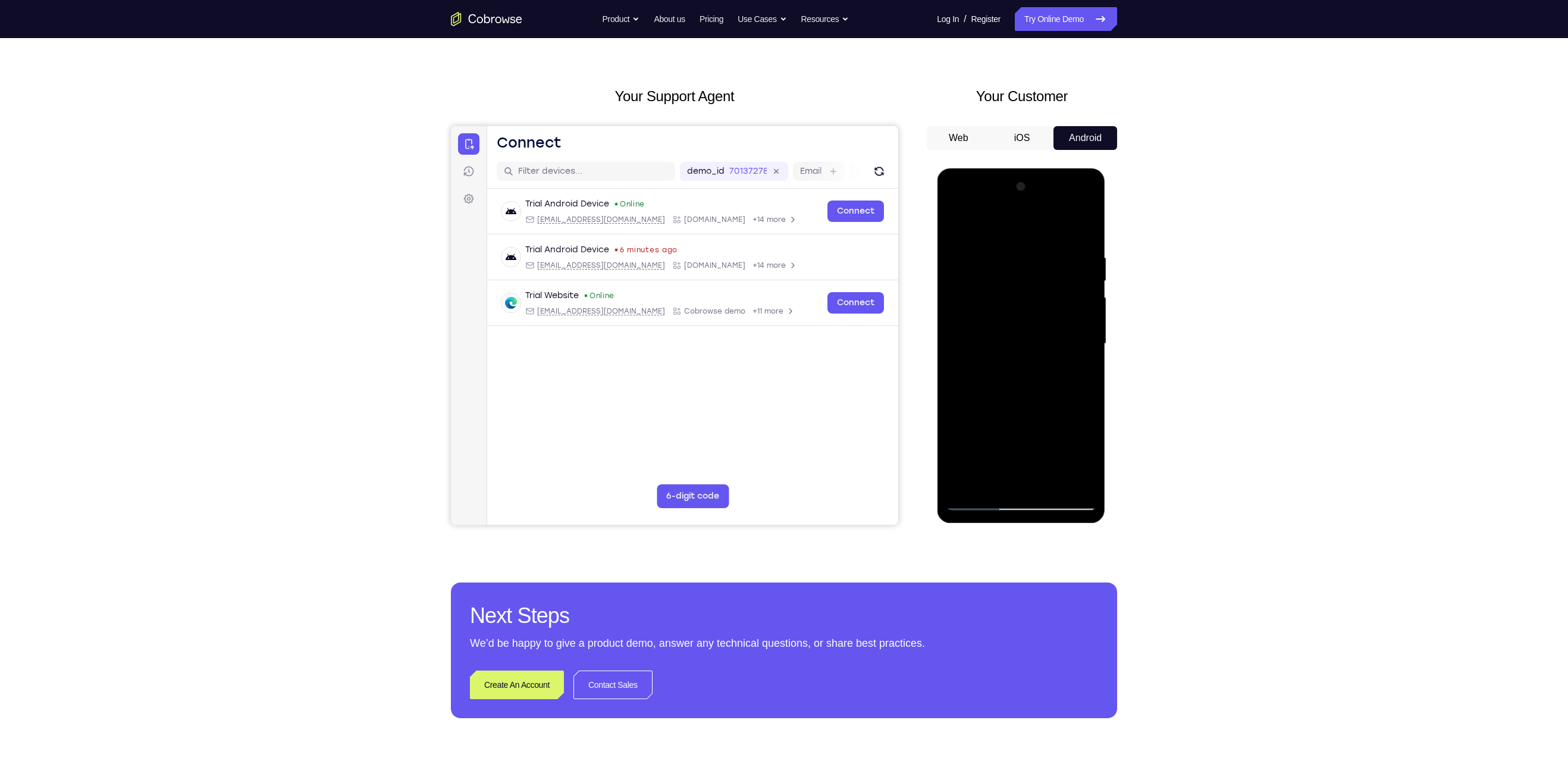
click at [768, 369] on div at bounding box center [1020, 344] width 150 height 333
click at [768, 365] on div at bounding box center [1020, 344] width 150 height 333
click at [768, 367] on div at bounding box center [1020, 344] width 150 height 333
click at [768, 312] on div at bounding box center [1020, 344] width 150 height 333
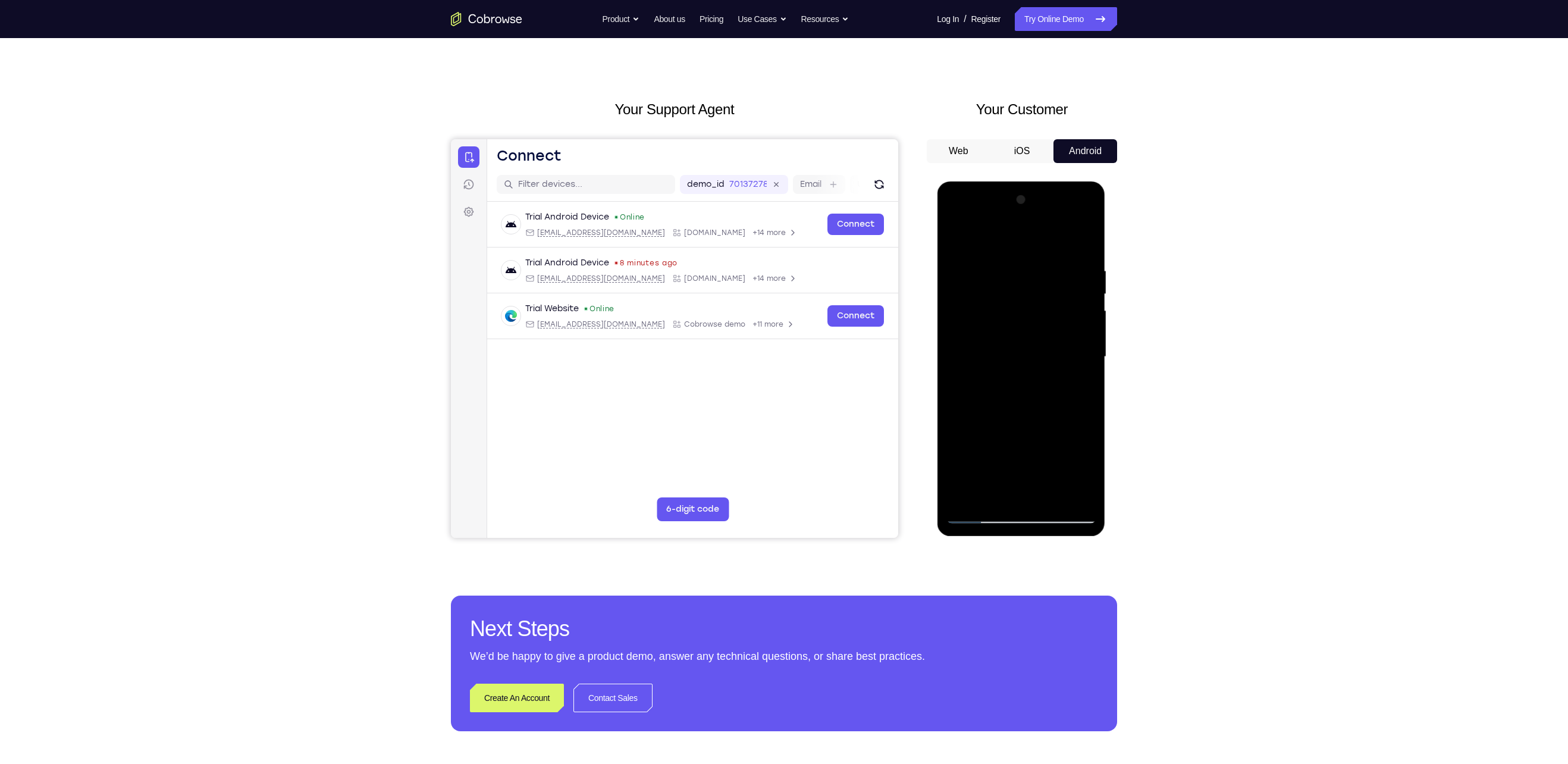
click at [768, 298] on div at bounding box center [1020, 357] width 150 height 333
click at [768, 324] on div at bounding box center [1020, 357] width 150 height 333
click at [768, 316] on div at bounding box center [1020, 357] width 150 height 333
click at [768, 309] on div at bounding box center [1020, 357] width 150 height 333
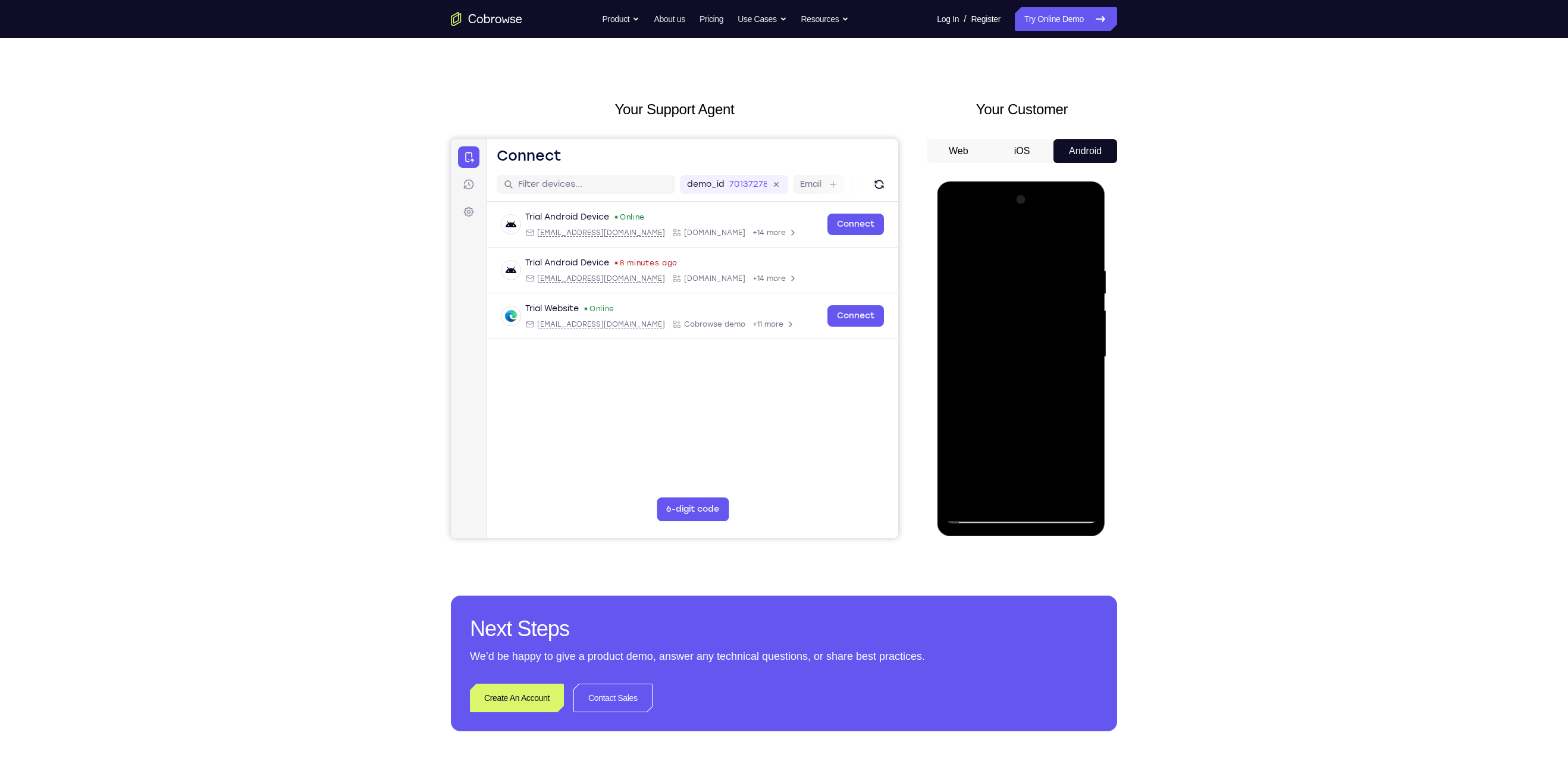
click at [768, 313] on div at bounding box center [1020, 357] width 150 height 333
click at [768, 316] on div at bounding box center [1020, 357] width 150 height 333
click at [768, 349] on div at bounding box center [1020, 357] width 150 height 333
click at [768, 351] on div at bounding box center [1020, 357] width 150 height 333
click at [768, 358] on div at bounding box center [1020, 357] width 150 height 333
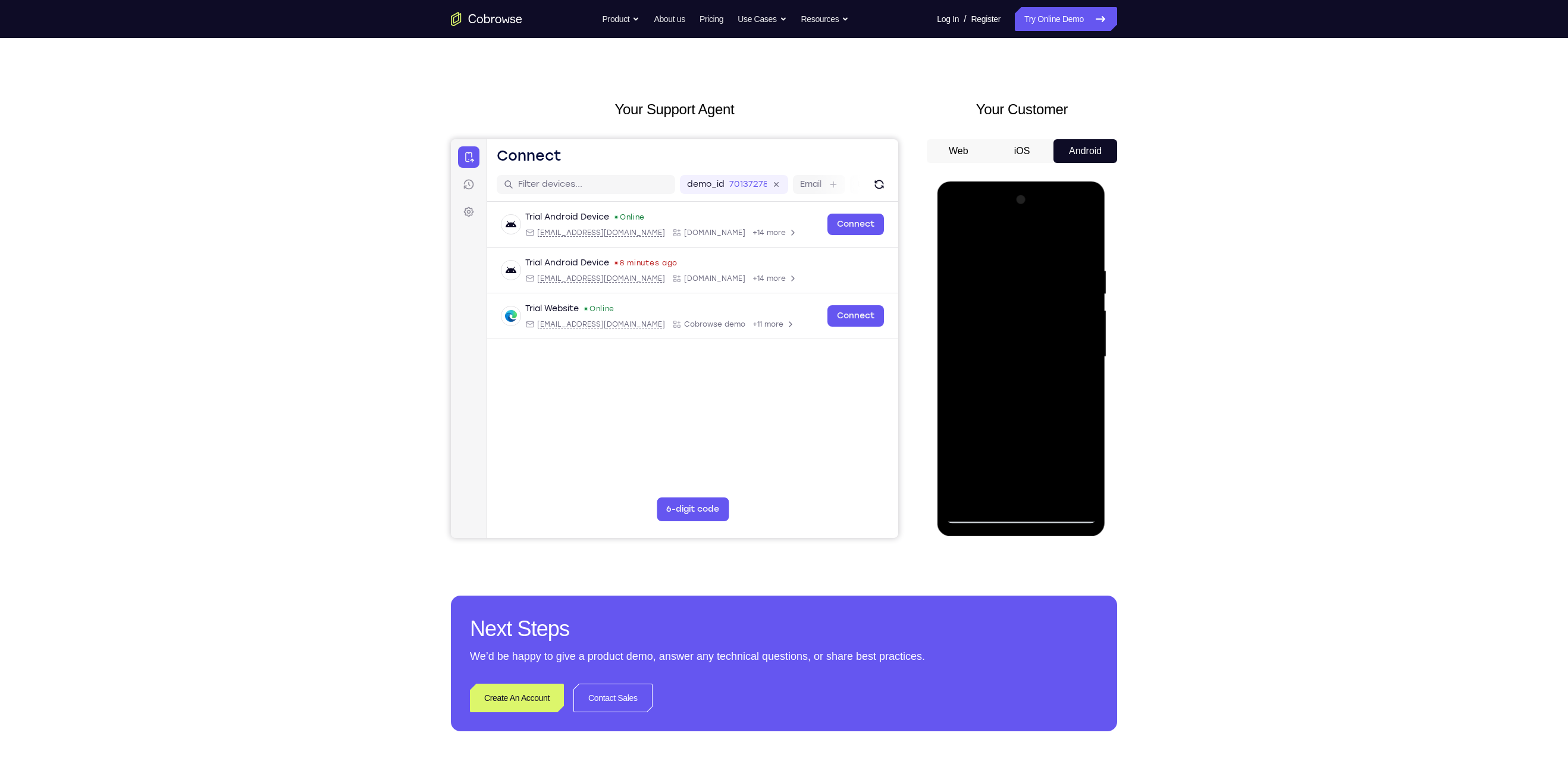
click at [768, 363] on div at bounding box center [1020, 357] width 150 height 333
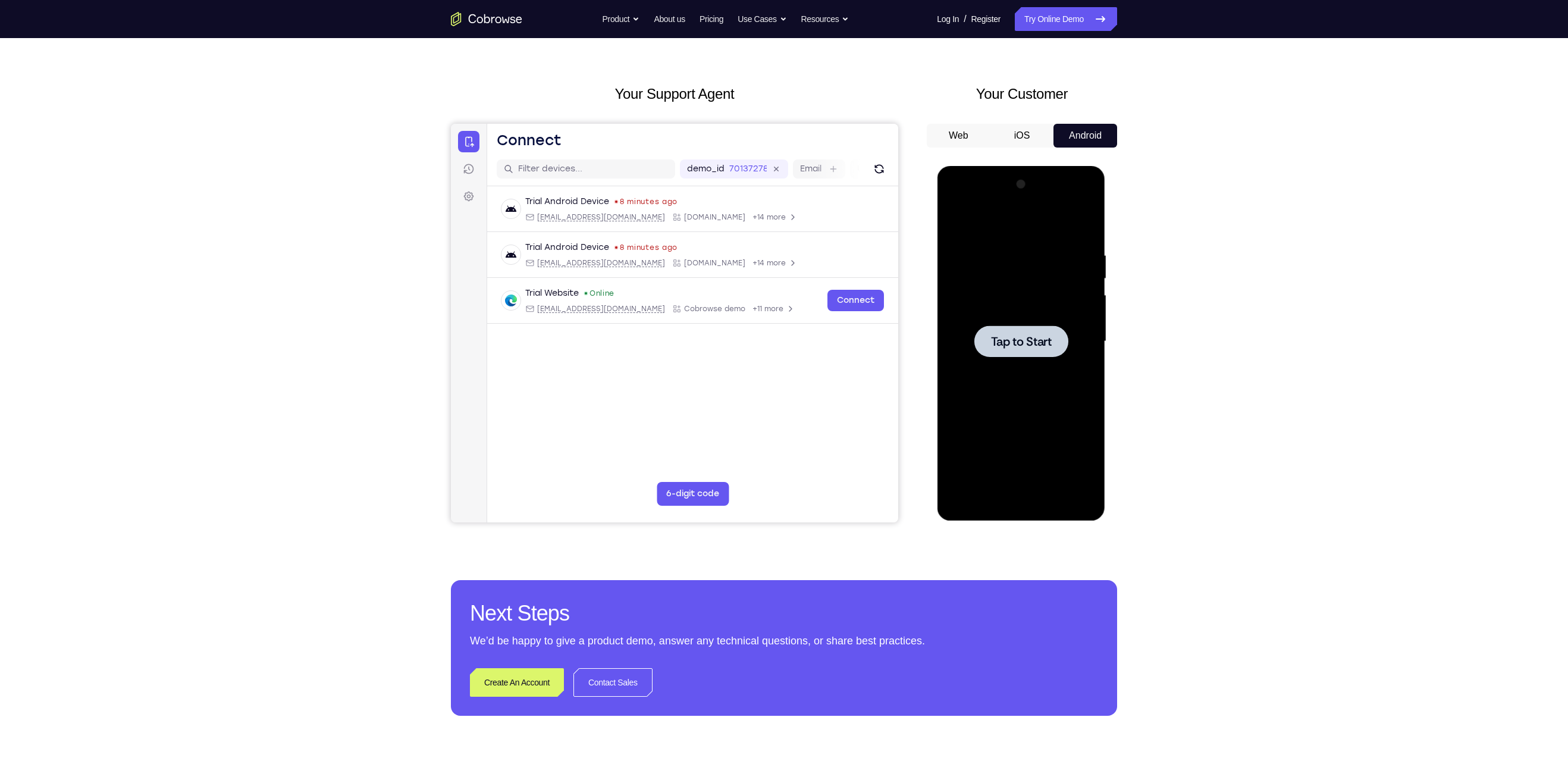
scroll to position [32, 0]
